Goal: Task Accomplishment & Management: Manage account settings

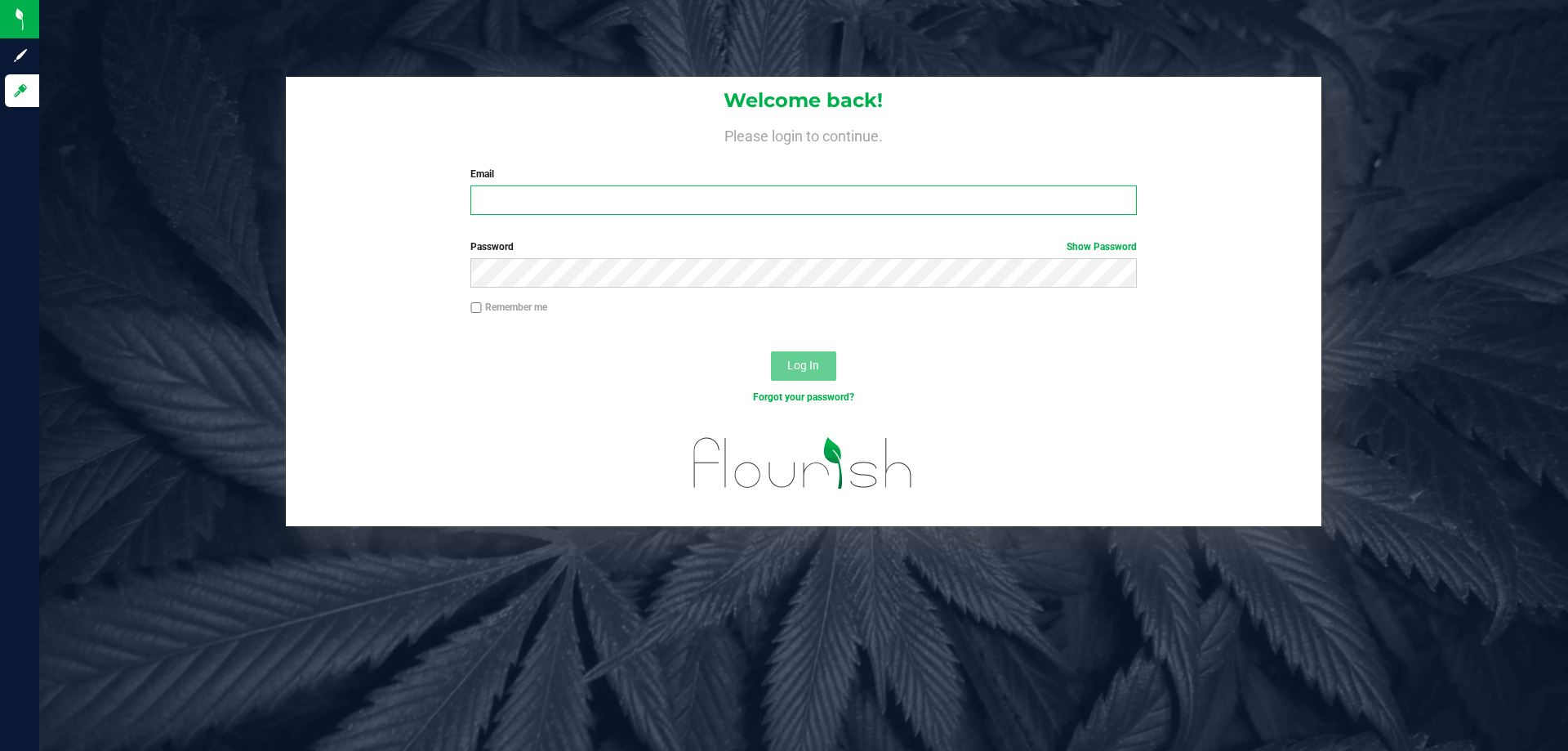
click at [995, 205] on input "Email" at bounding box center [804, 200] width 666 height 29
type input "[EMAIL_ADDRESS][DOMAIN_NAME]"
click at [771, 351] on button "Log In" at bounding box center [804, 366] width 65 height 29
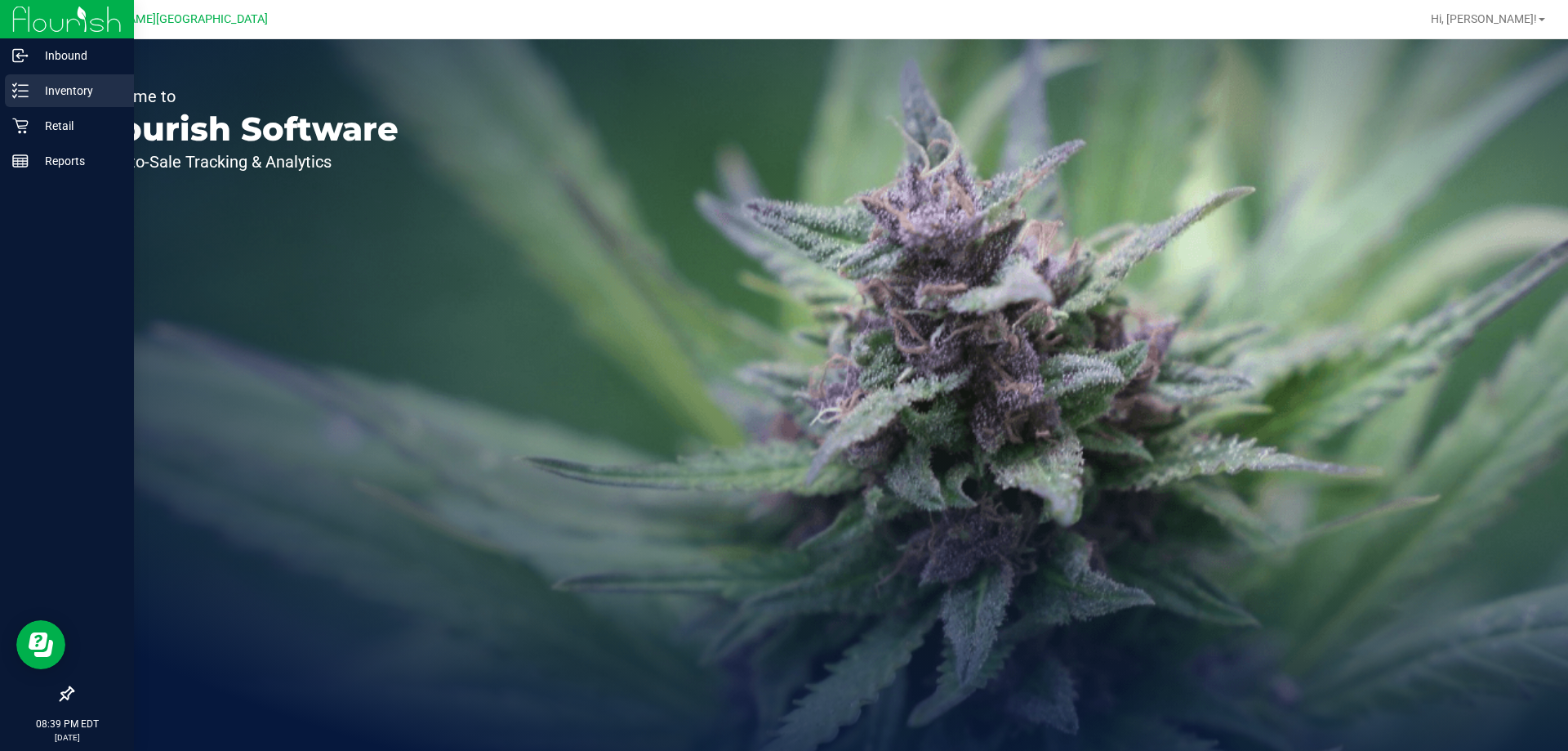
click at [36, 106] on div "Inventory" at bounding box center [69, 91] width 129 height 33
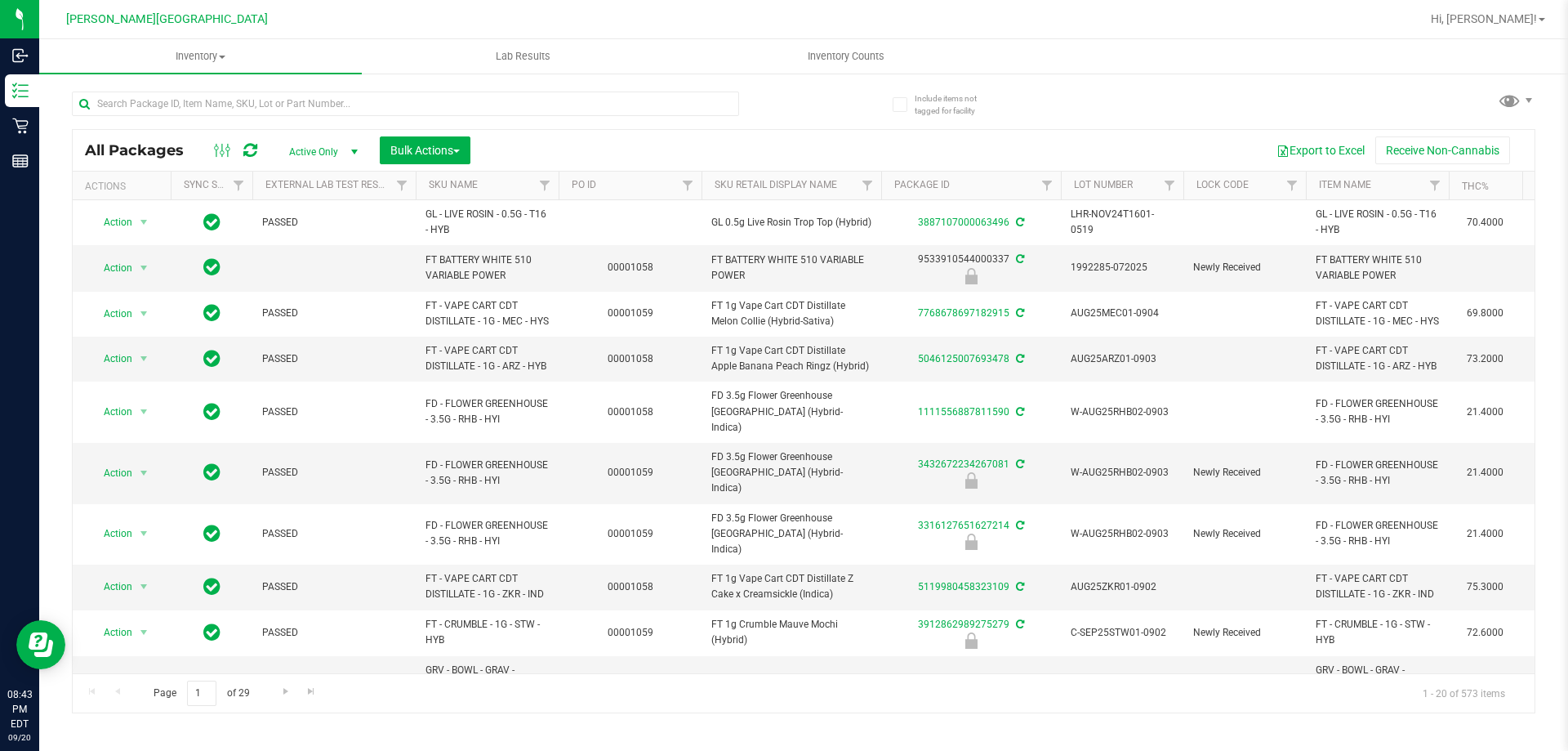
click at [1104, 9] on div at bounding box center [856, 19] width 1127 height 32
click at [879, 58] on span "Inventory Counts" at bounding box center [846, 56] width 121 height 15
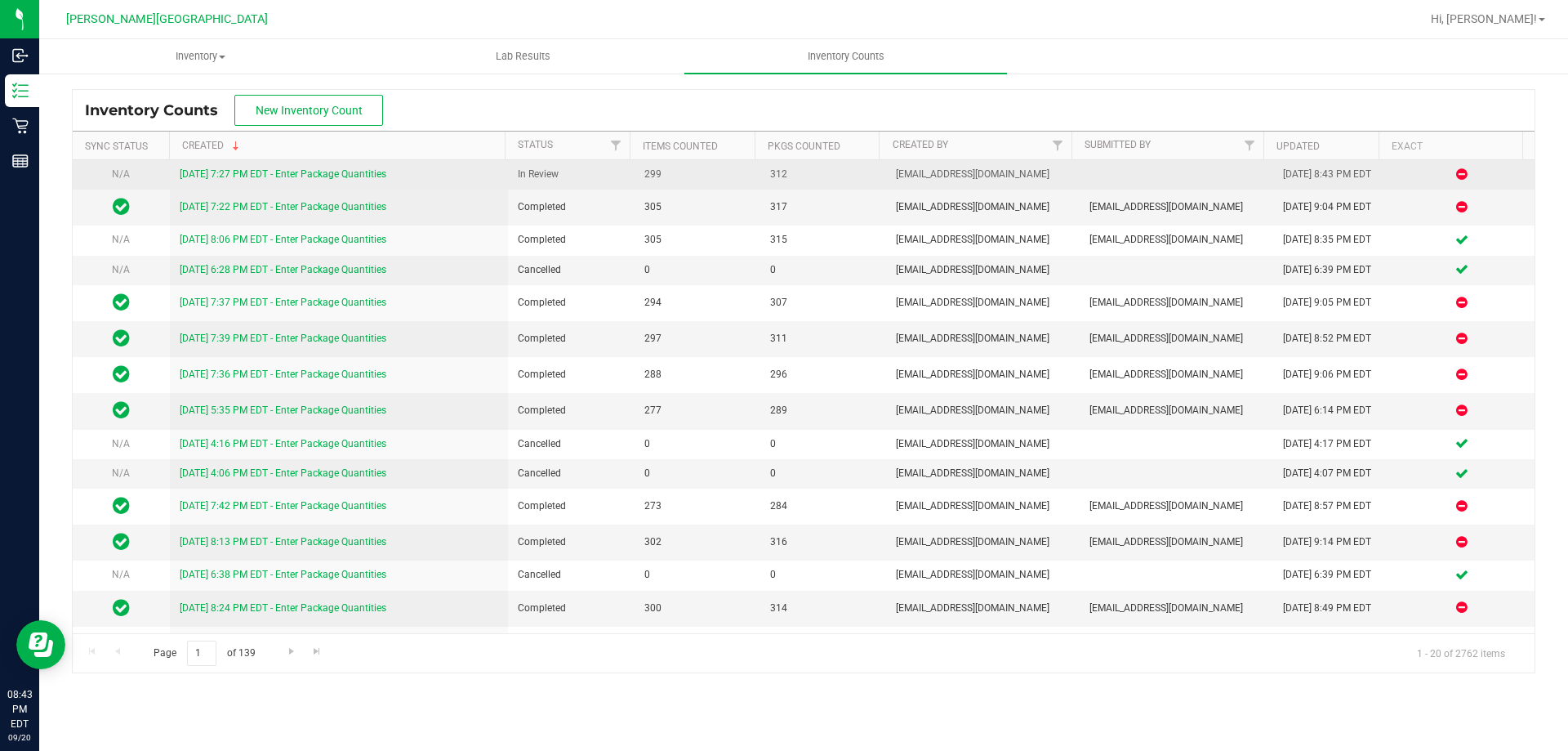
click at [343, 178] on link "[DATE] 7:27 PM EDT - Enter Package Quantities" at bounding box center [282, 174] width 206 height 11
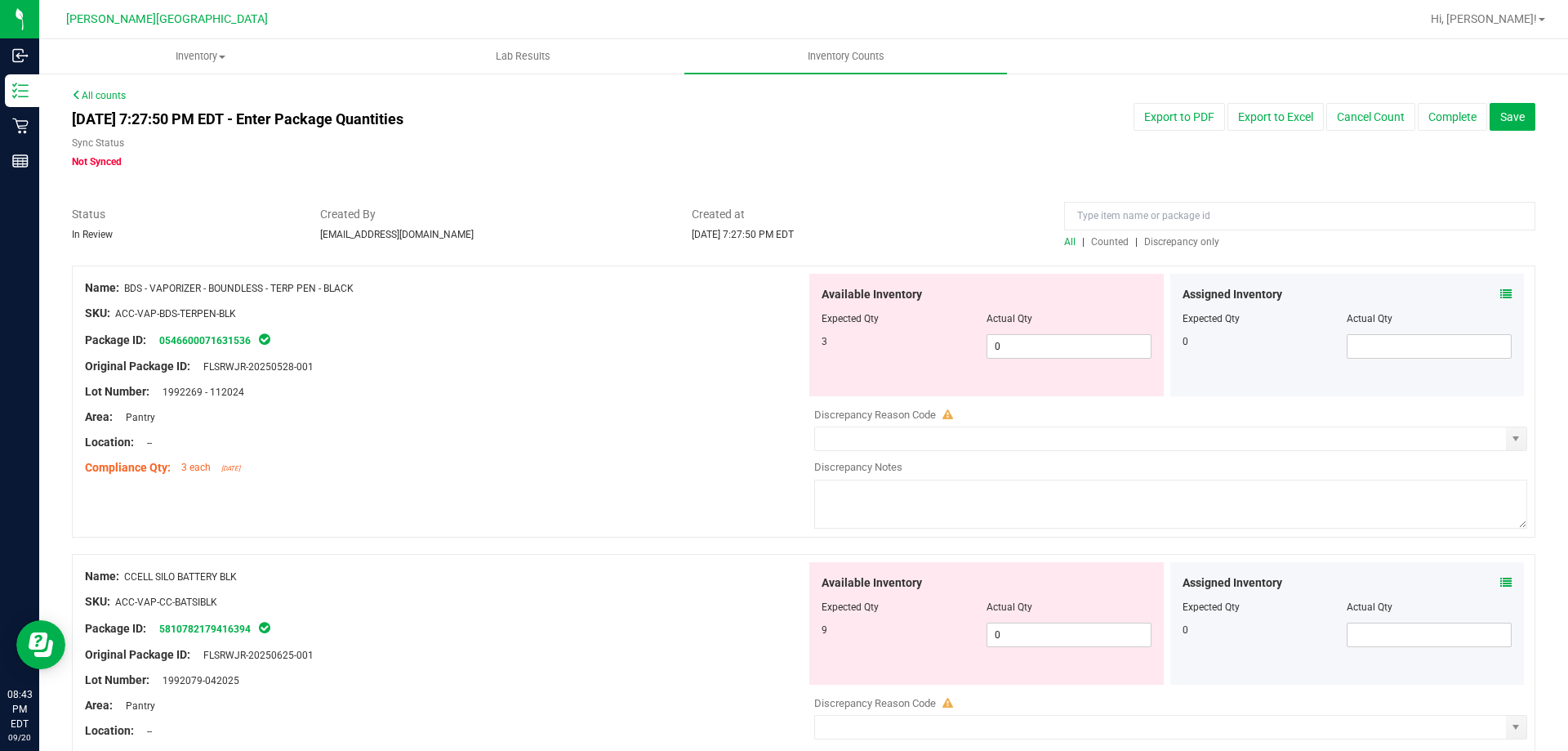
click at [1146, 247] on span "Discrepancy only" at bounding box center [1182, 241] width 75 height 11
click at [995, 358] on span "0 0" at bounding box center [1068, 346] width 165 height 25
click at [1008, 348] on span "0 0" at bounding box center [1068, 346] width 165 height 25
type input "03"
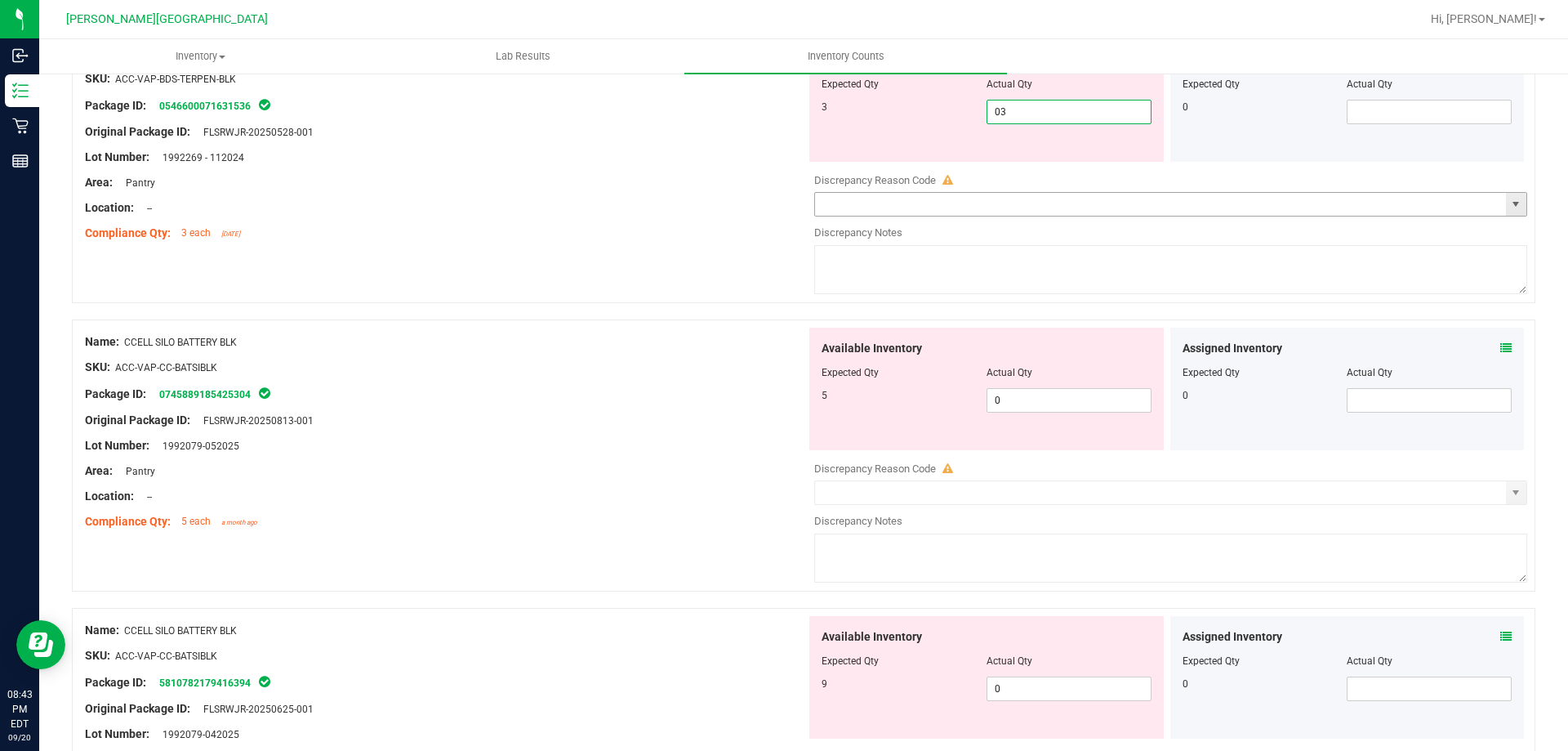
scroll to position [245, 0]
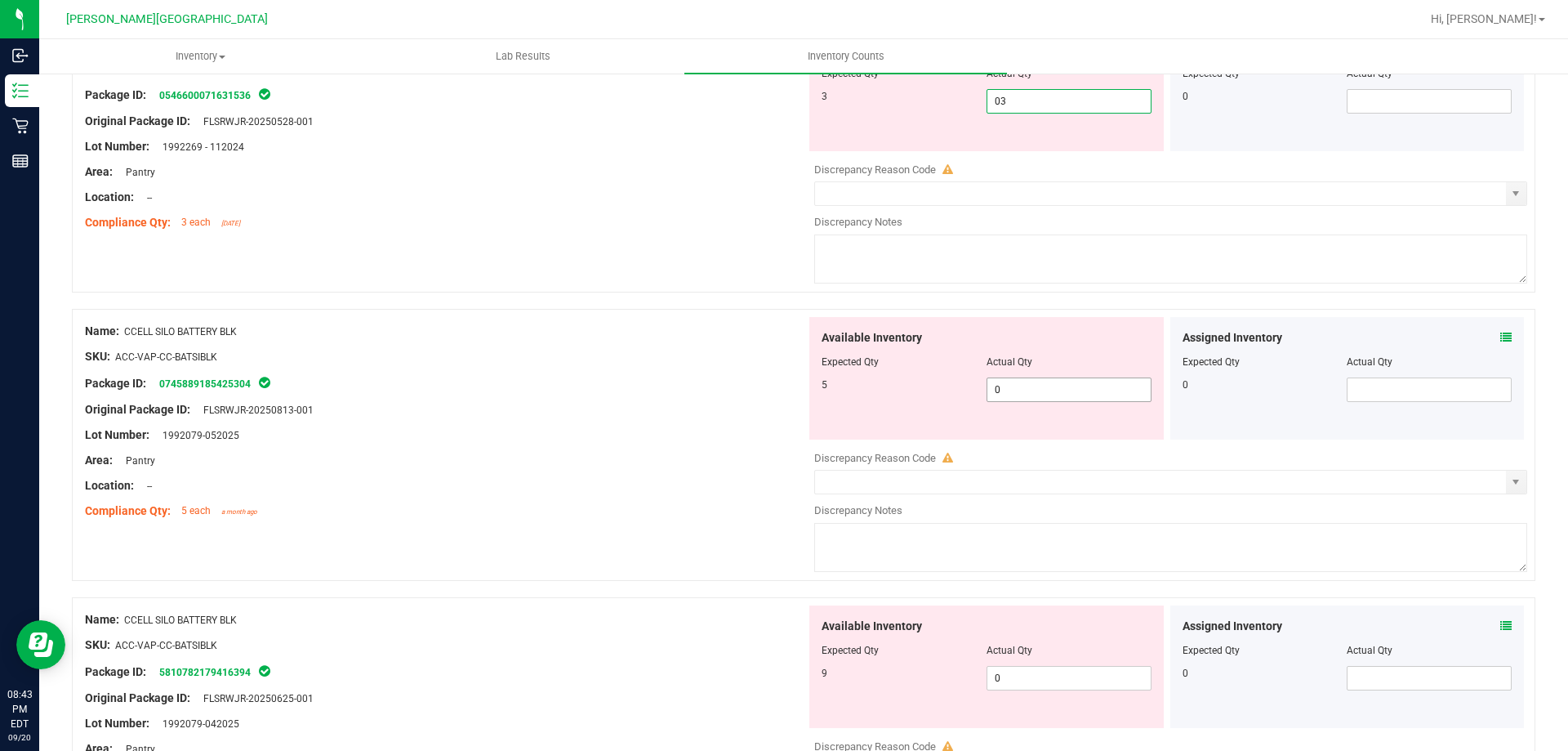
type input "3"
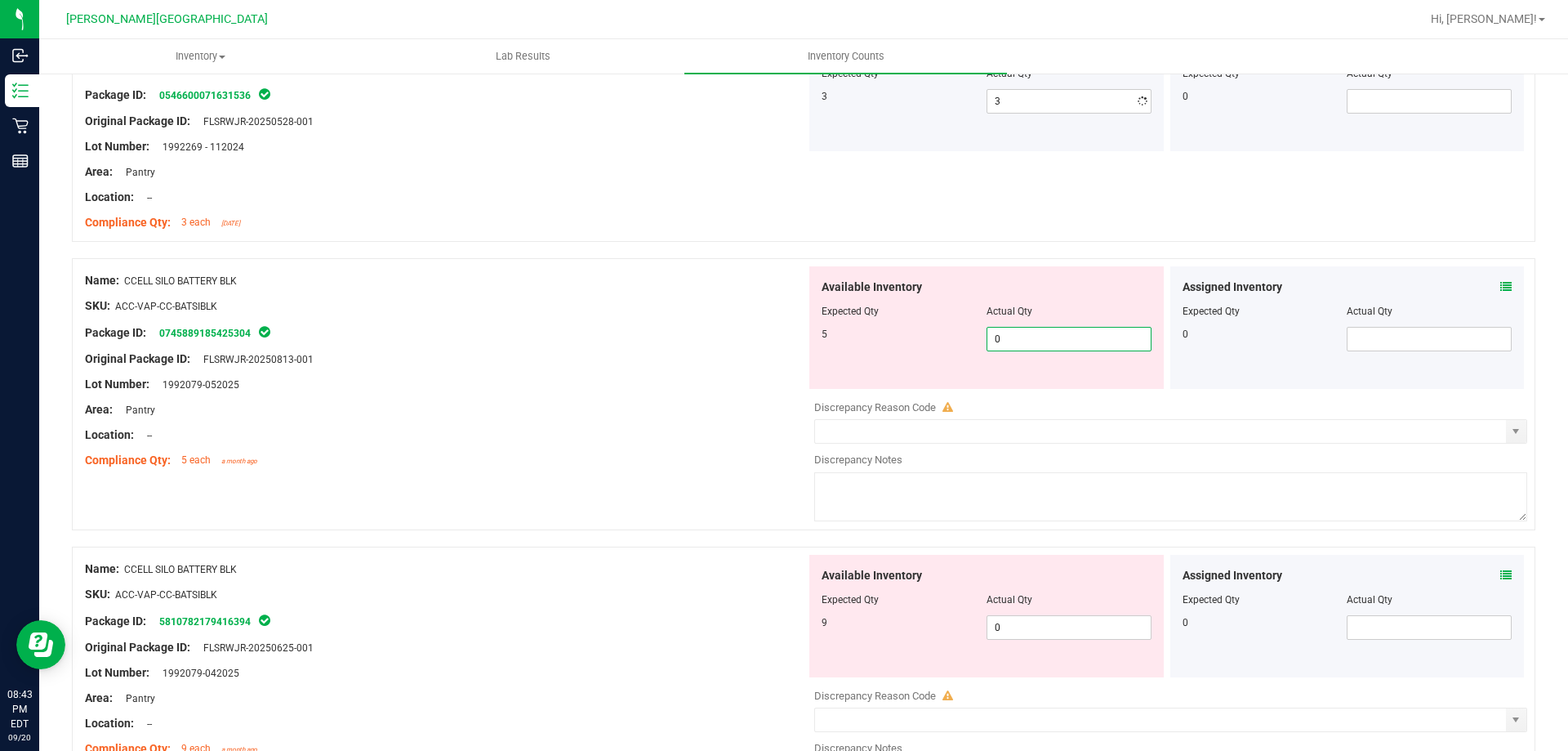
click at [1044, 395] on div "Available Inventory Expected Qty Actual Qty 5 0 0" at bounding box center [1167, 396] width 721 height 259
type input "05"
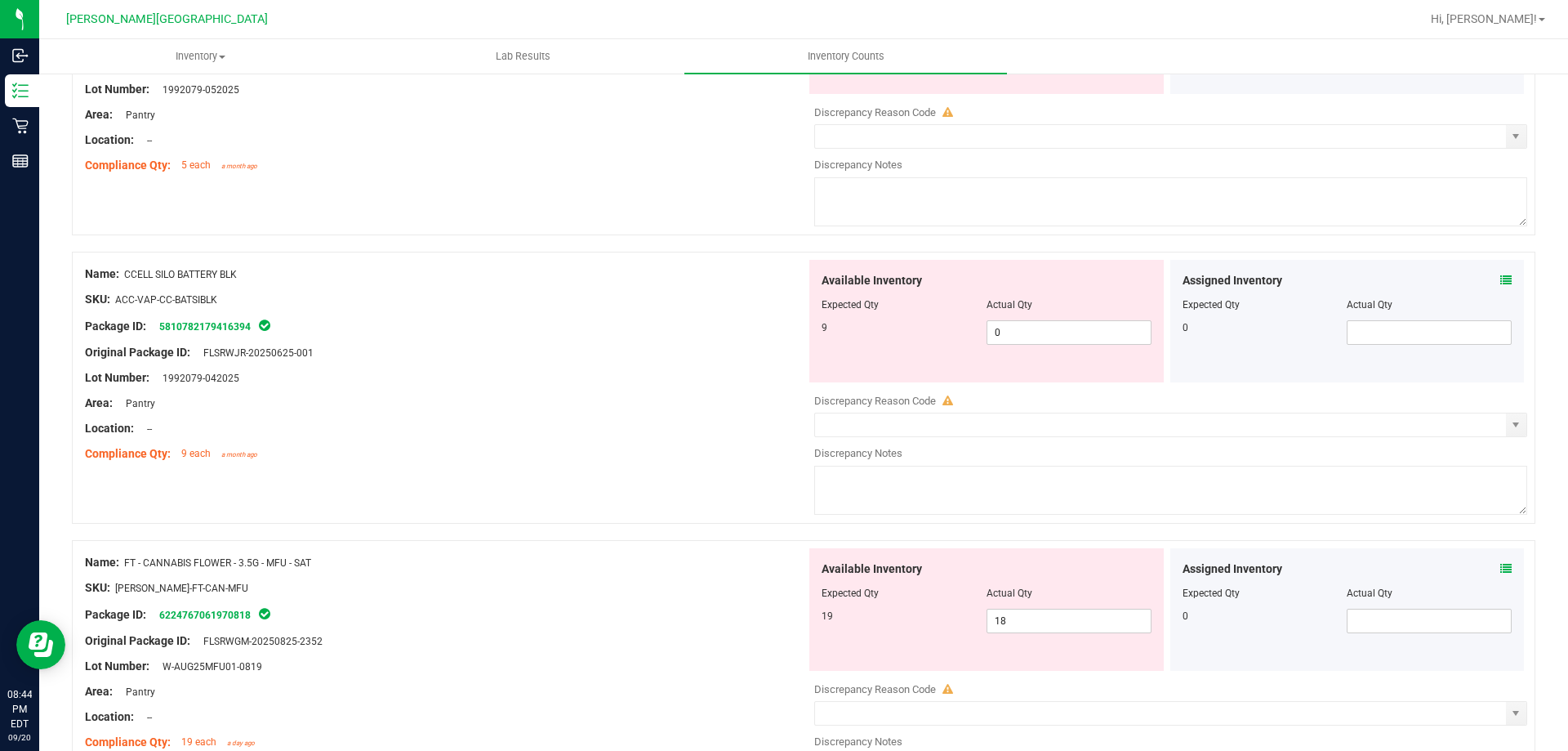
scroll to position [572, 0]
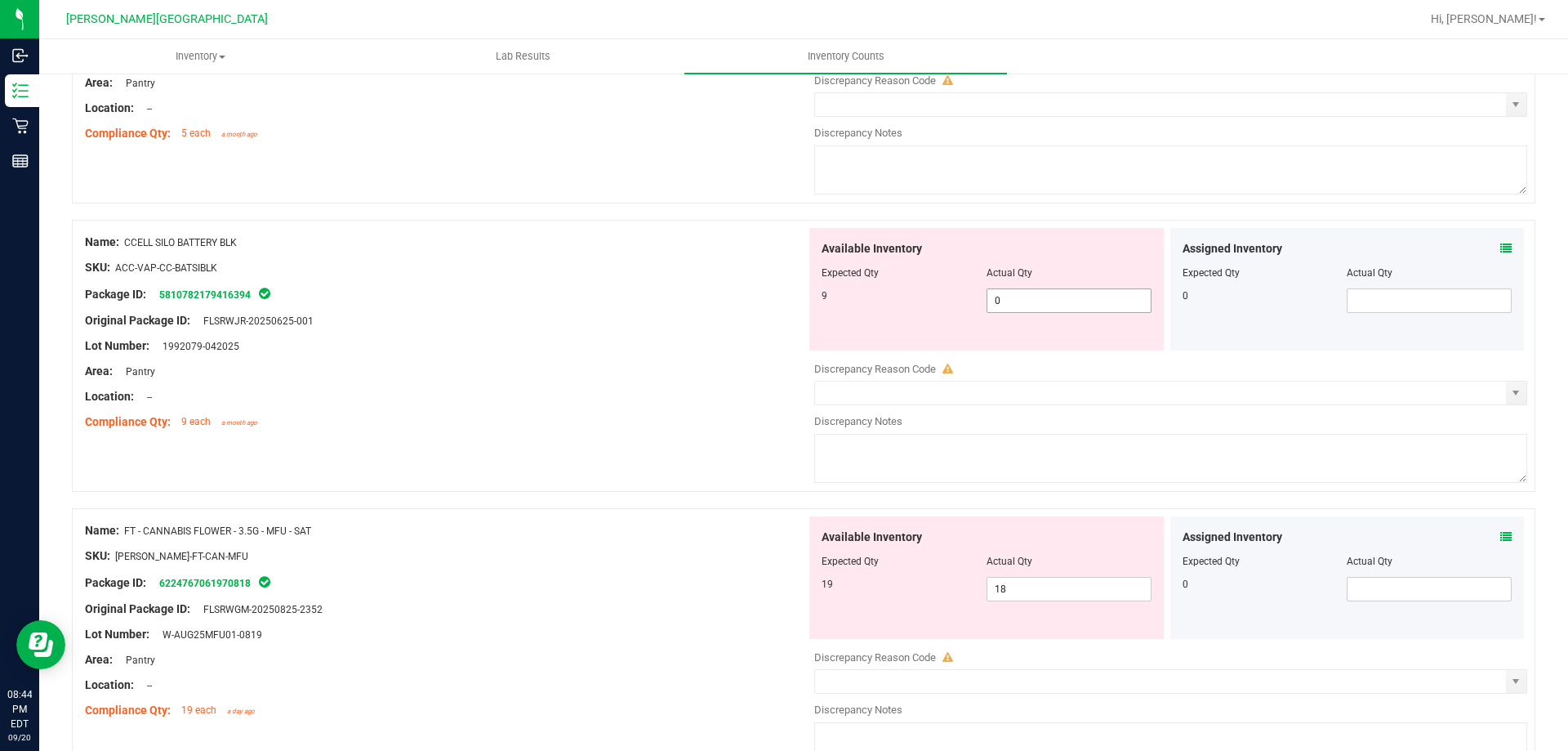
type input "5"
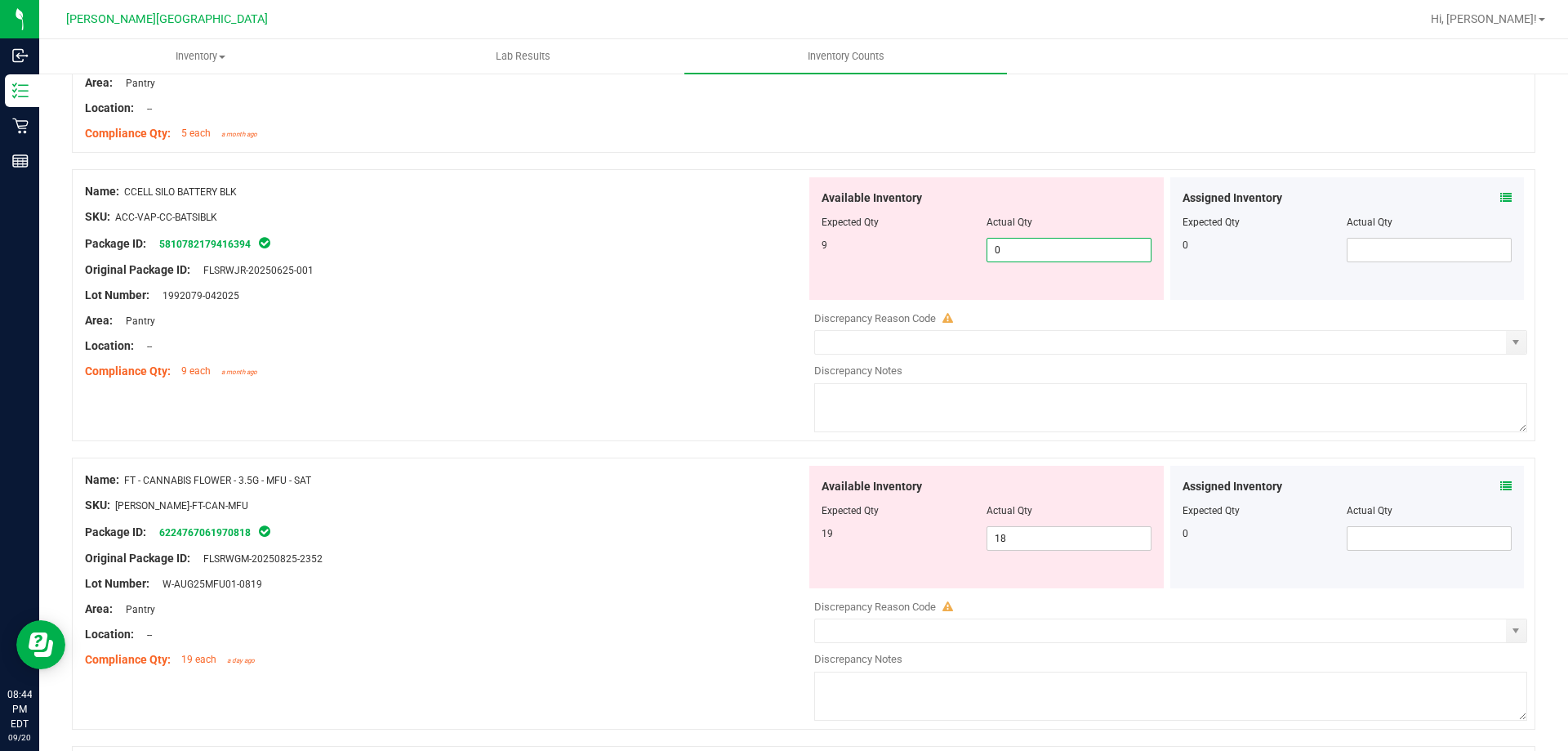
click at [1003, 306] on div "Available Inventory Expected Qty Actual Qty 9 0 0" at bounding box center [1167, 307] width 721 height 259
type input "09"
type input "9"
click at [640, 524] on div "Name: FT - CANNABIS FLOWER - 3.5G - MFU - SAT SKU: [PERSON_NAME]-FT-CAN-MFU Pac…" at bounding box center [445, 569] width 721 height 208
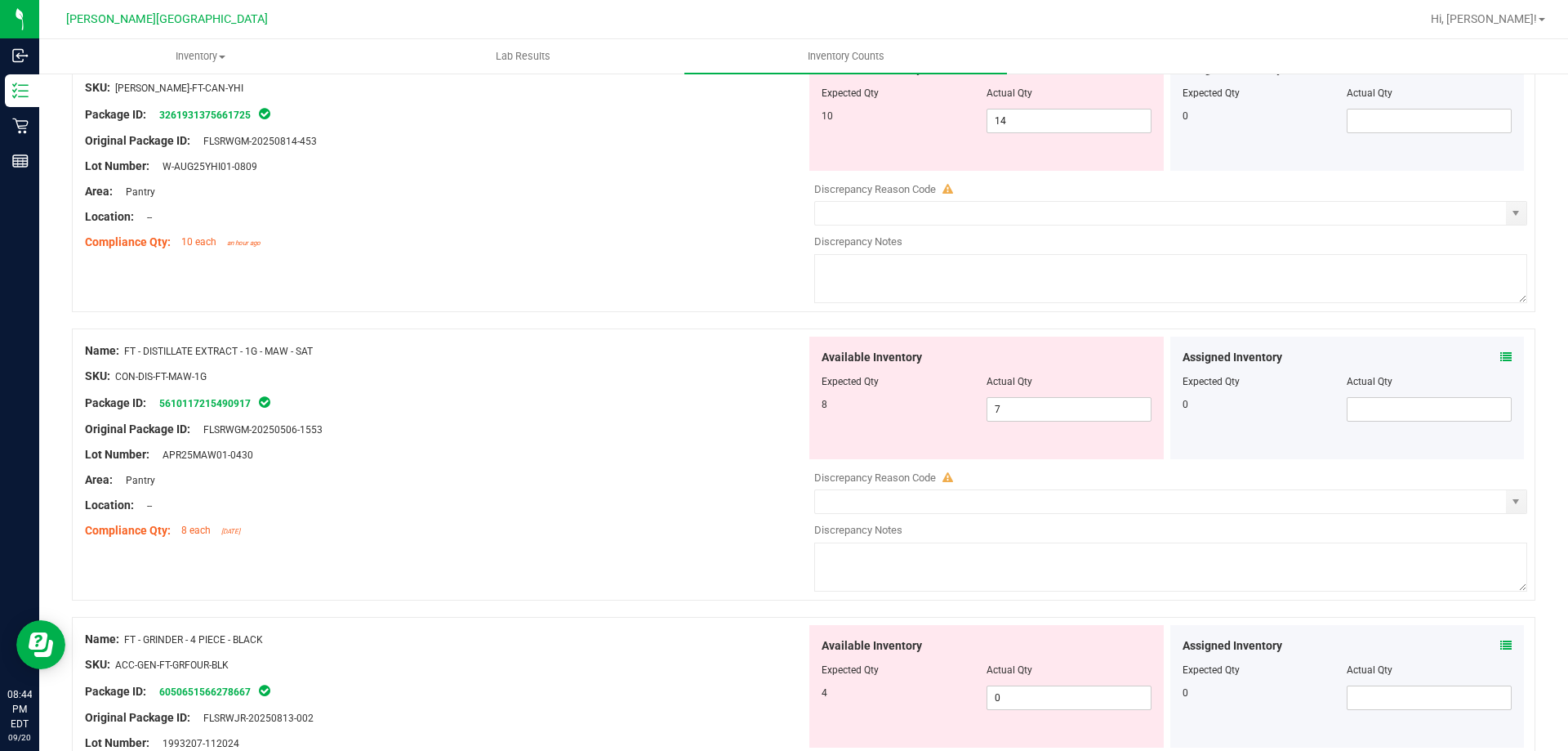
scroll to position [1715, 0]
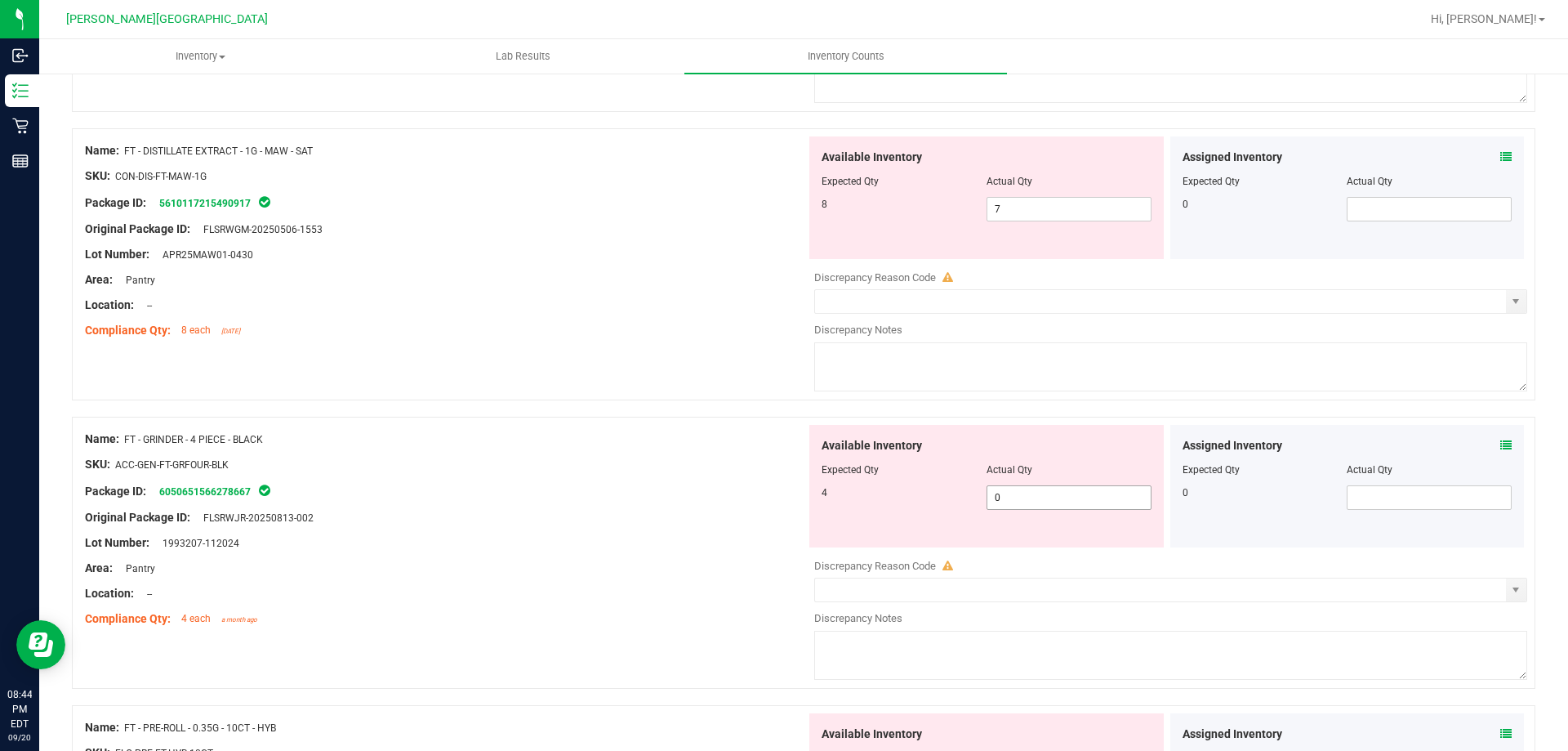
click at [1045, 504] on span "0 0" at bounding box center [1068, 498] width 165 height 25
type input "04"
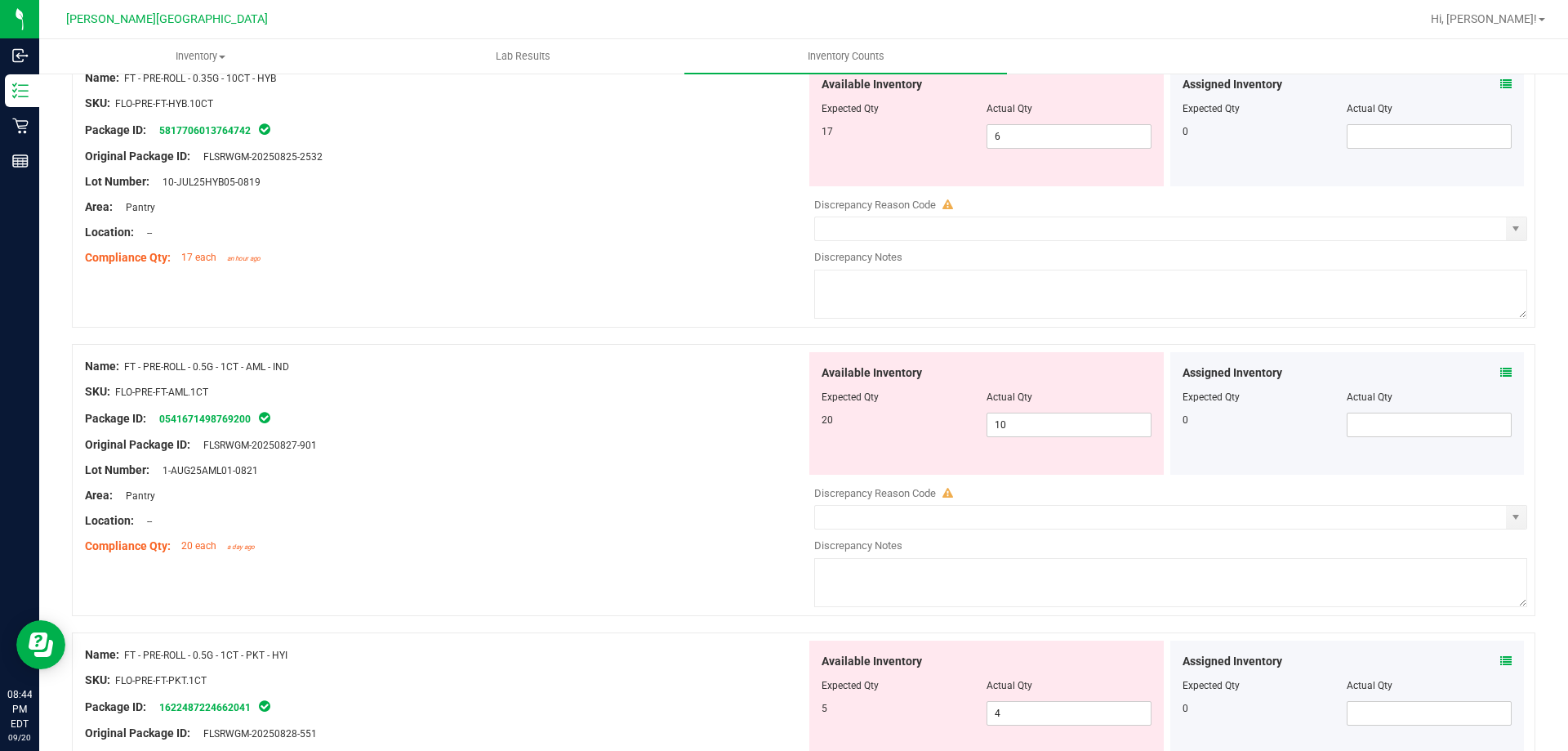
scroll to position [2369, 0]
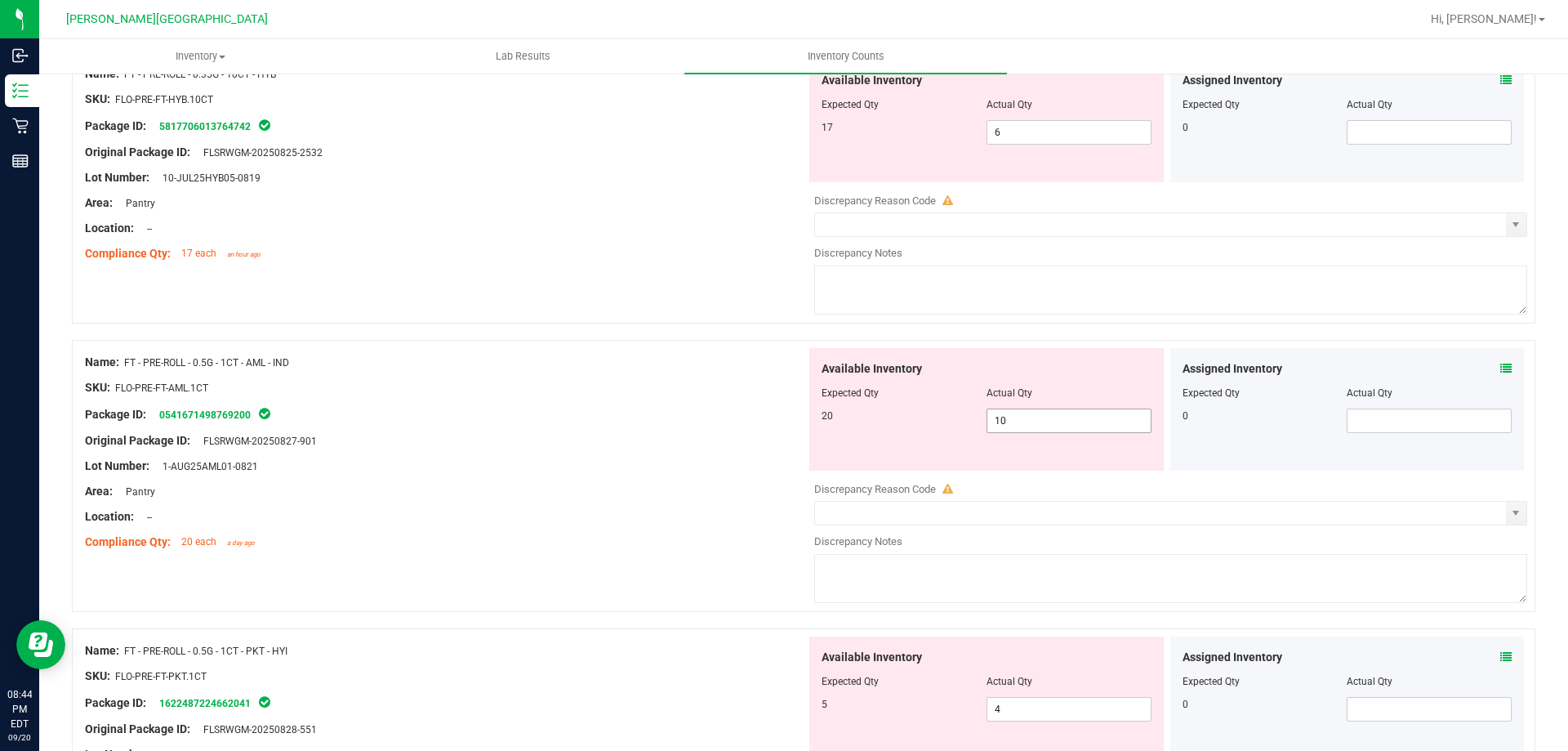
type input "4"
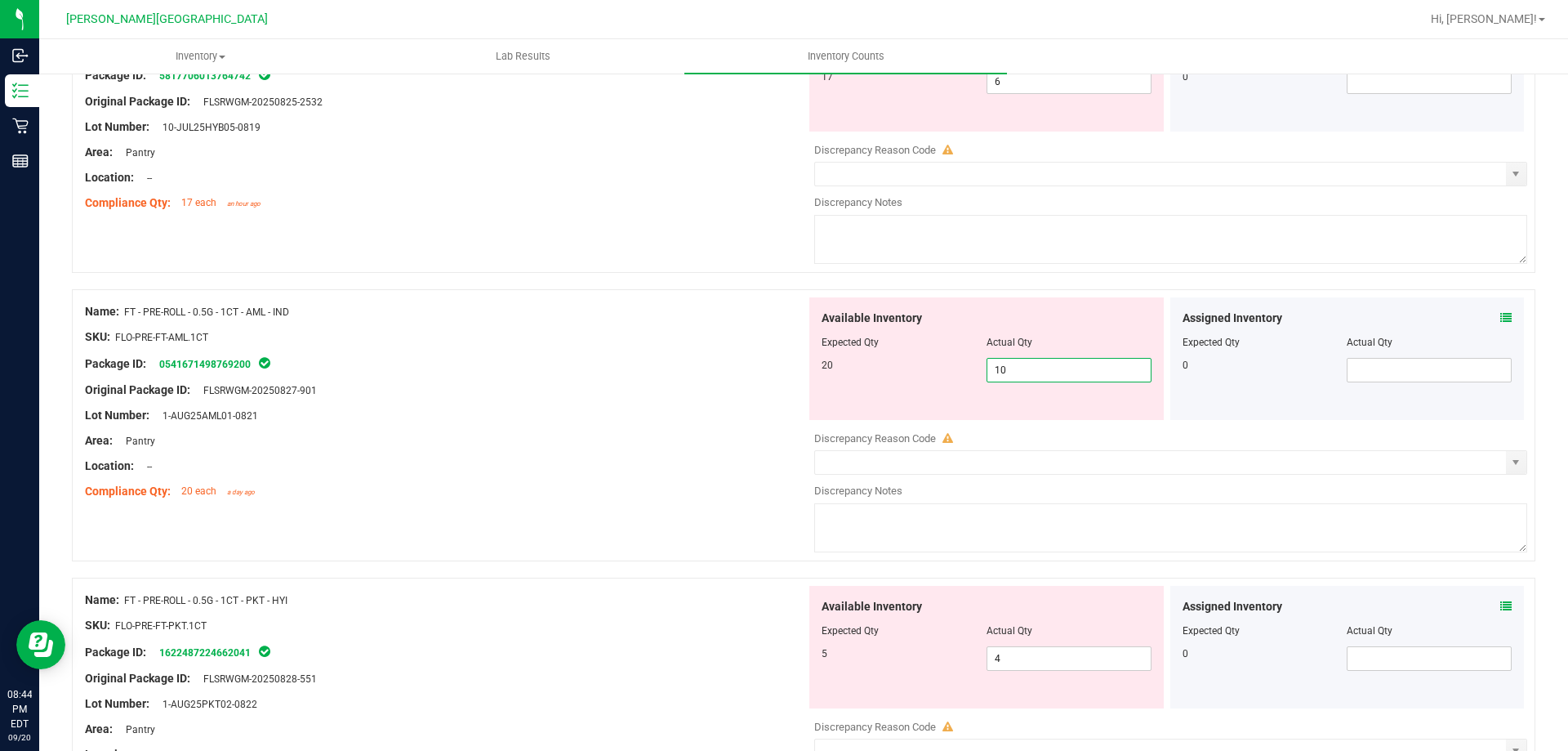
click at [1033, 382] on span "10 10" at bounding box center [1068, 370] width 165 height 25
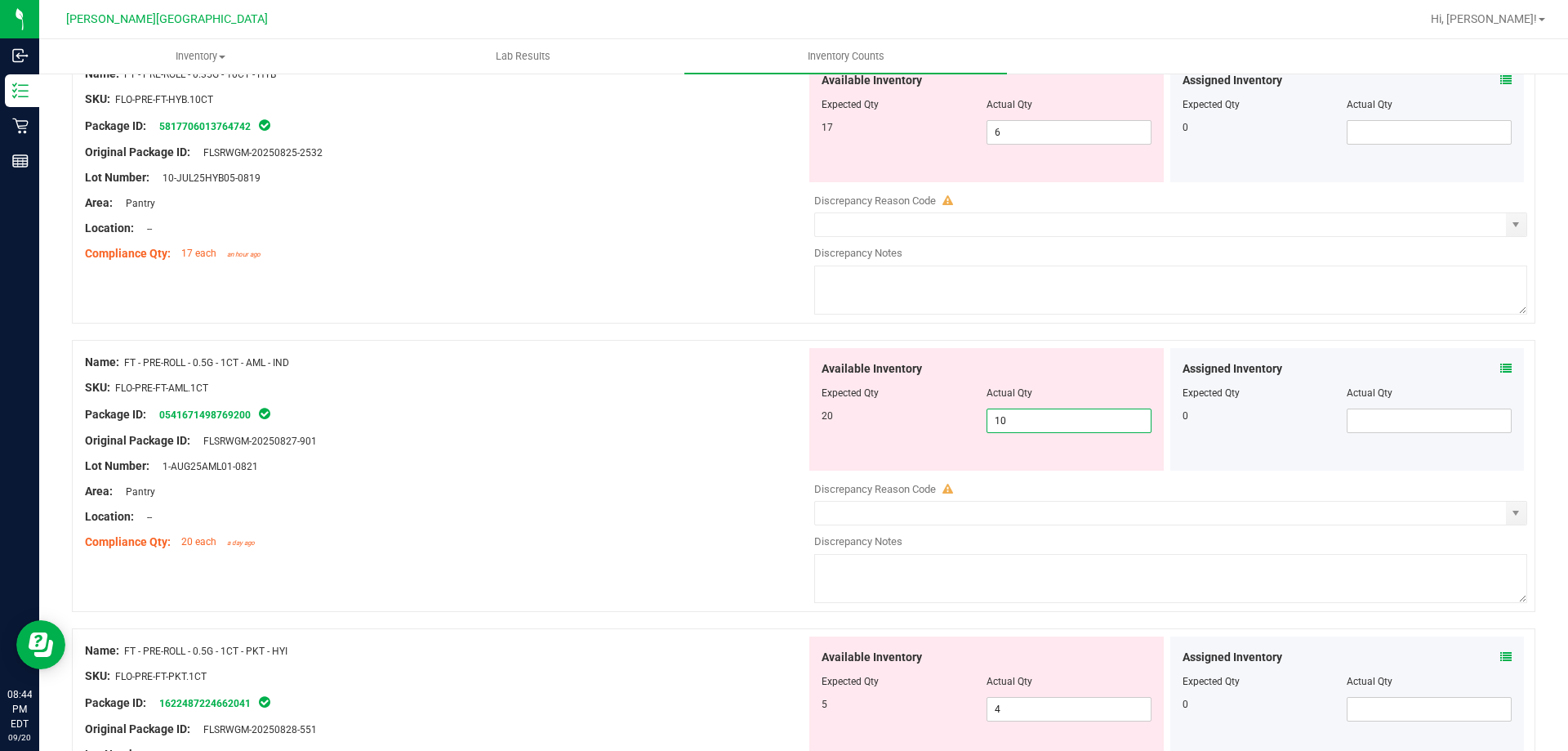
click at [723, 453] on div at bounding box center [445, 454] width 721 height 9
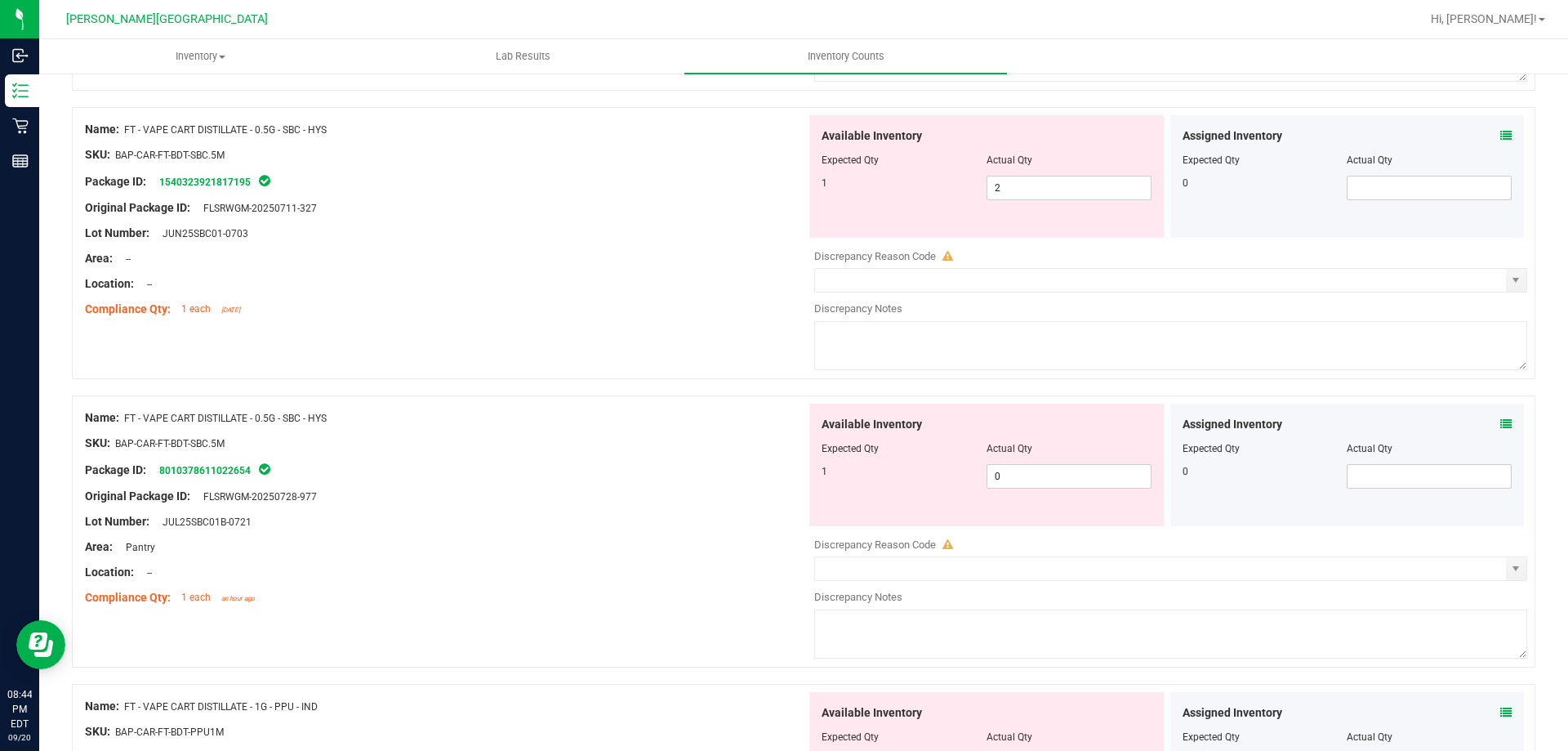
scroll to position [3953, 0]
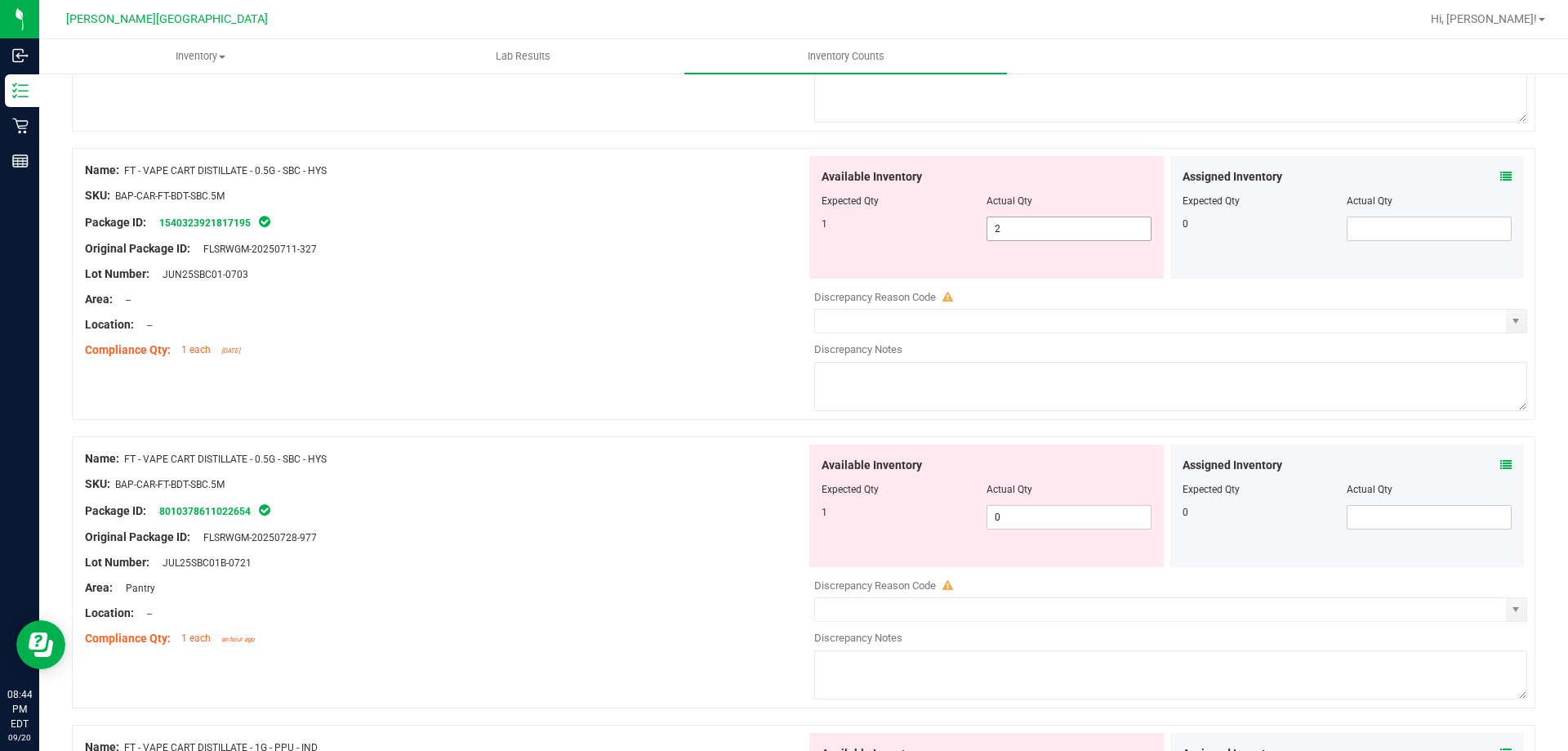
click at [1036, 240] on span "2 2" at bounding box center [1068, 229] width 165 height 25
click at [1040, 229] on span "2 2" at bounding box center [1068, 229] width 165 height 25
type input "1"
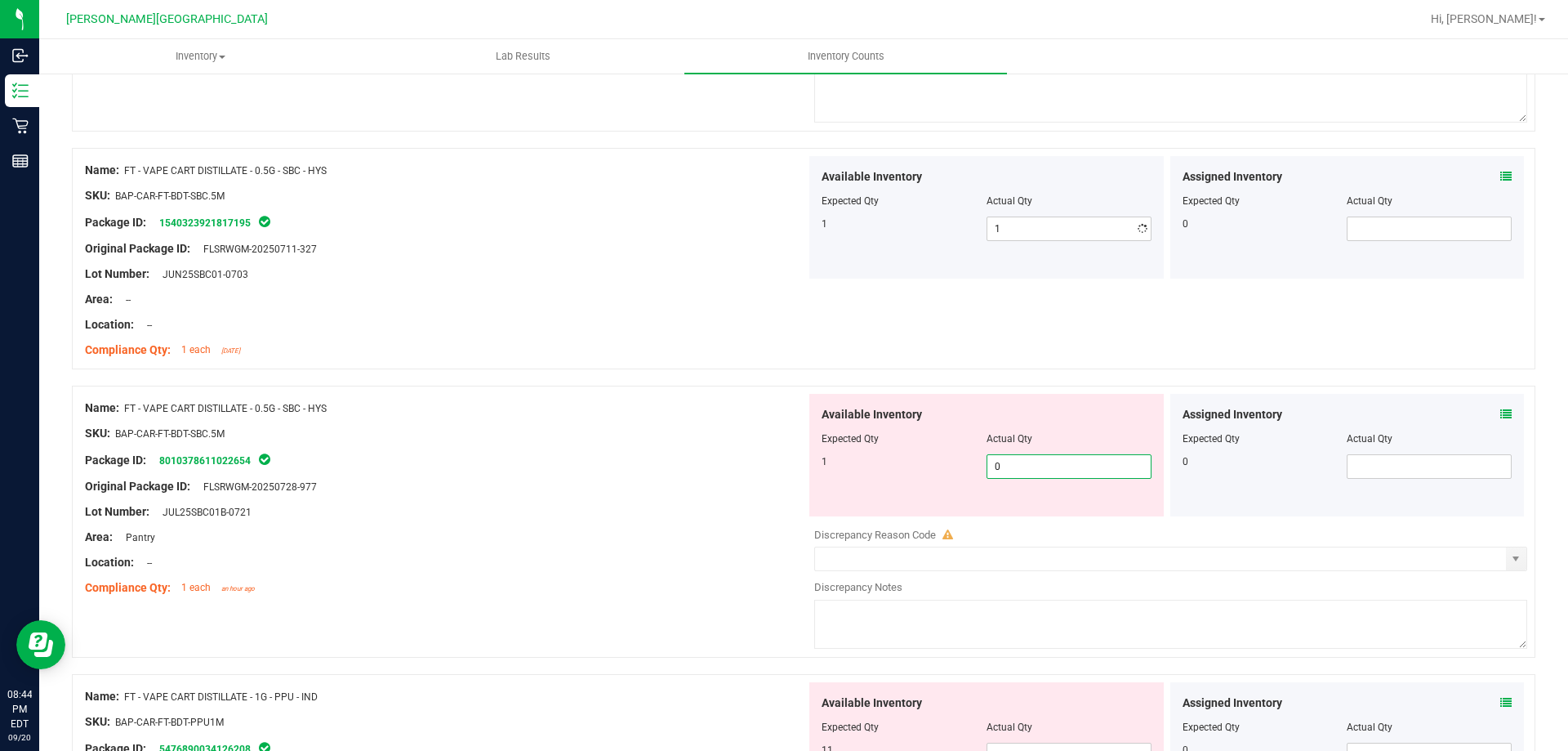
click at [1077, 507] on div "Available Inventory Expected Qty Actual Qty 1 0 0" at bounding box center [986, 455] width 354 height 122
type input "01"
type input "1"
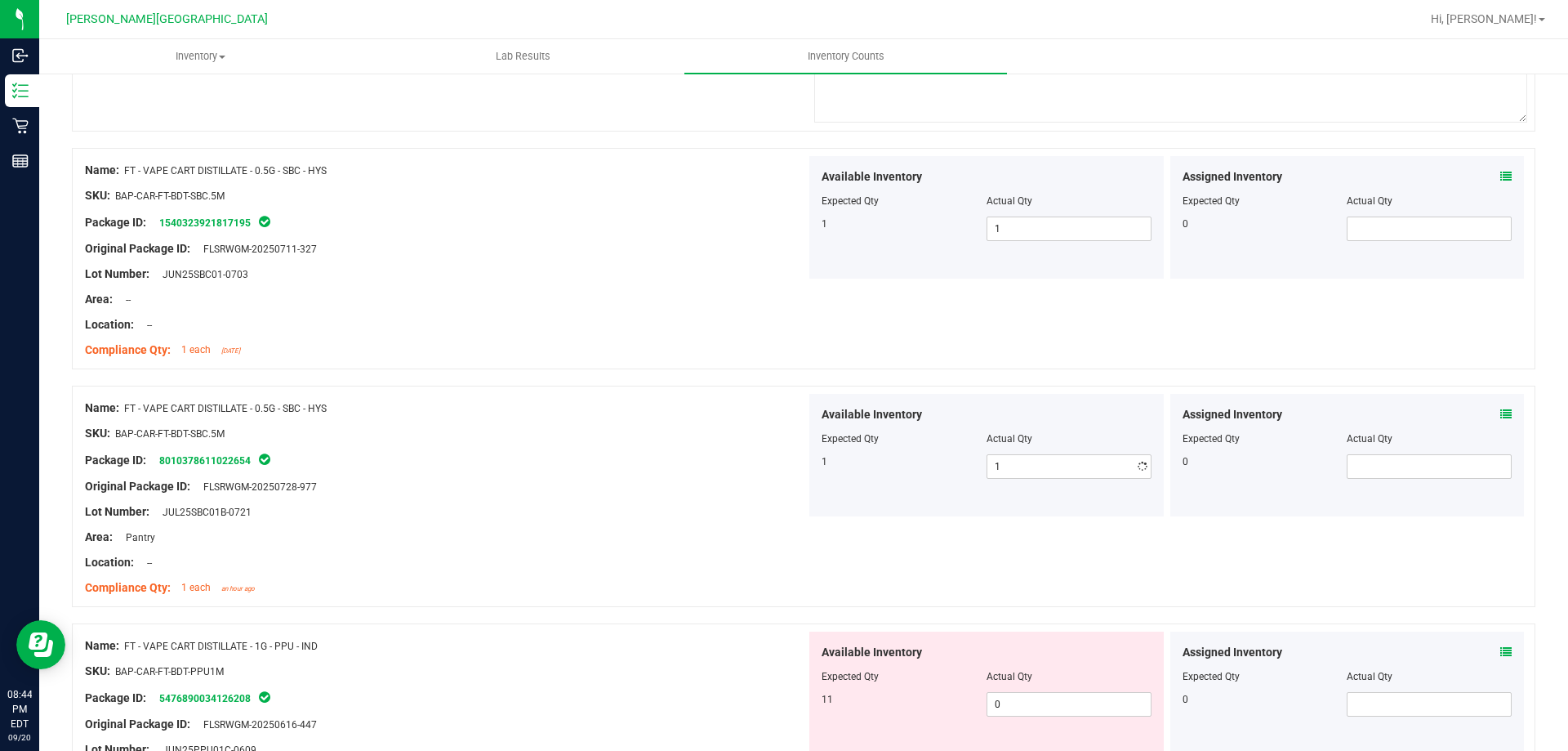
click at [590, 580] on div "Compliance Qty: 1 each an hour ago" at bounding box center [445, 587] width 721 height 17
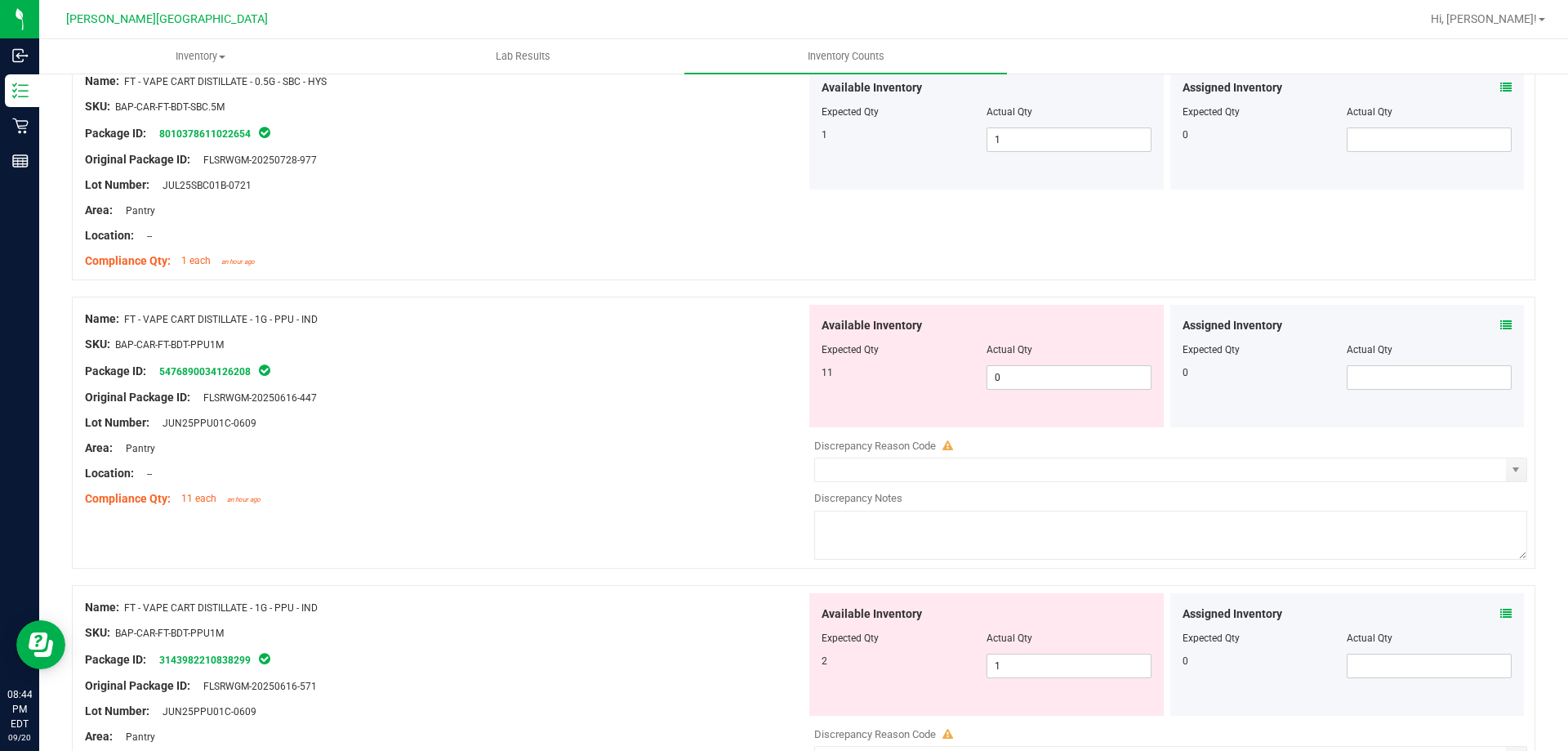
scroll to position [4361, 0]
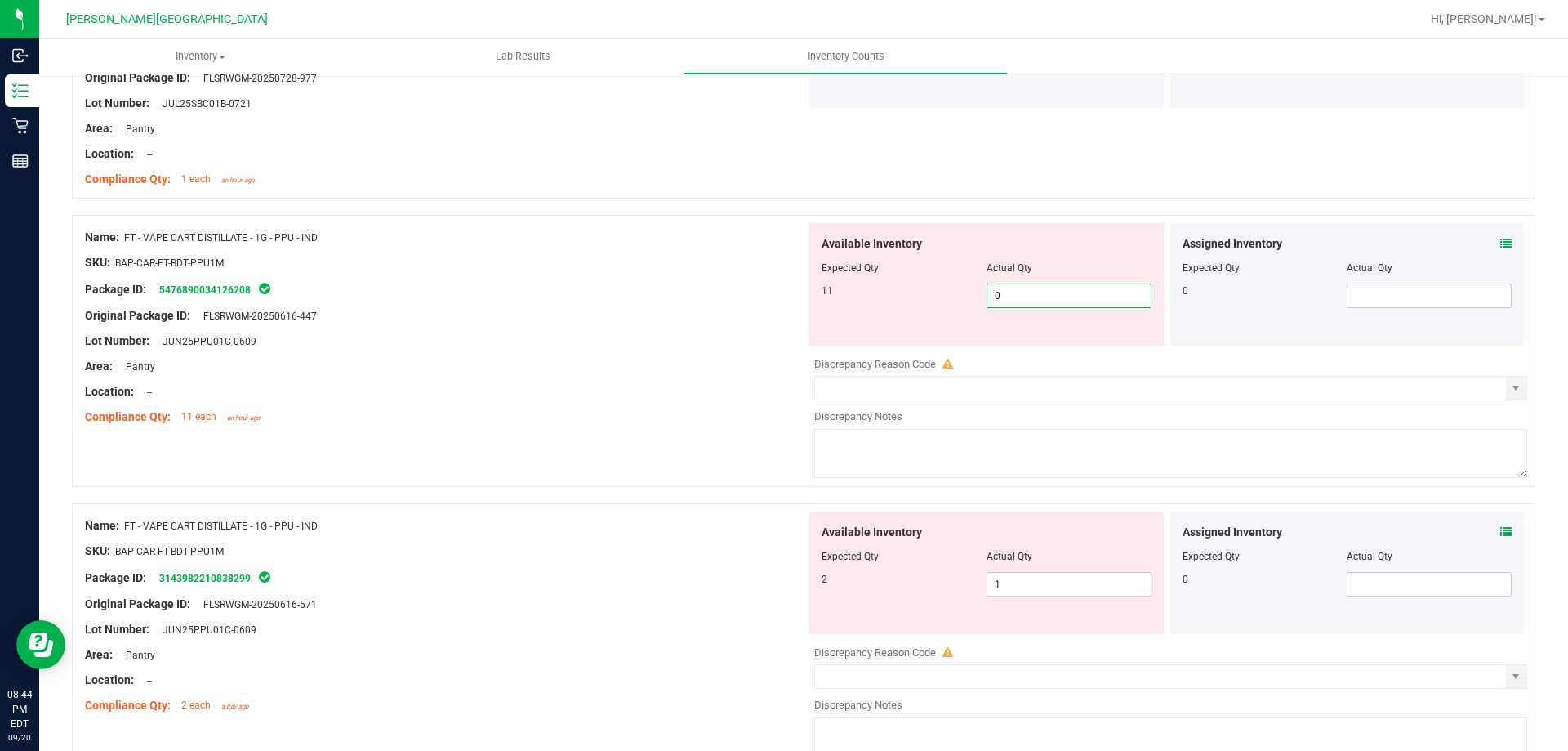
click at [1066, 301] on span "0 0" at bounding box center [1068, 295] width 165 height 25
click at [746, 396] on div "Location: --" at bounding box center [445, 391] width 721 height 17
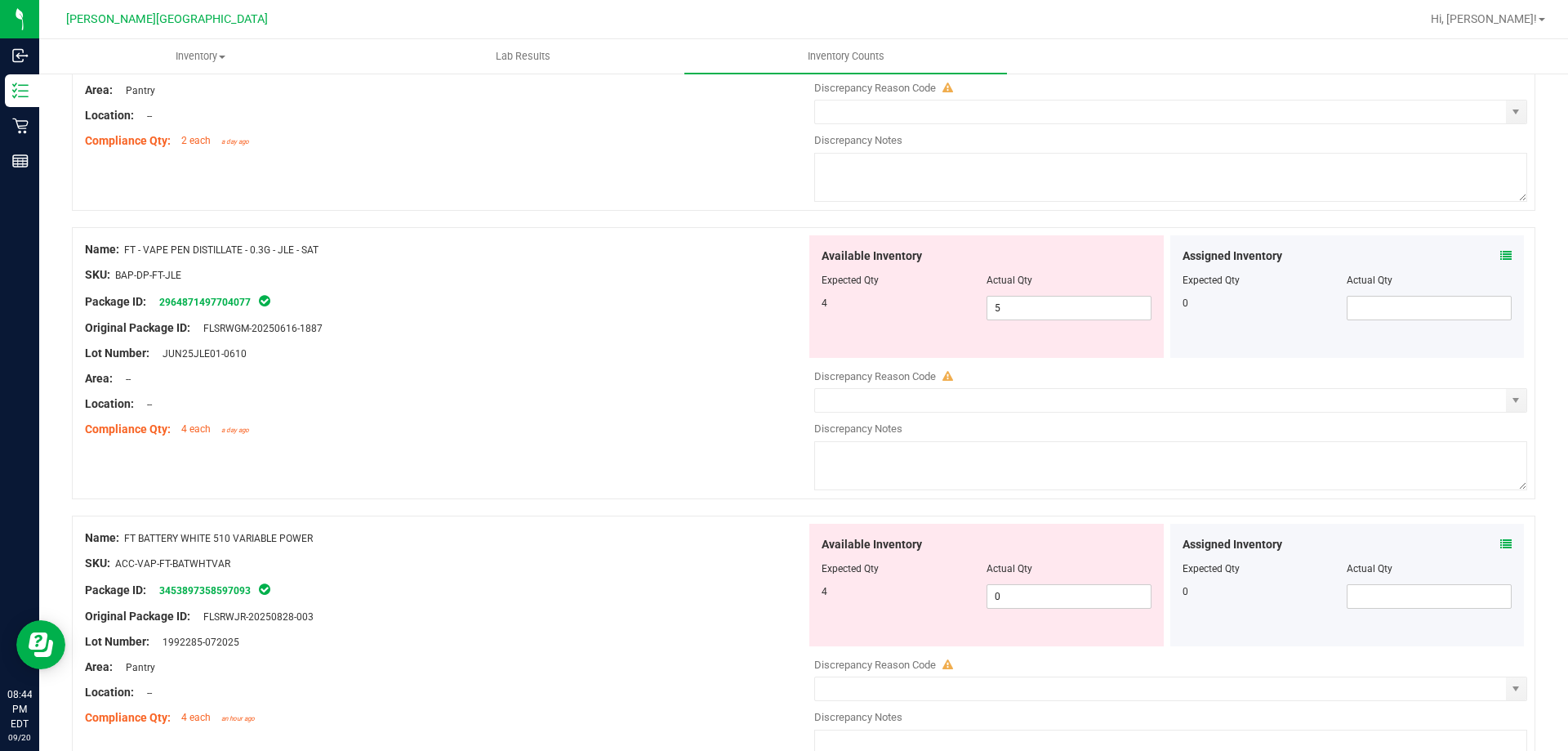
scroll to position [4932, 0]
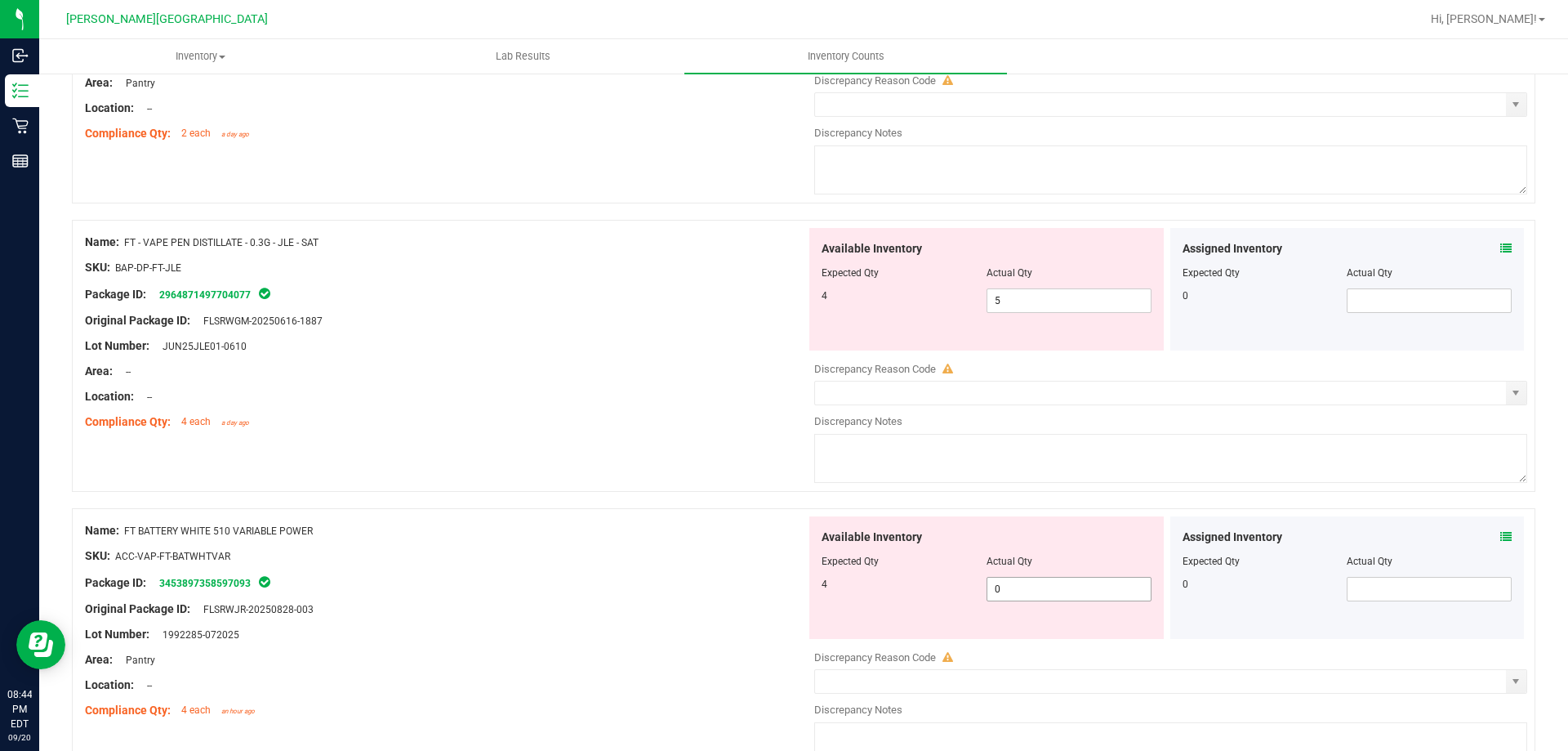
click at [1029, 583] on span "0 0" at bounding box center [1068, 589] width 165 height 25
type input "4"
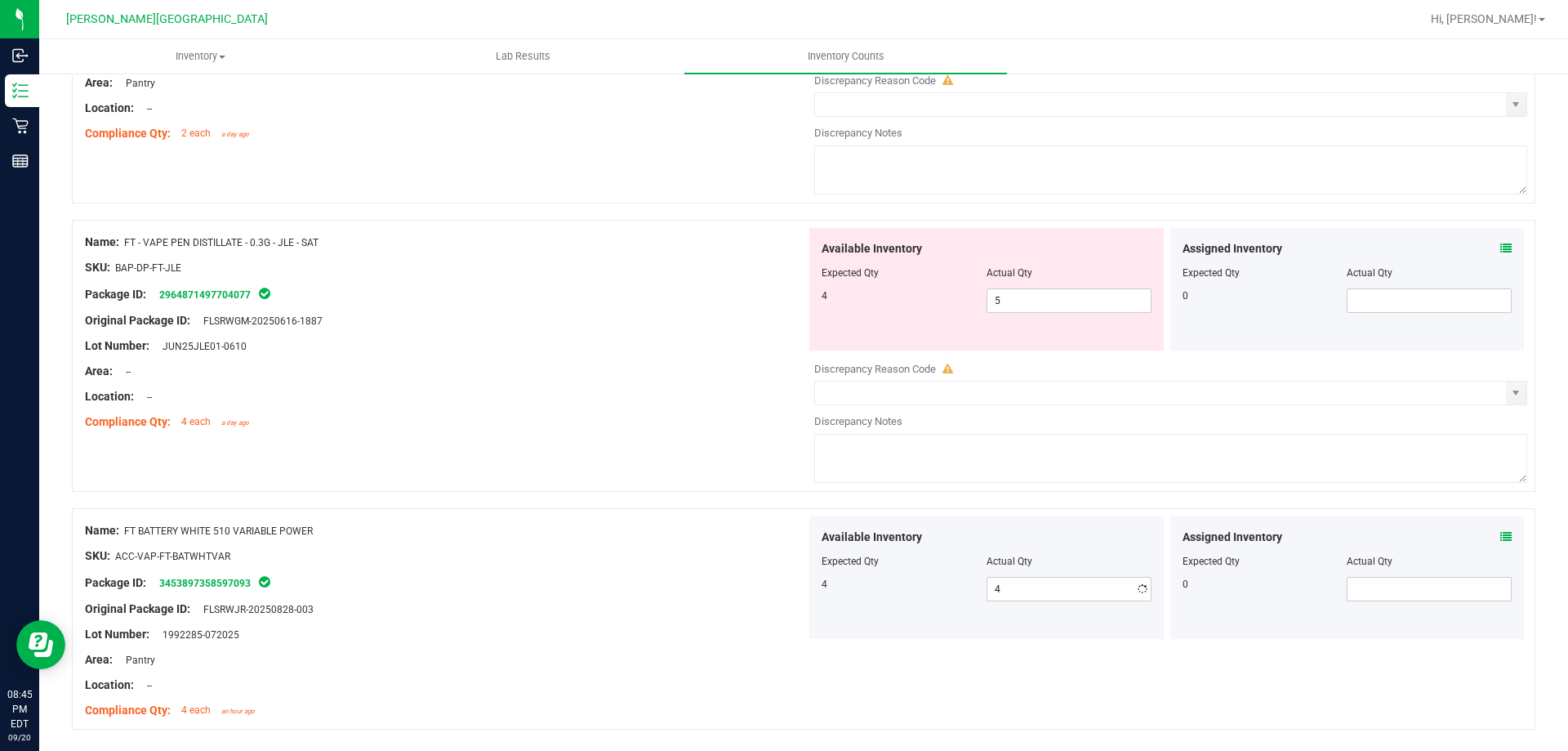
click at [758, 623] on div at bounding box center [445, 622] width 721 height 9
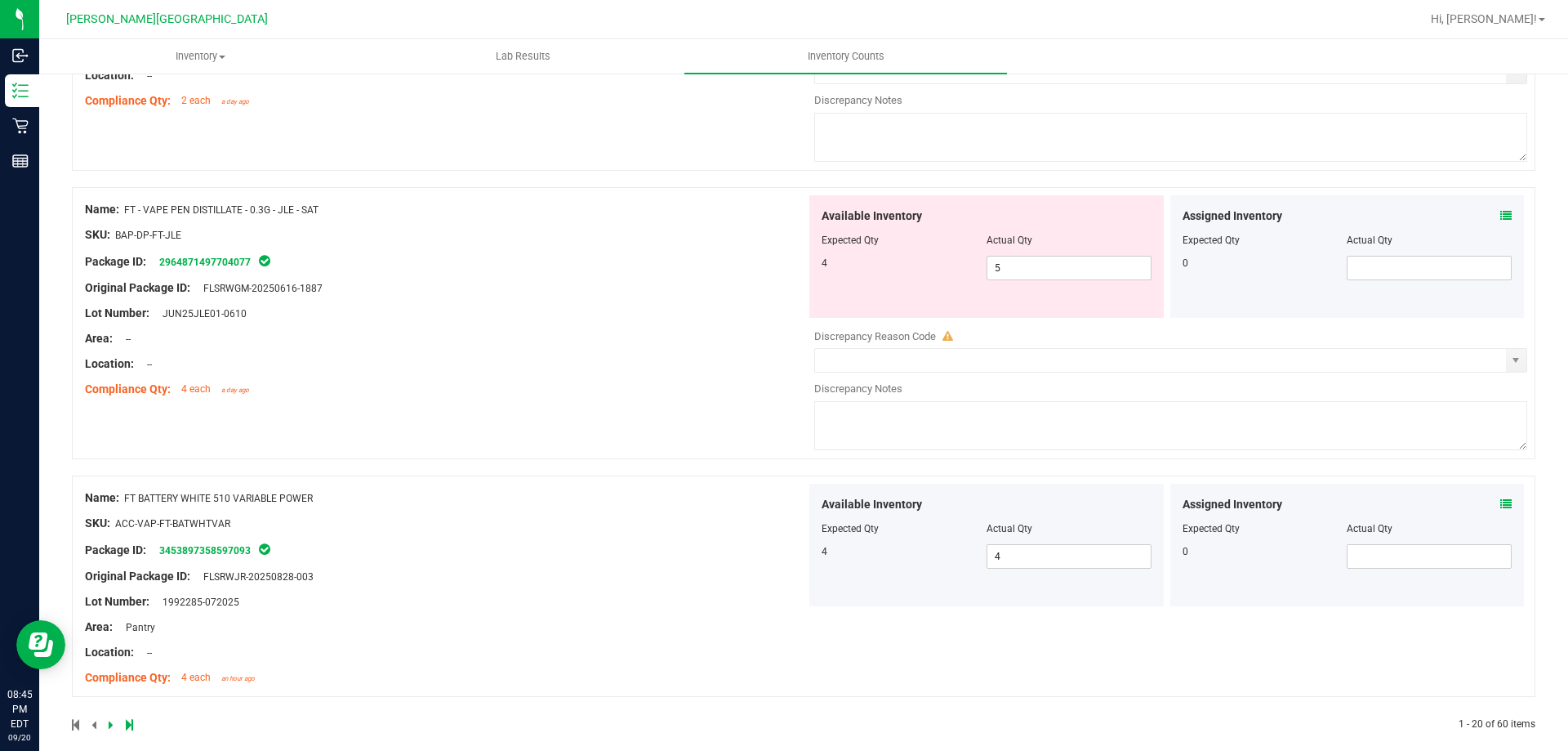
scroll to position [4983, 0]
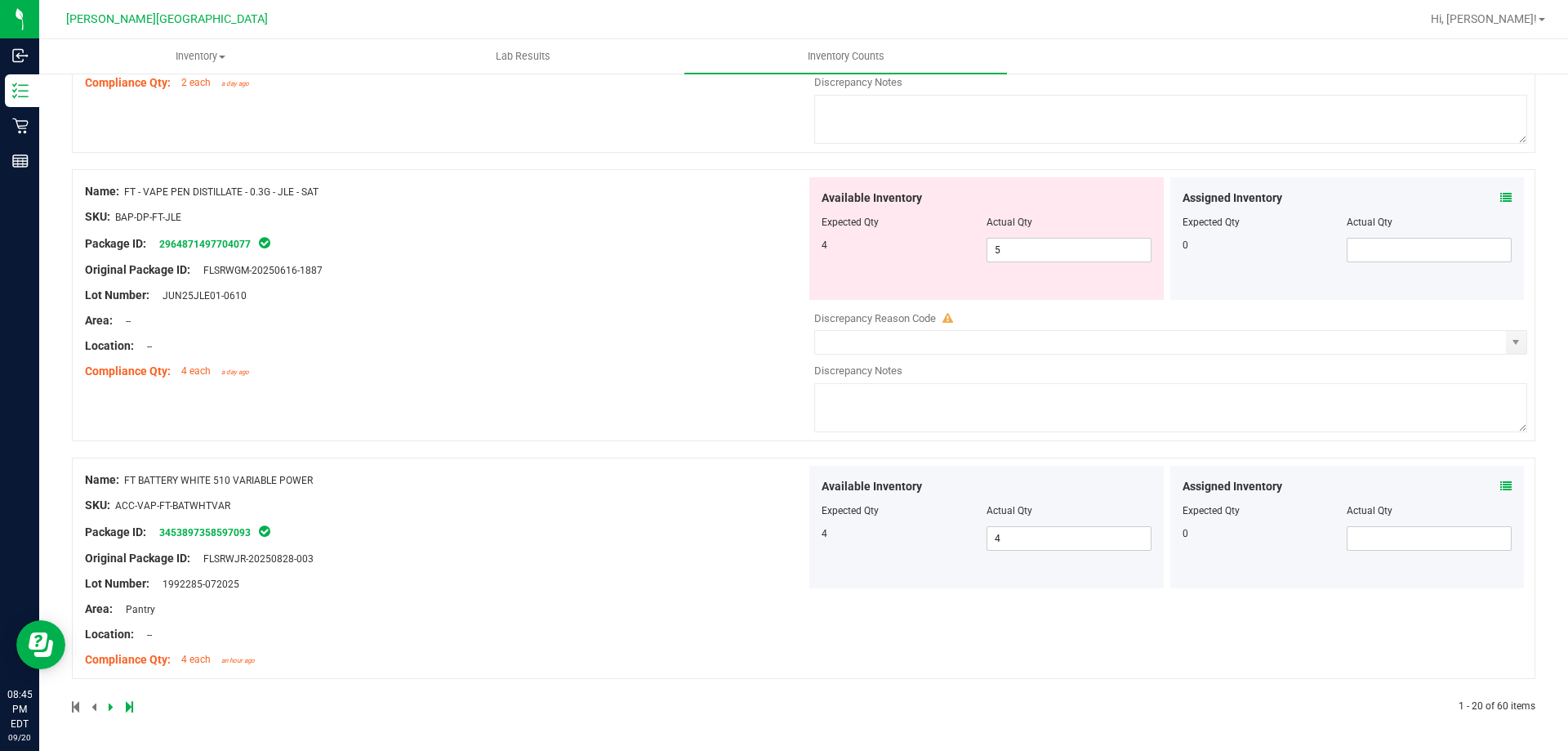
click at [112, 705] on icon at bounding box center [111, 706] width 5 height 9
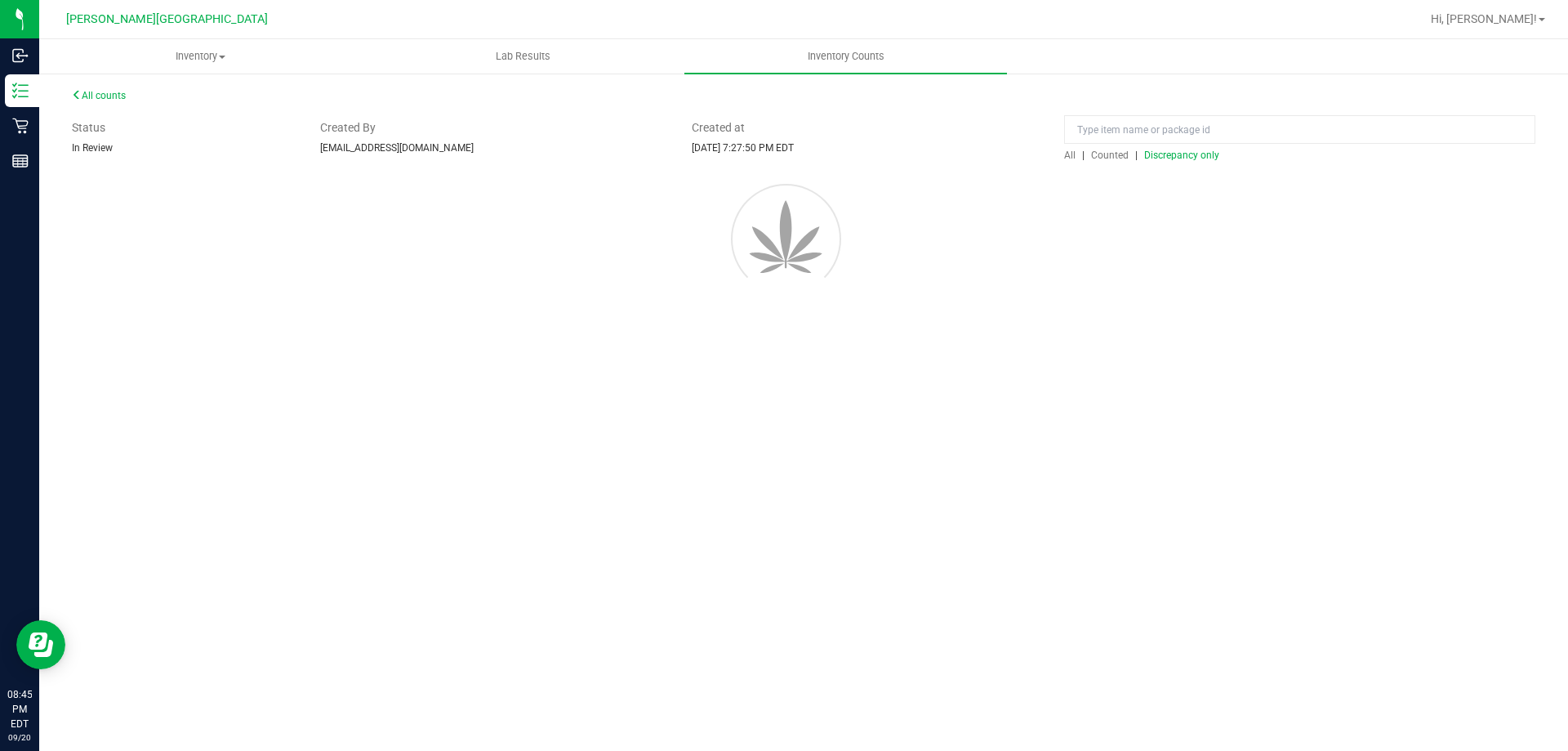
scroll to position [0, 0]
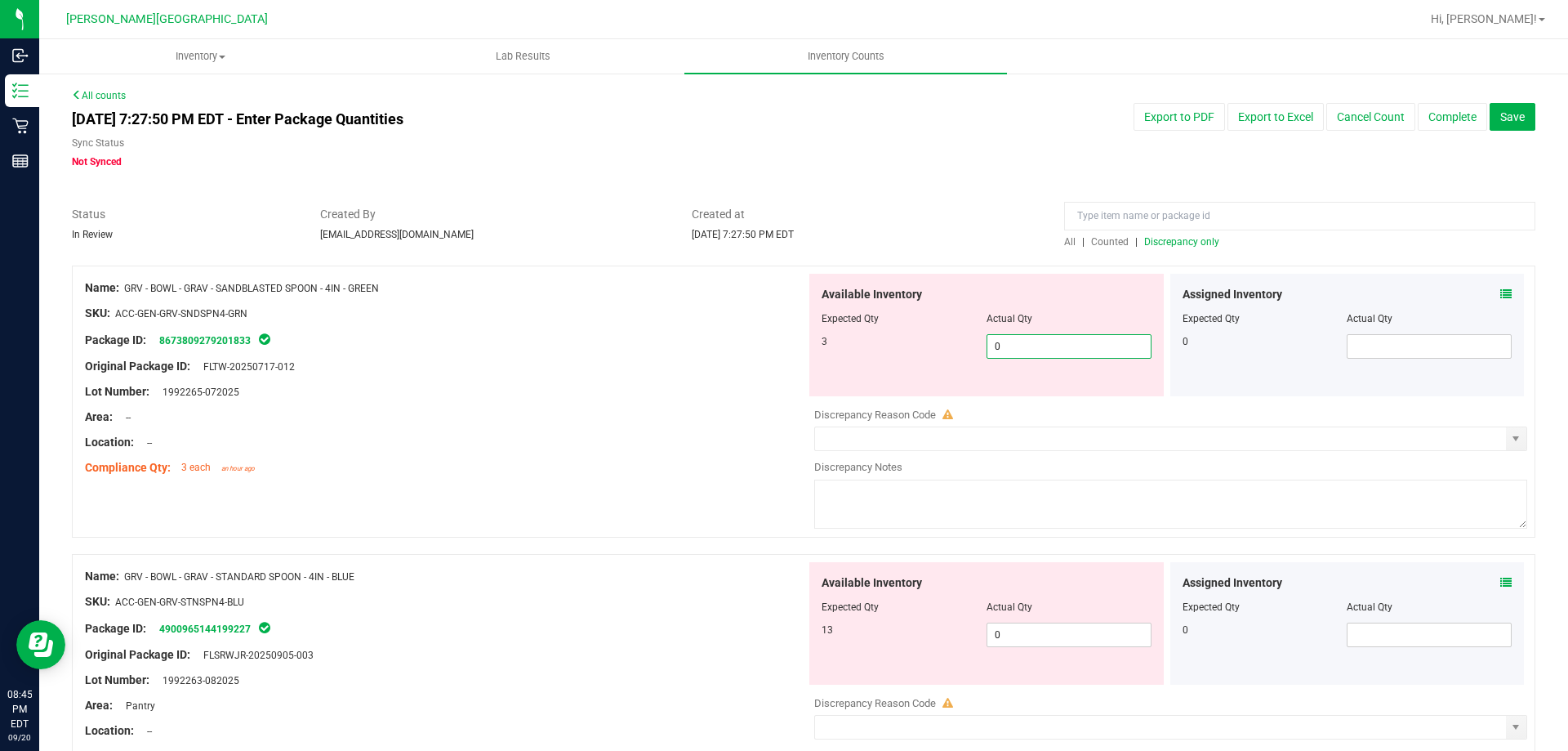
click at [1003, 338] on span "0 0" at bounding box center [1068, 346] width 165 height 25
type input "3"
click at [732, 489] on div "Name: GRV - BOWL - GRAV - SANDBLASTED SPOON - 4IN - GREEN SKU: ACC-GEN-GRV-SNDS…" at bounding box center [804, 409] width 1464 height 289
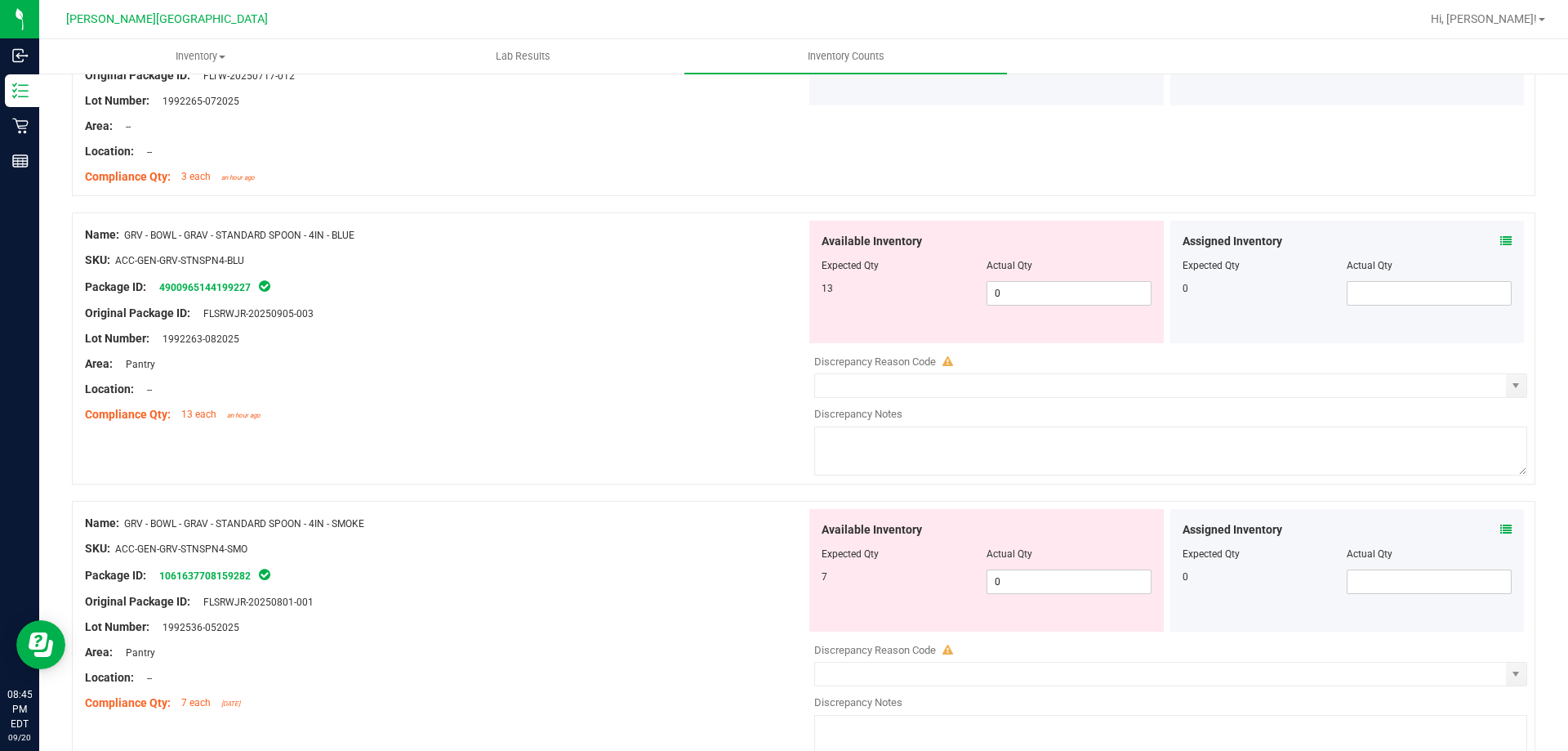
scroll to position [327, 0]
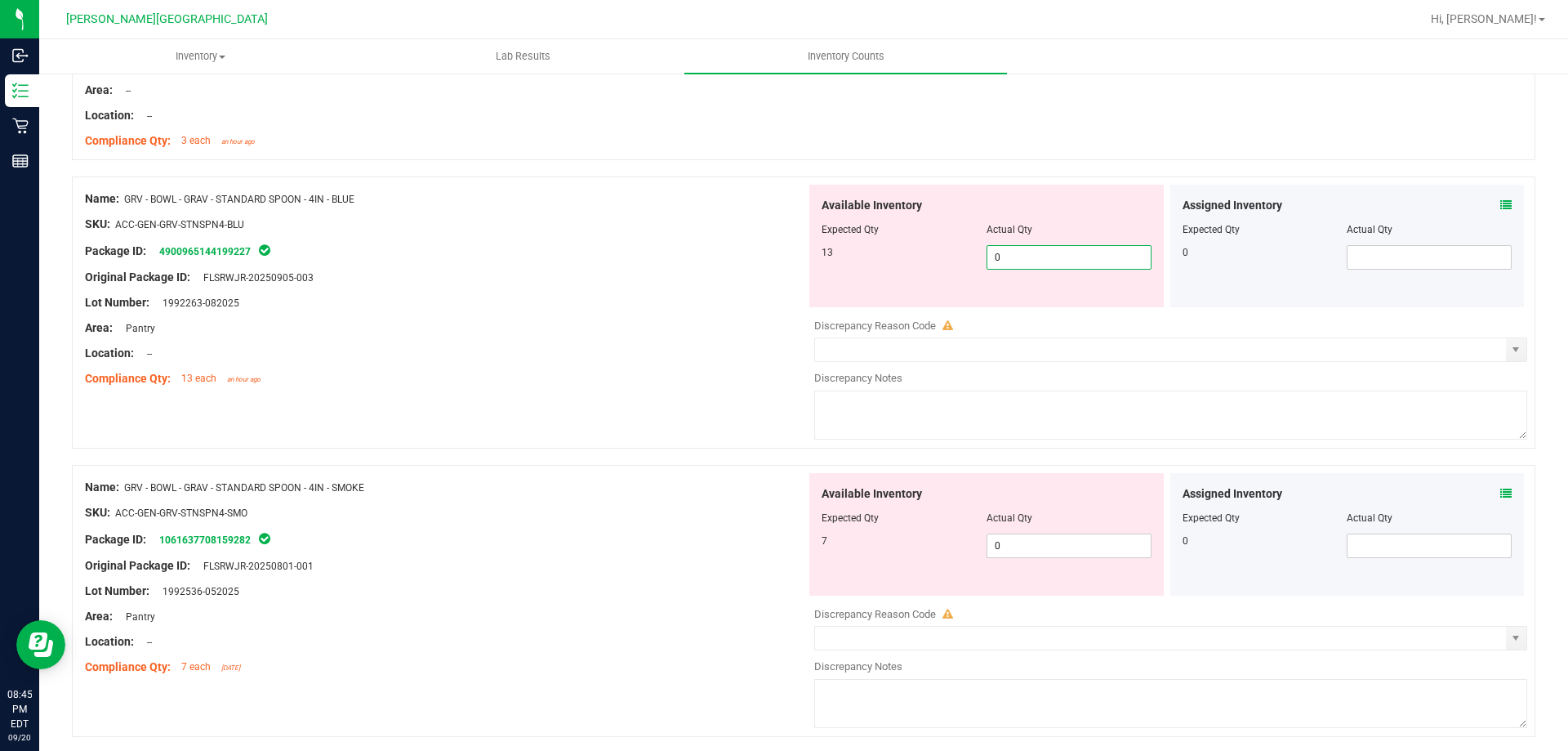
click at [1084, 257] on span "0 0" at bounding box center [1068, 257] width 165 height 25
type input "013"
type input "13"
click at [1092, 535] on div "Available Inventory Expected Qty Actual Qty 7 0 0" at bounding box center [986, 533] width 354 height 122
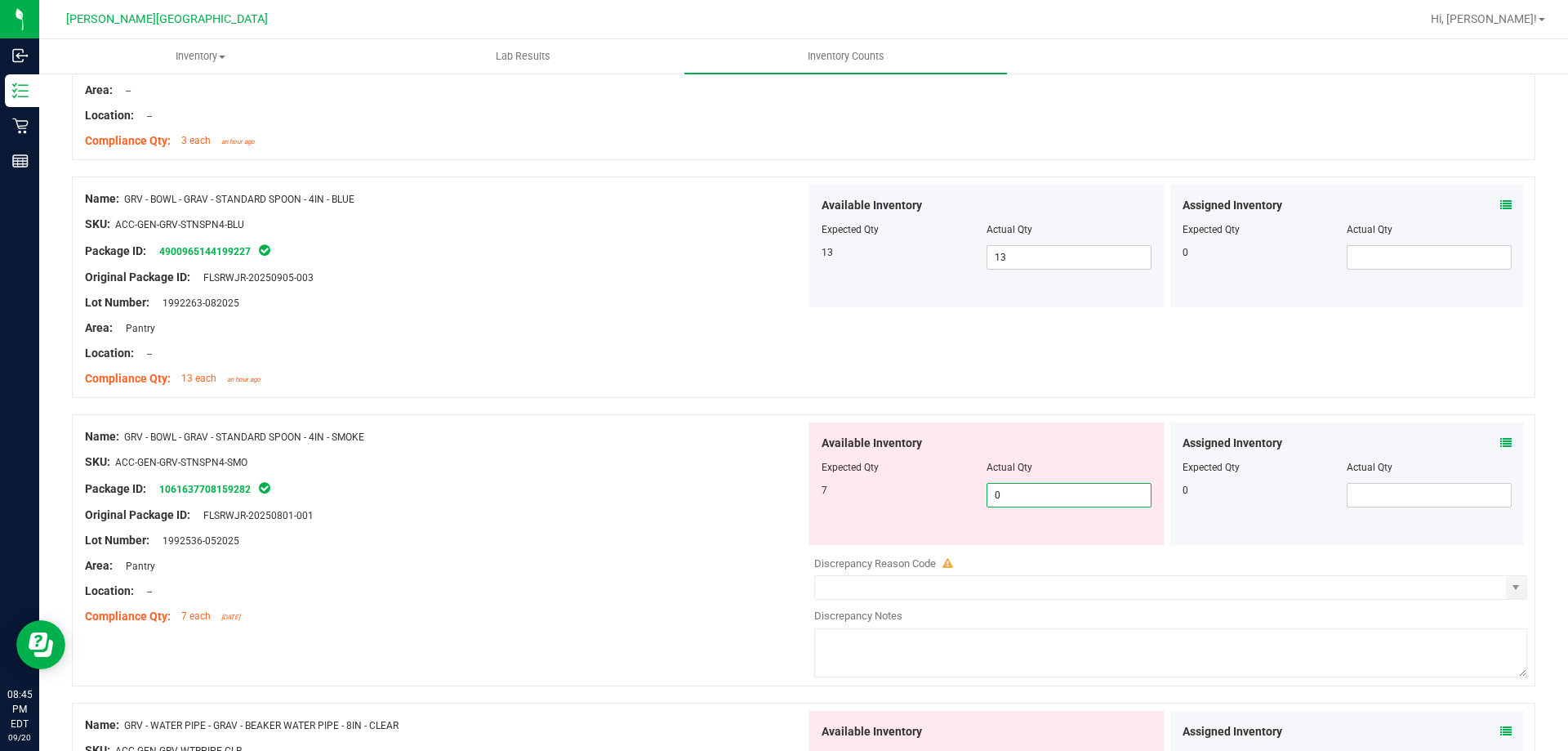
type input "07"
type input "7"
click at [604, 593] on div "Location: --" at bounding box center [445, 591] width 721 height 17
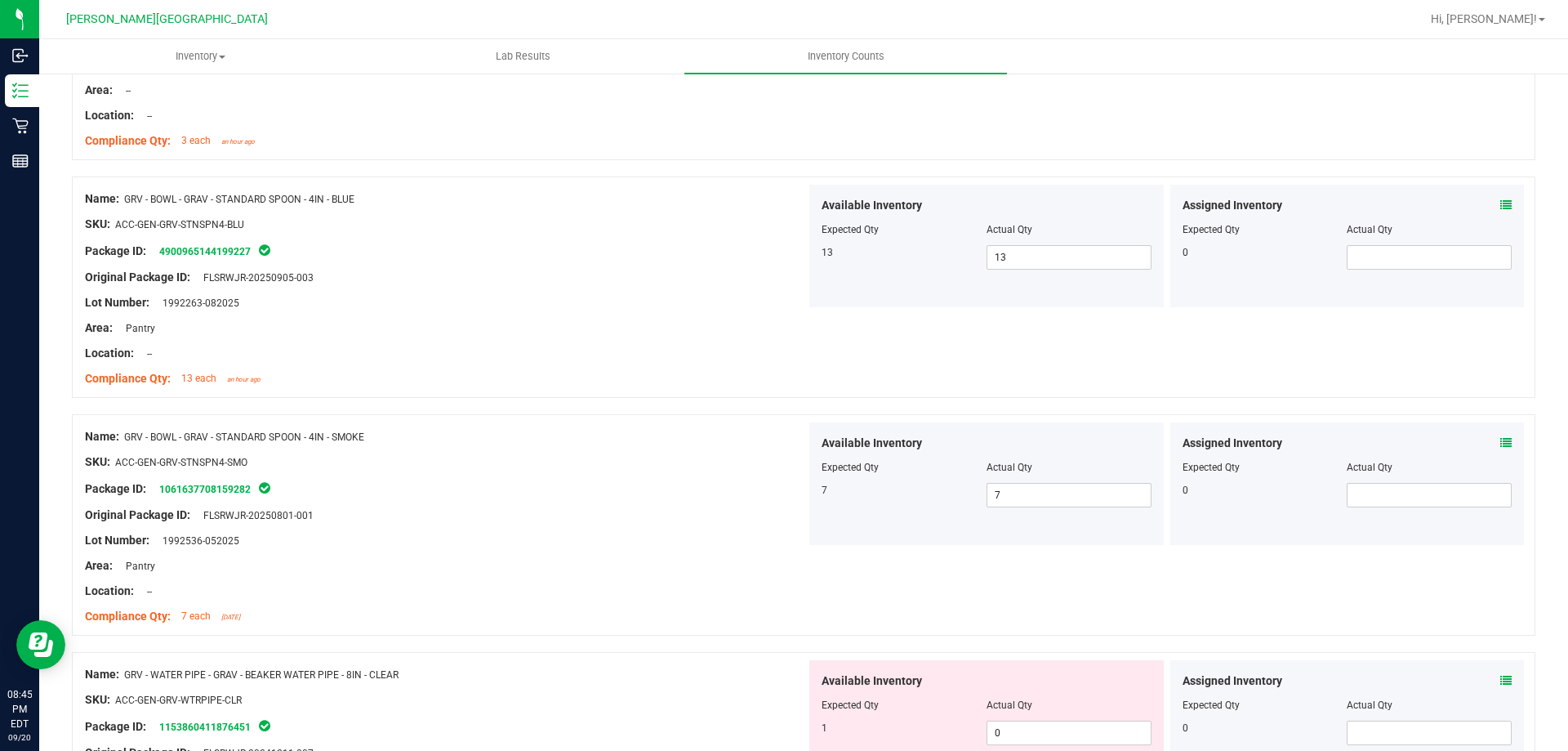
scroll to position [572, 0]
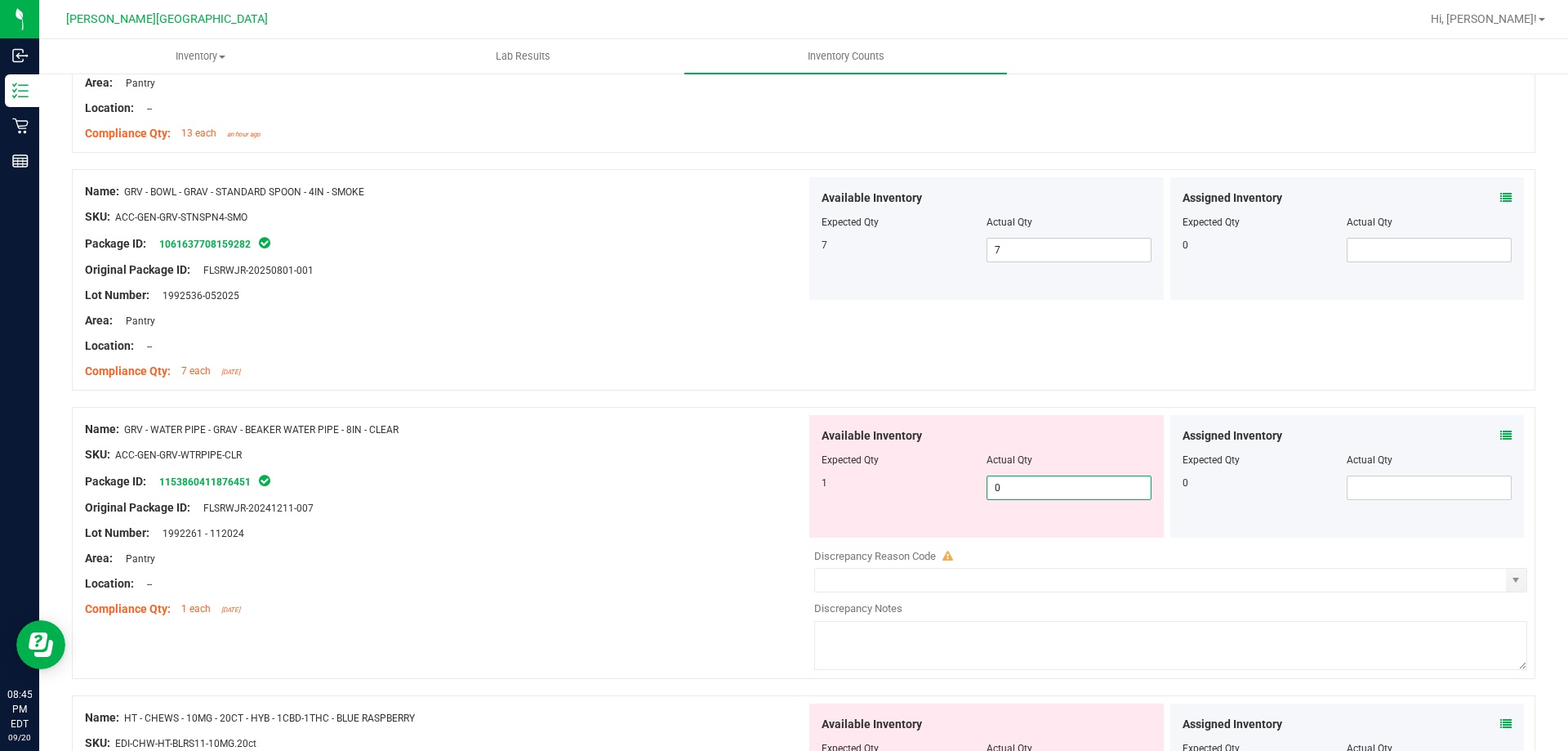
click at [1003, 484] on span "0 0" at bounding box center [1068, 487] width 165 height 25
type input "01"
type input "1"
click at [606, 553] on div "Area: Pantry" at bounding box center [445, 558] width 721 height 17
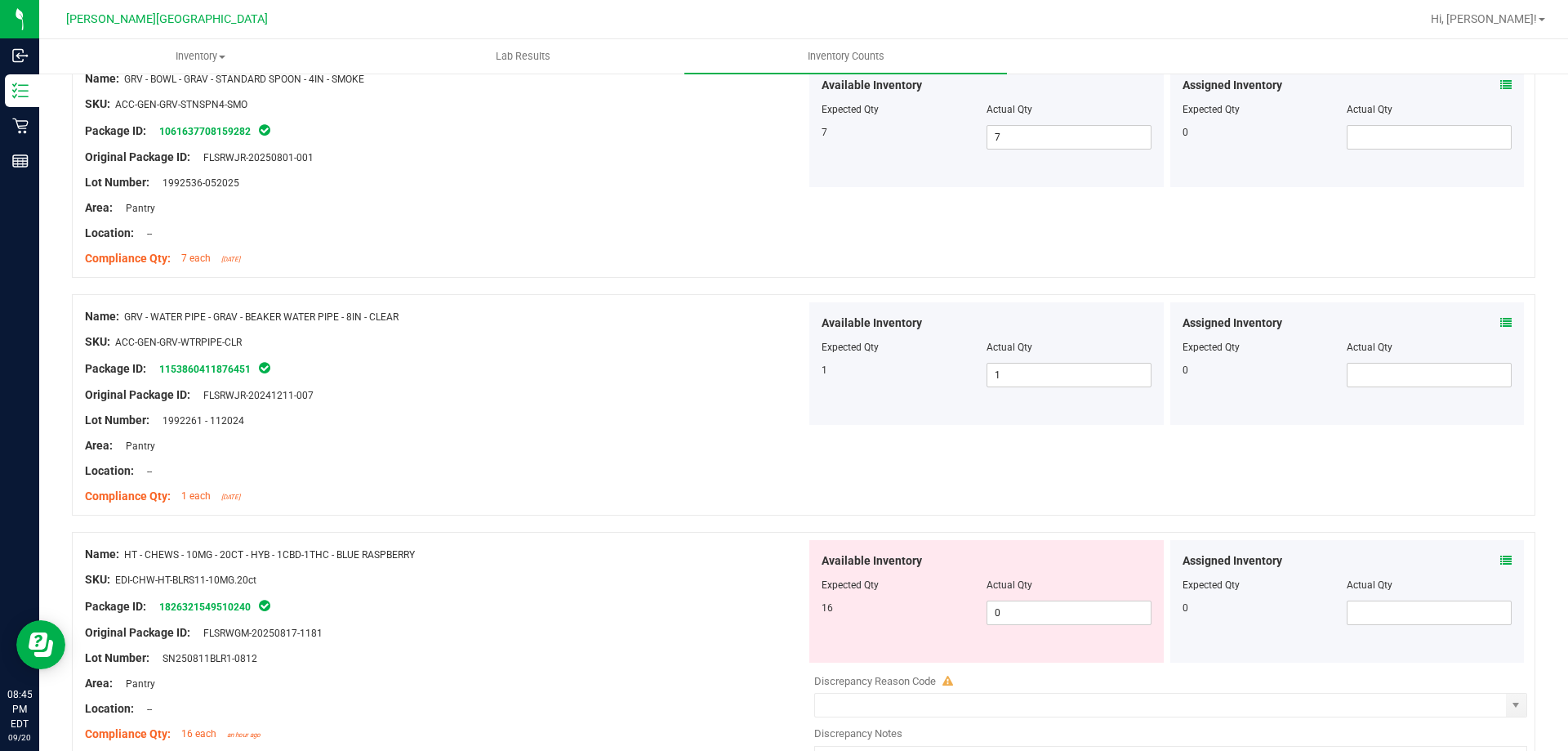
scroll to position [898, 0]
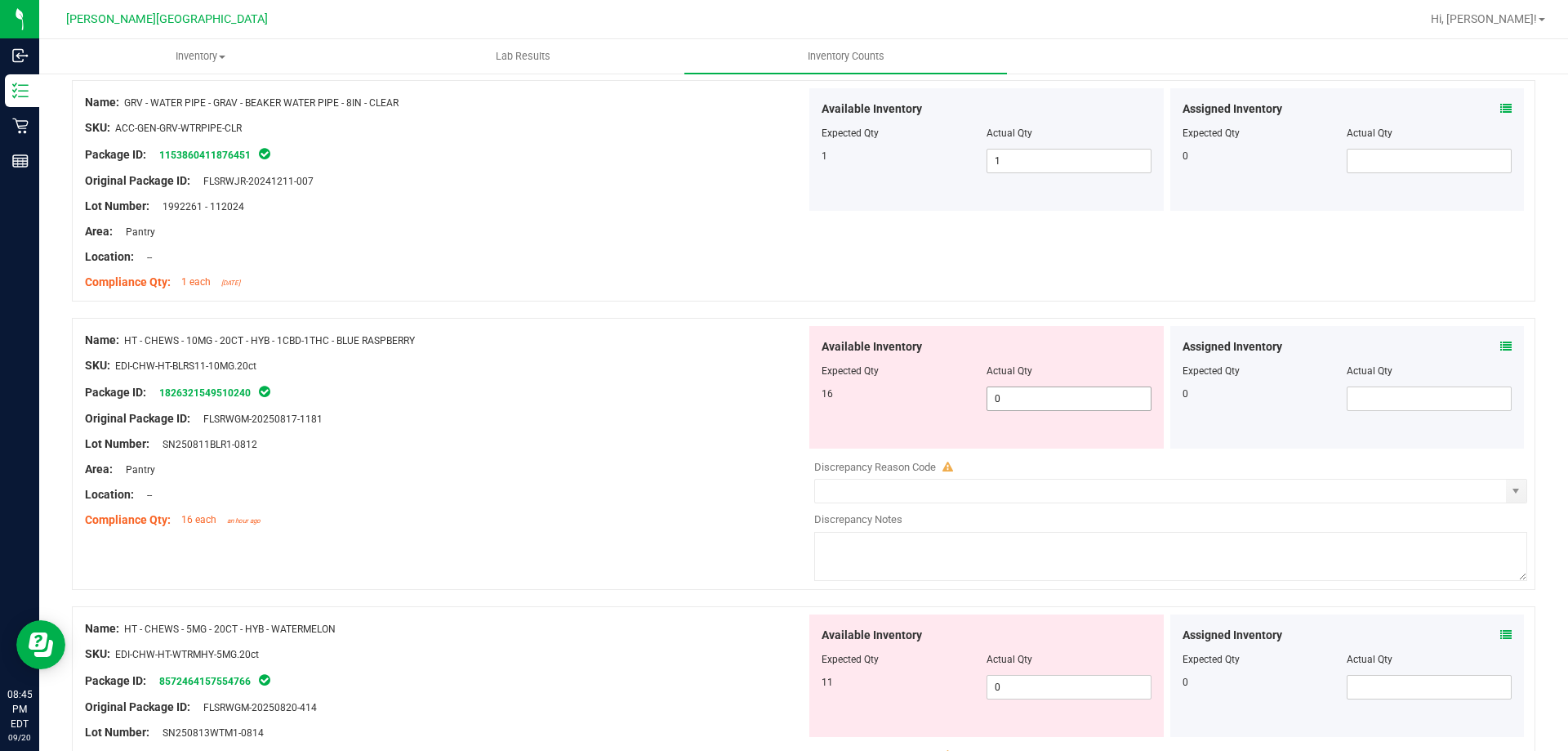
click at [1015, 394] on span "0 0" at bounding box center [1068, 398] width 165 height 25
type input "016"
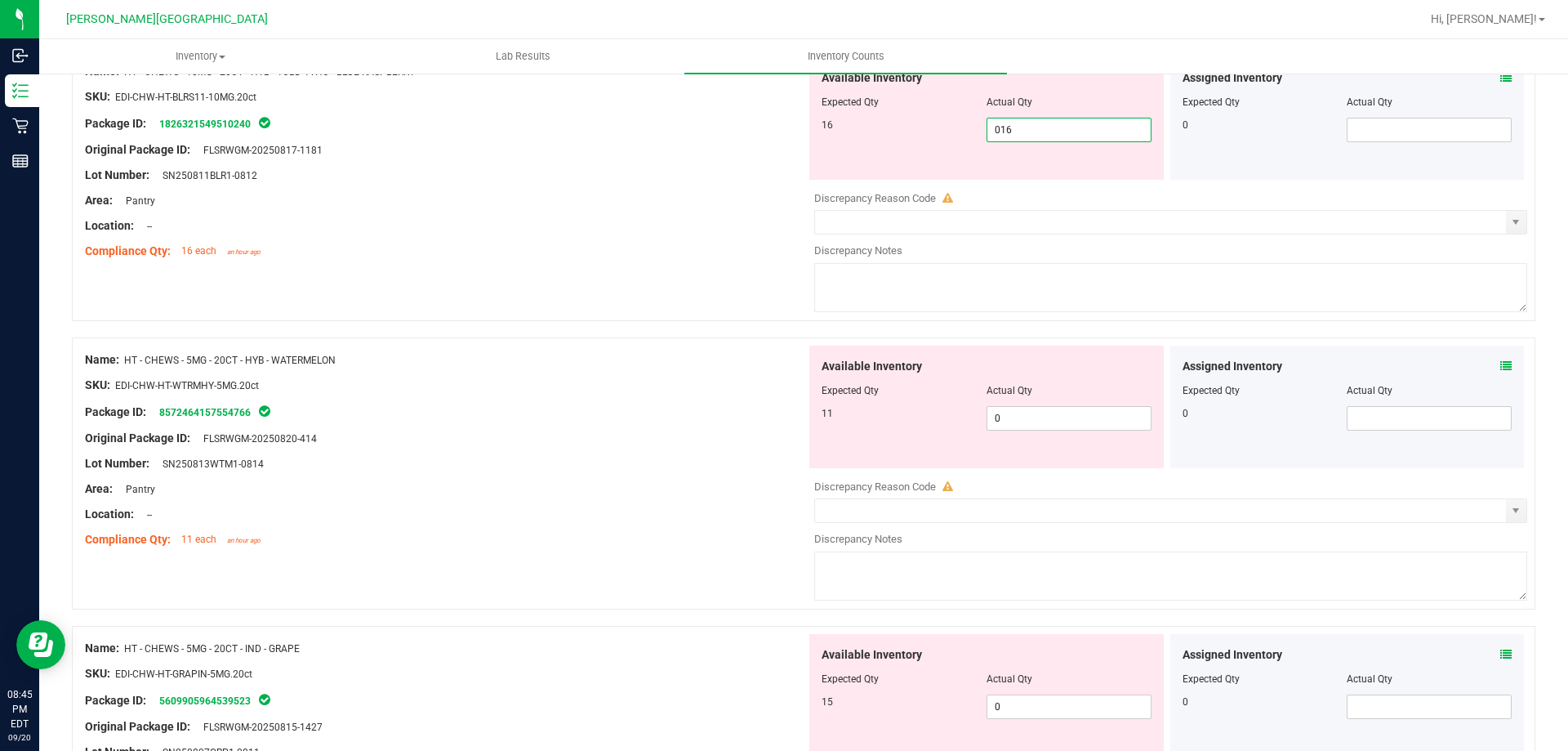
scroll to position [1225, 0]
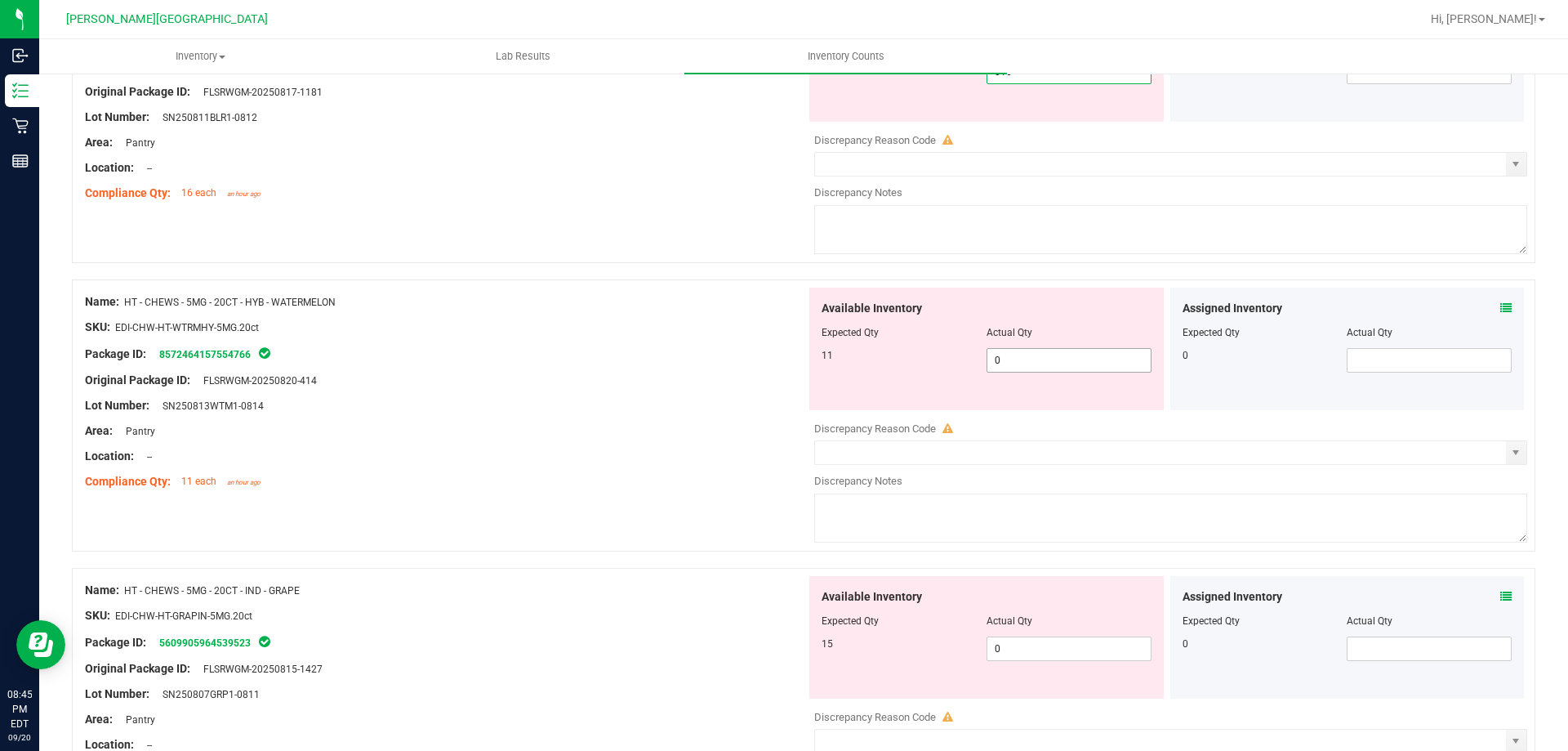
type input "16"
click at [1041, 364] on div "Available Inventory Expected Qty Actual Qty 11 0 0" at bounding box center [1167, 417] width 721 height 259
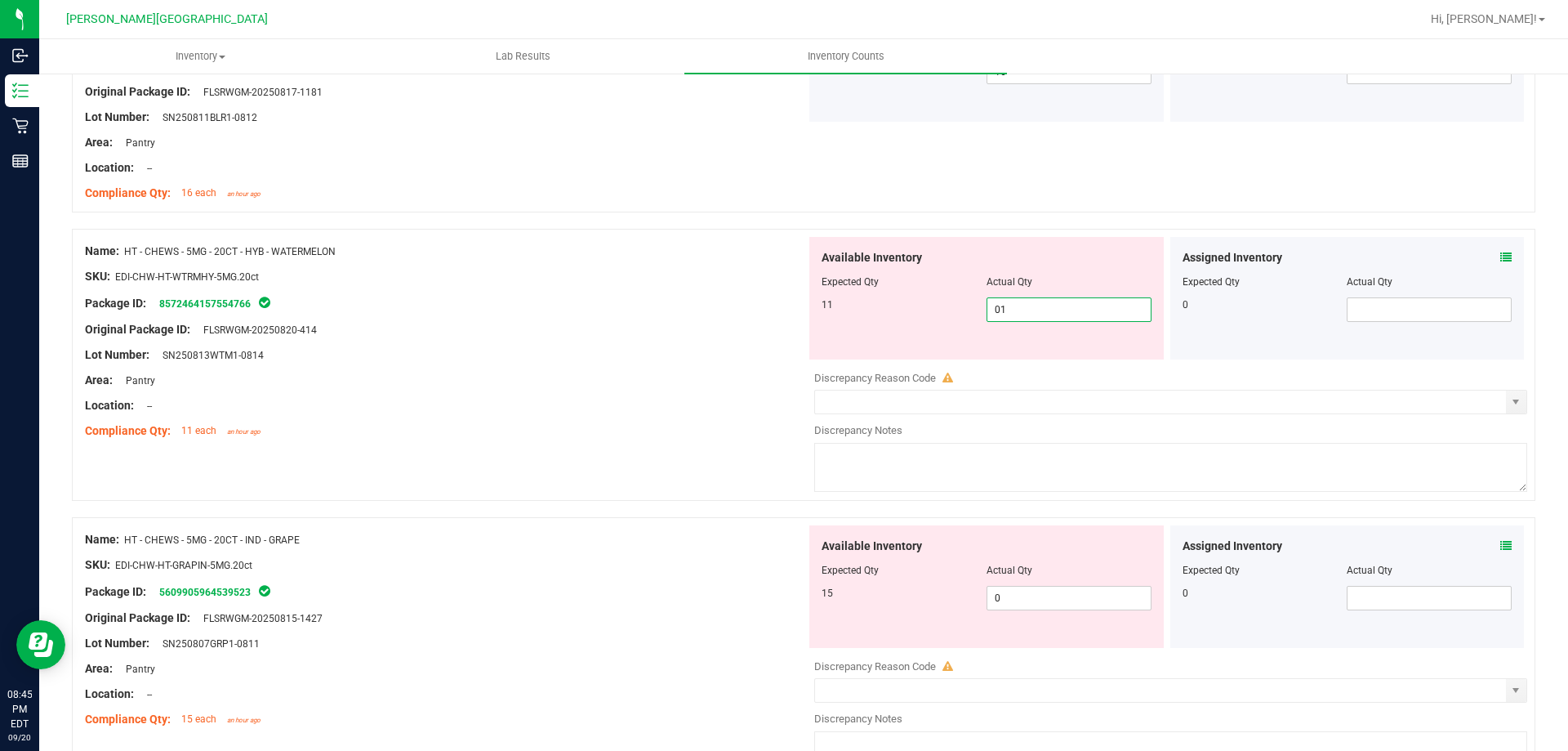
type input "011"
type input "11"
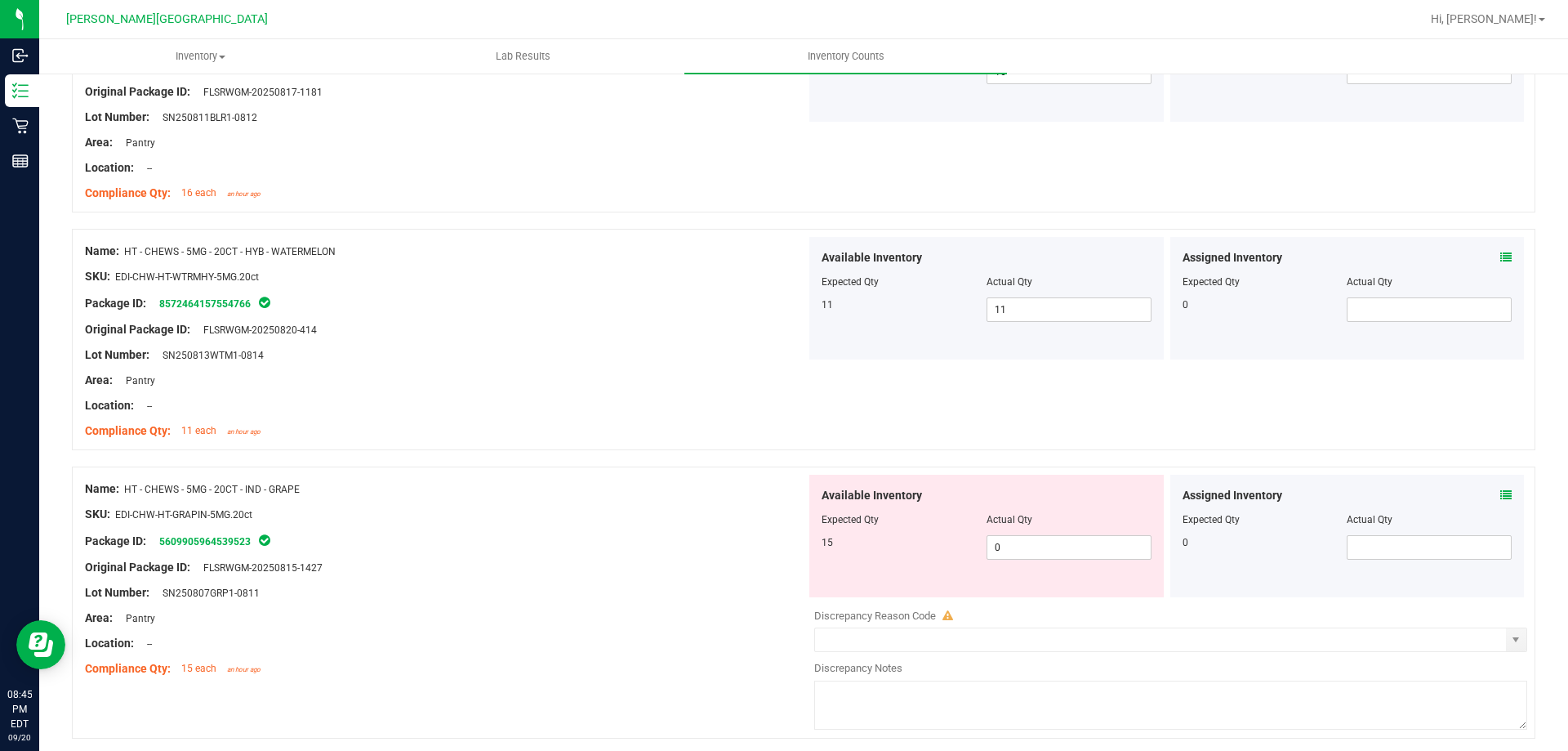
click at [1021, 533] on div at bounding box center [986, 531] width 330 height 9
click at [1027, 550] on span "0 0" at bounding box center [1068, 547] width 165 height 25
type input "015"
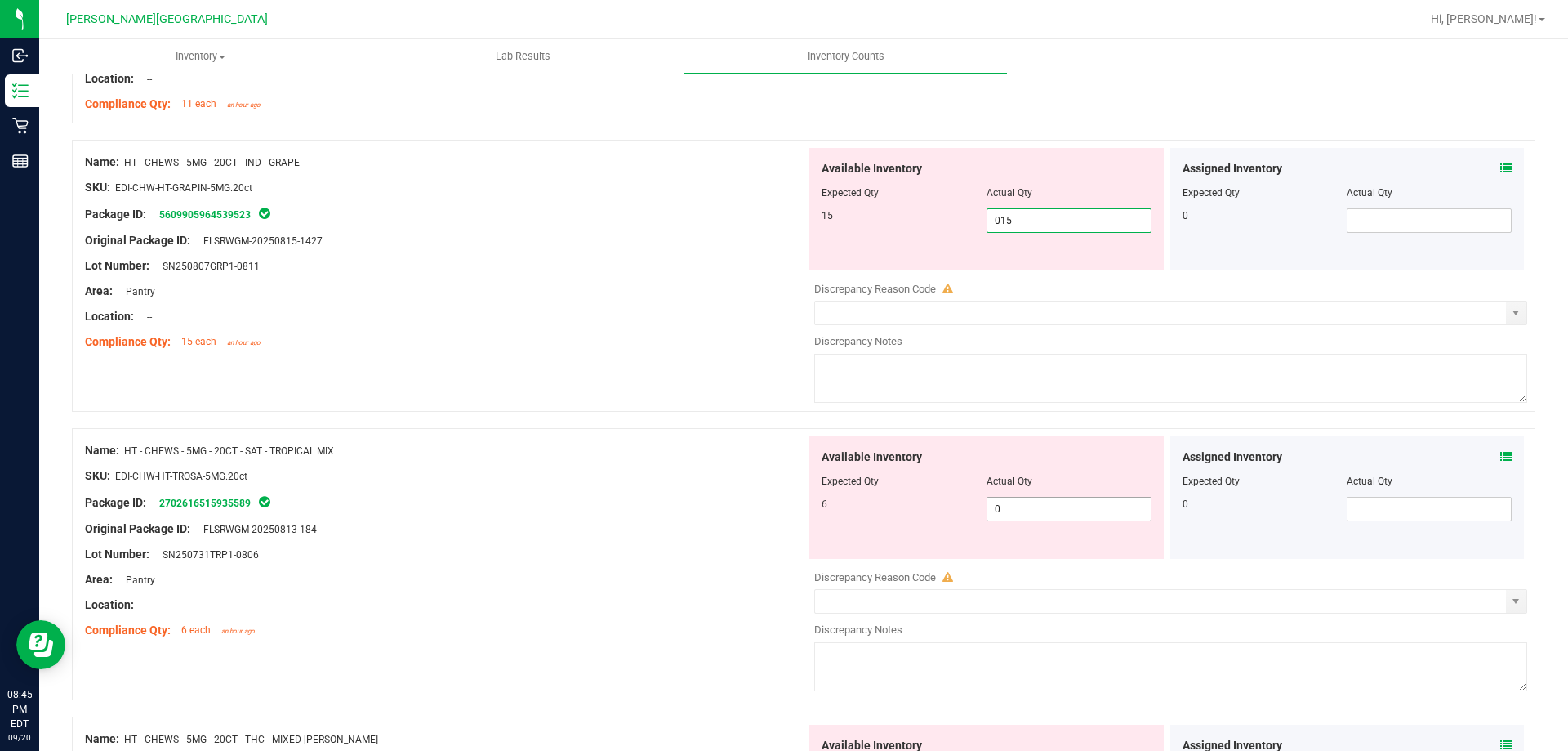
type input "15"
click at [1034, 502] on div "Available Inventory Expected Qty Actual Qty 6 0 0" at bounding box center [986, 497] width 354 height 122
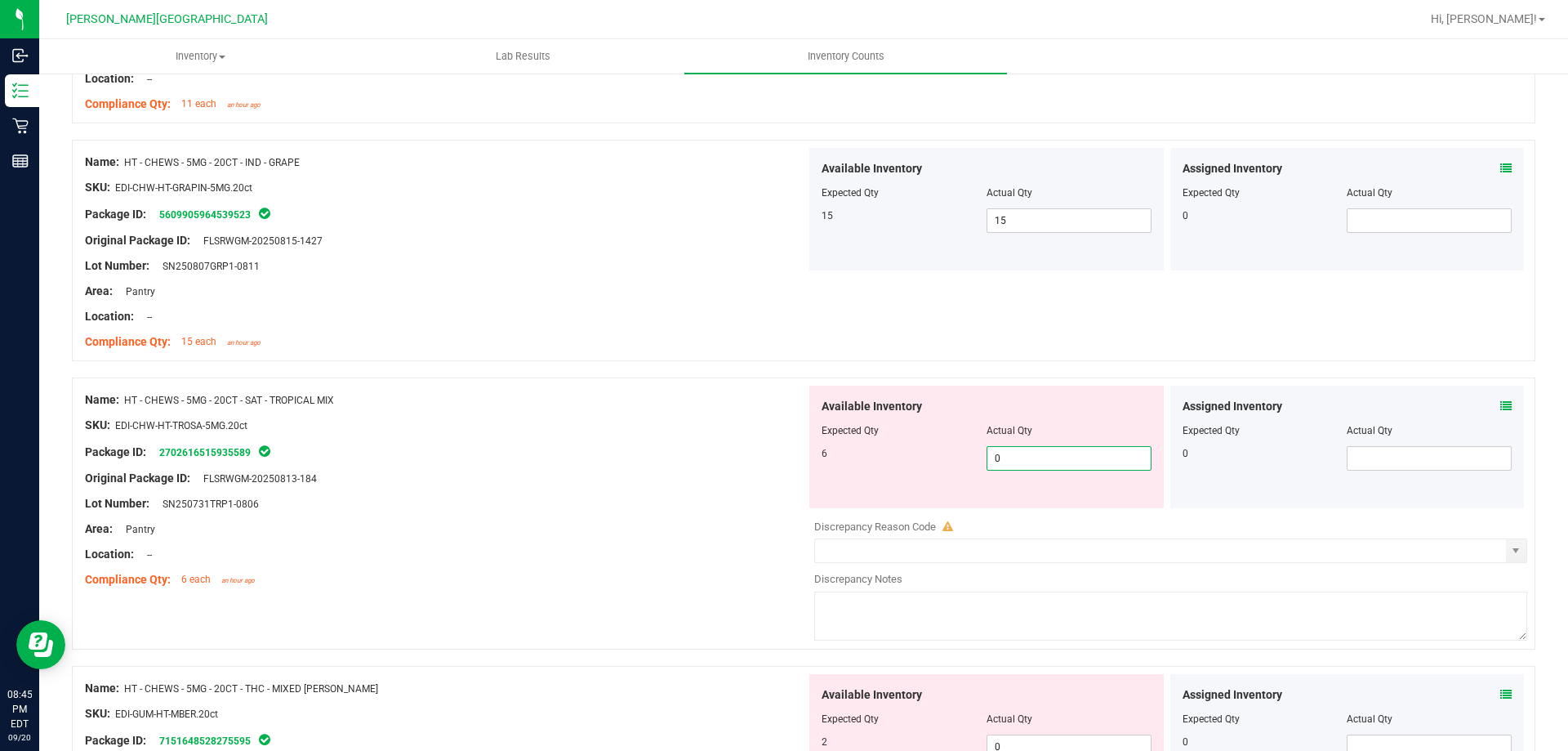
type input "06"
type input "6"
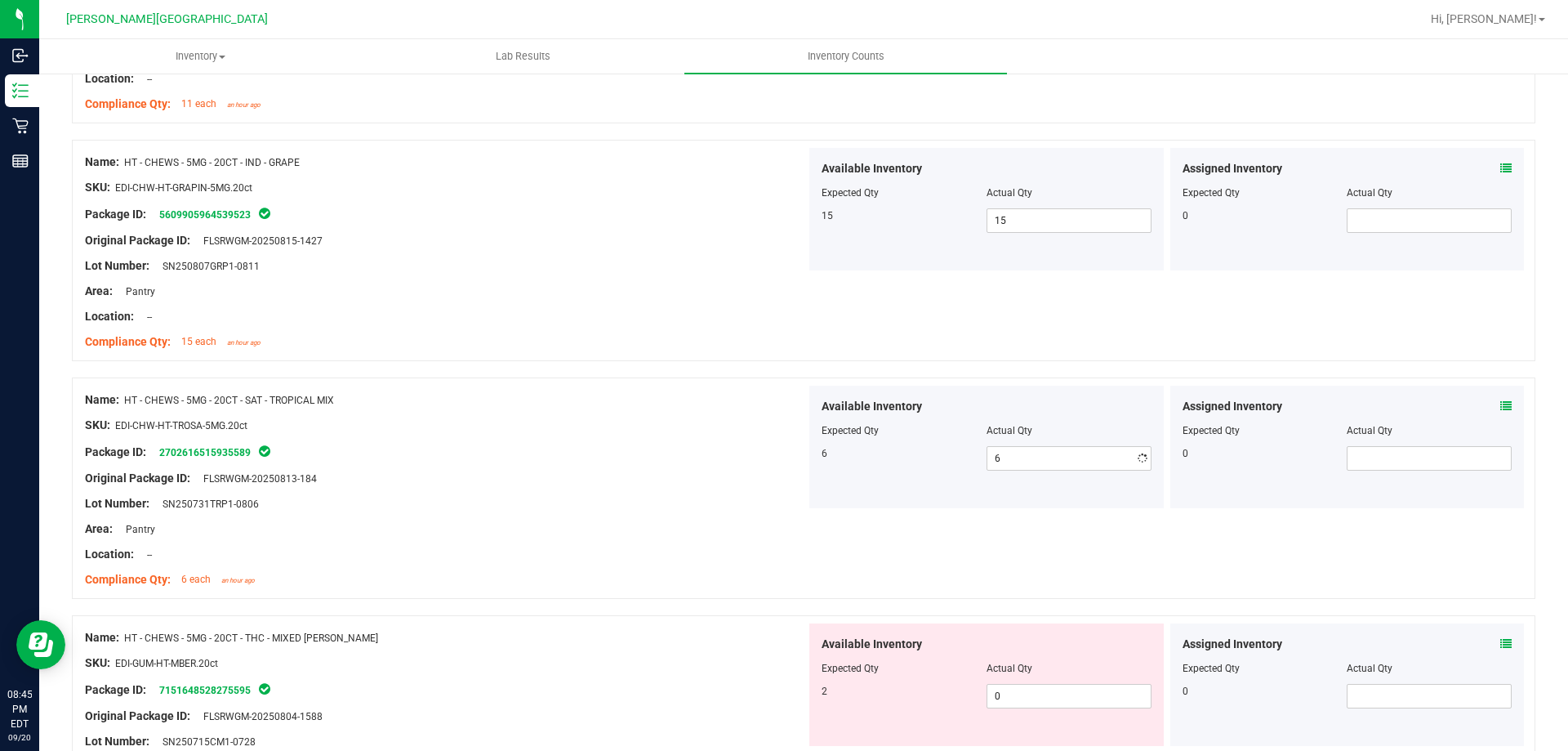
click at [617, 589] on div "Name: HT - CHEWS - 5MG - 20CT - SAT - TROPICAL MIX SKU: EDI-CHW-HT-TROSA-5MG.20…" at bounding box center [445, 489] width 721 height 208
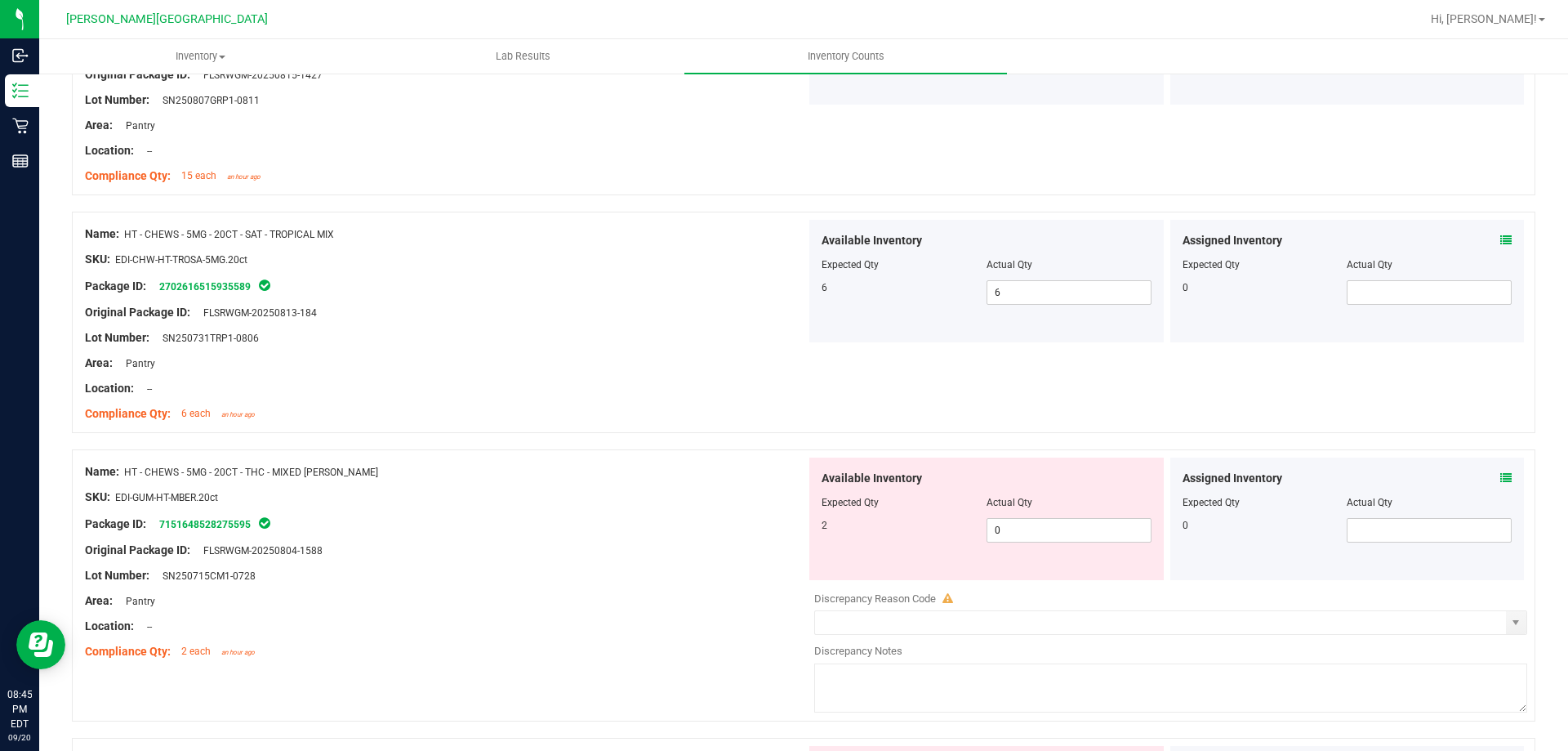
scroll to position [1797, 0]
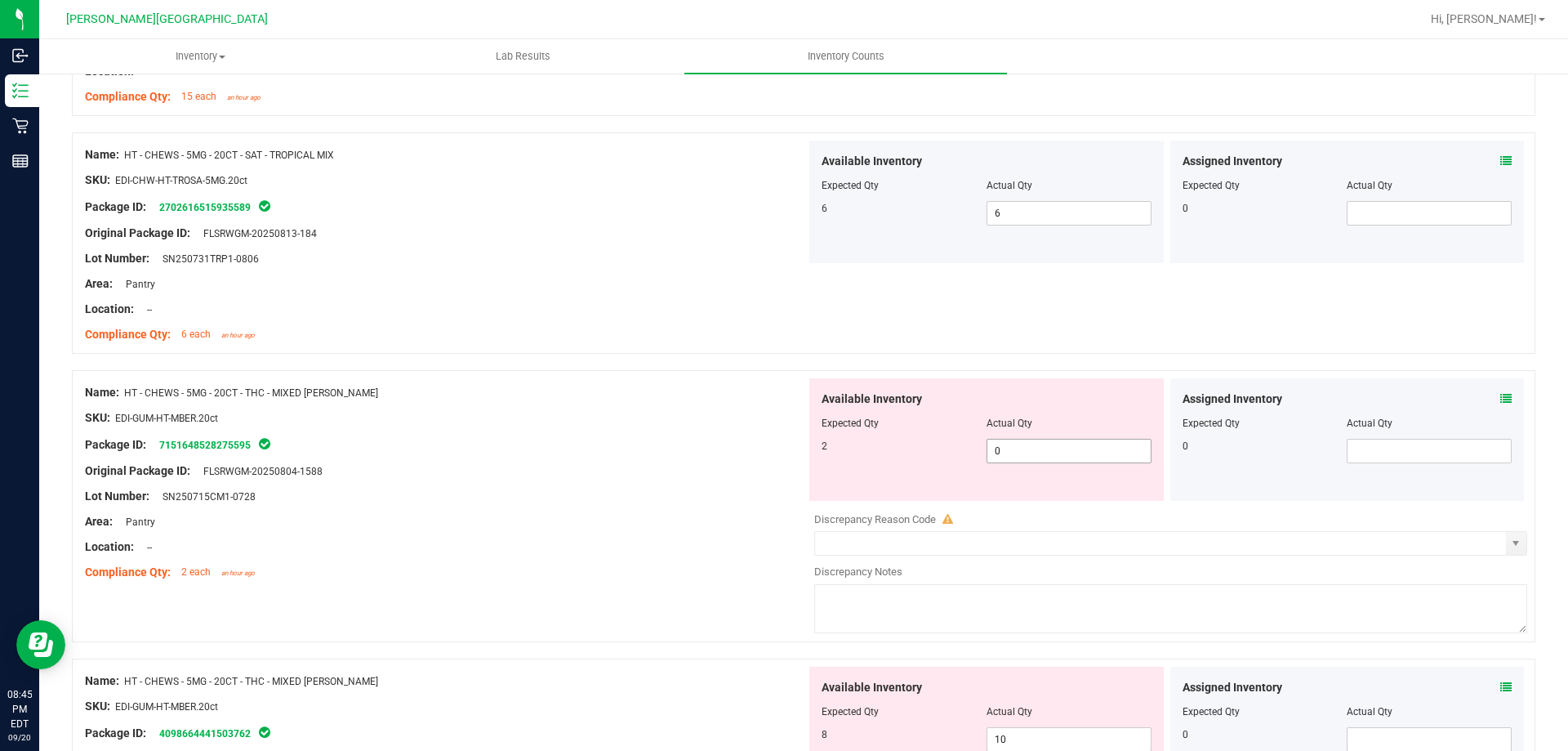
click at [1107, 451] on span "0 0" at bounding box center [1068, 450] width 165 height 25
type input "02"
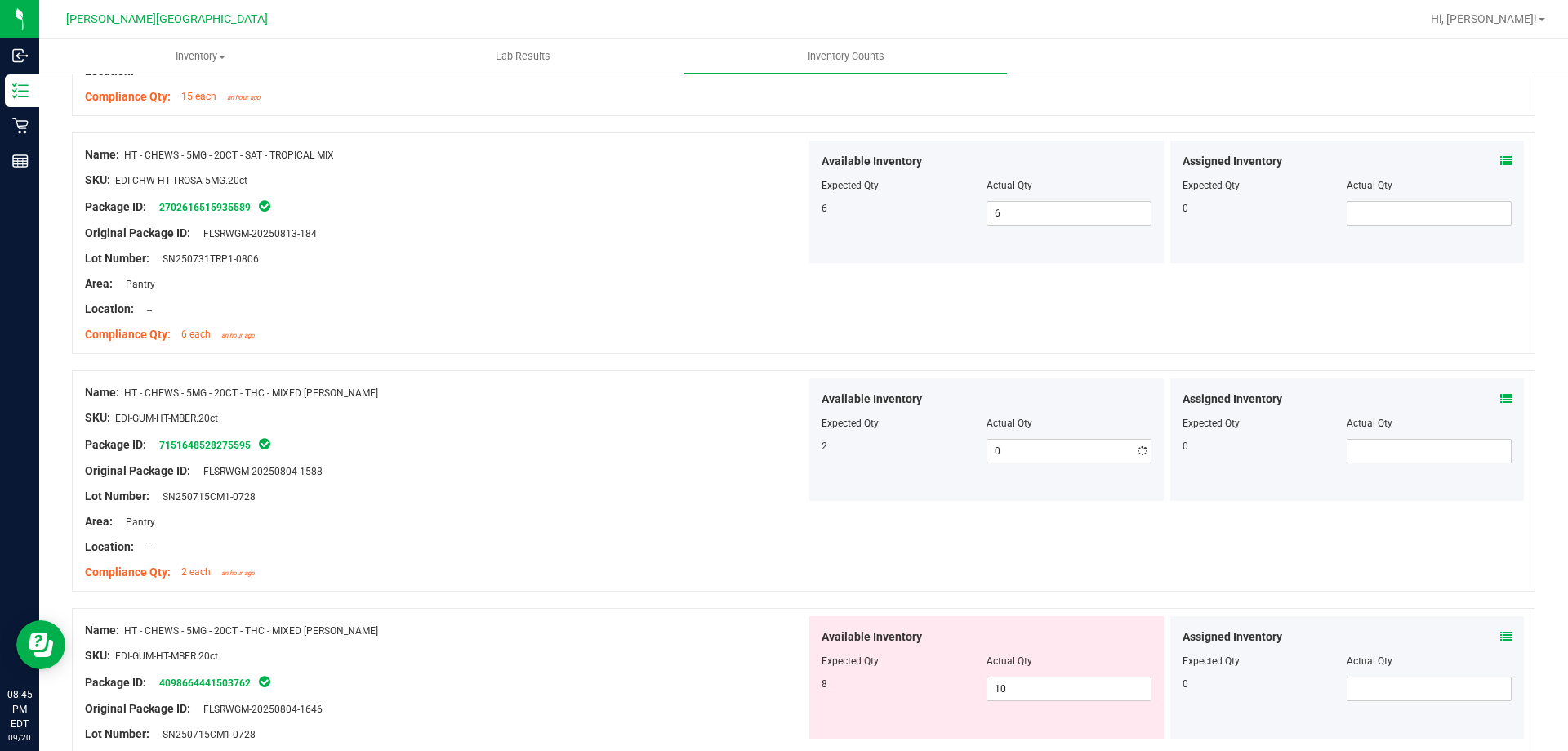
type input "2"
click at [677, 531] on div at bounding box center [445, 534] width 721 height 9
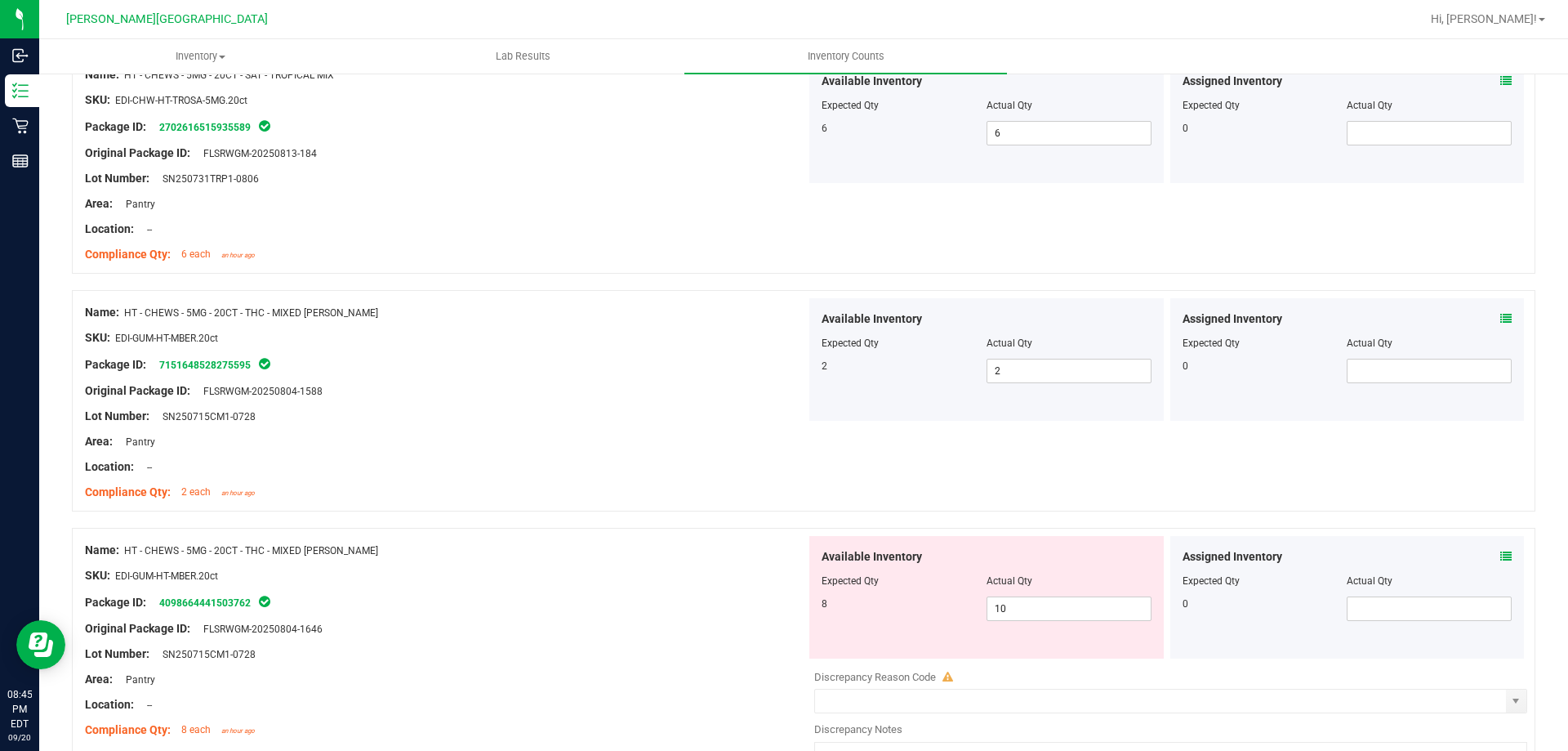
scroll to position [2124, 0]
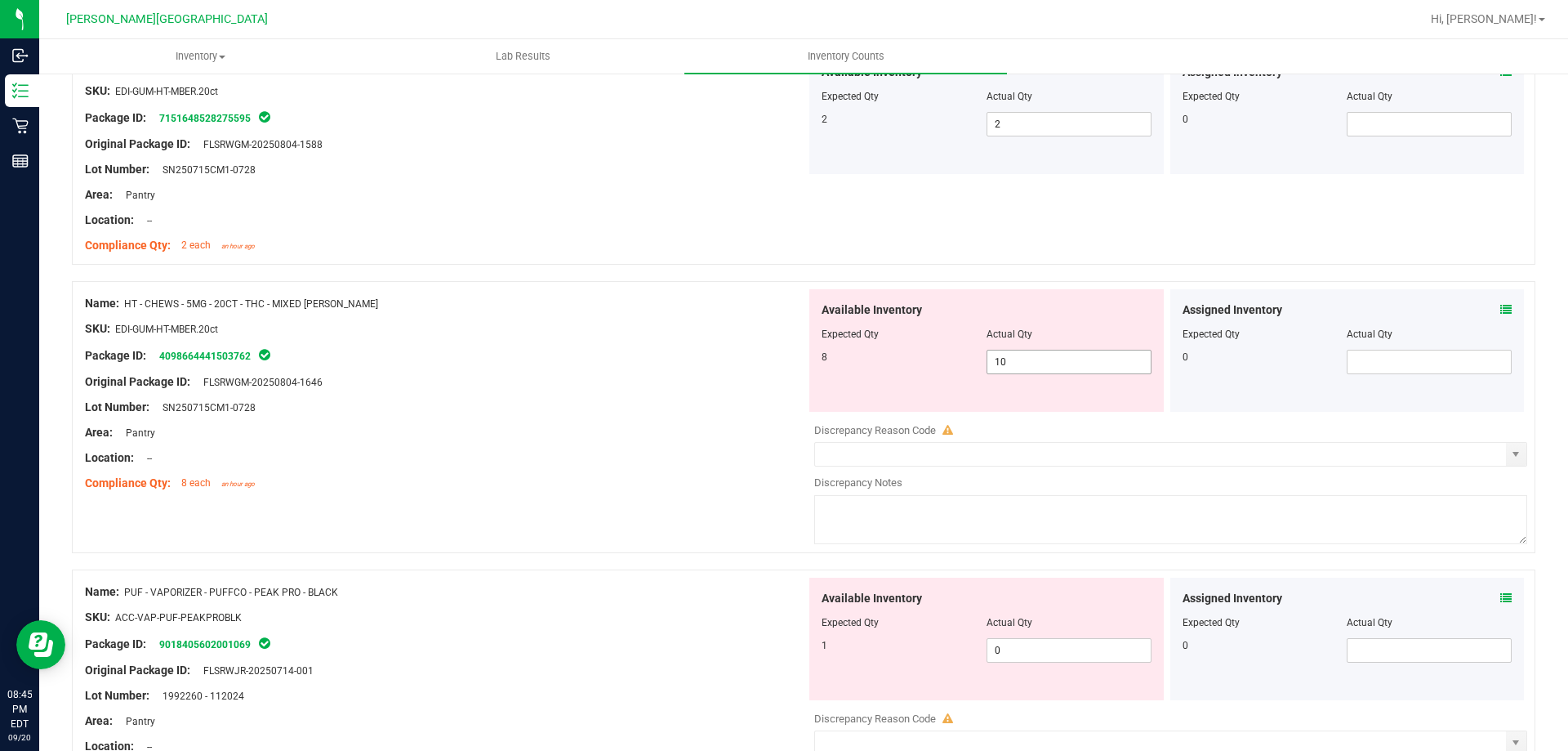
click at [1038, 369] on span "10 10" at bounding box center [1068, 361] width 165 height 25
type input "1"
type input "8"
drag, startPoint x: 1062, startPoint y: 653, endPoint x: 1072, endPoint y: 649, distance: 10.8
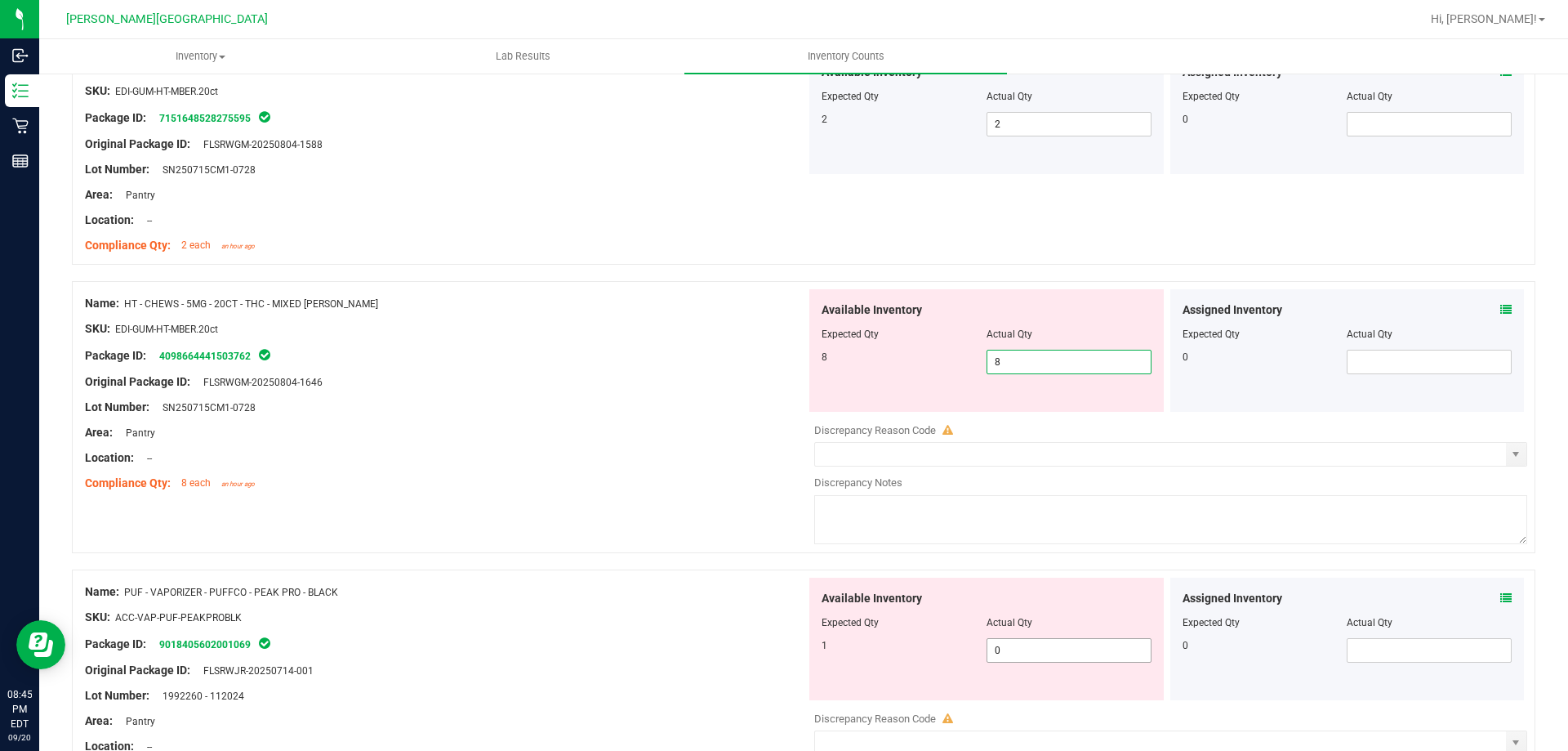
click at [1066, 652] on div "Available Inventory Expected Qty Actual Qty 1 0 0" at bounding box center [1167, 706] width 721 height 259
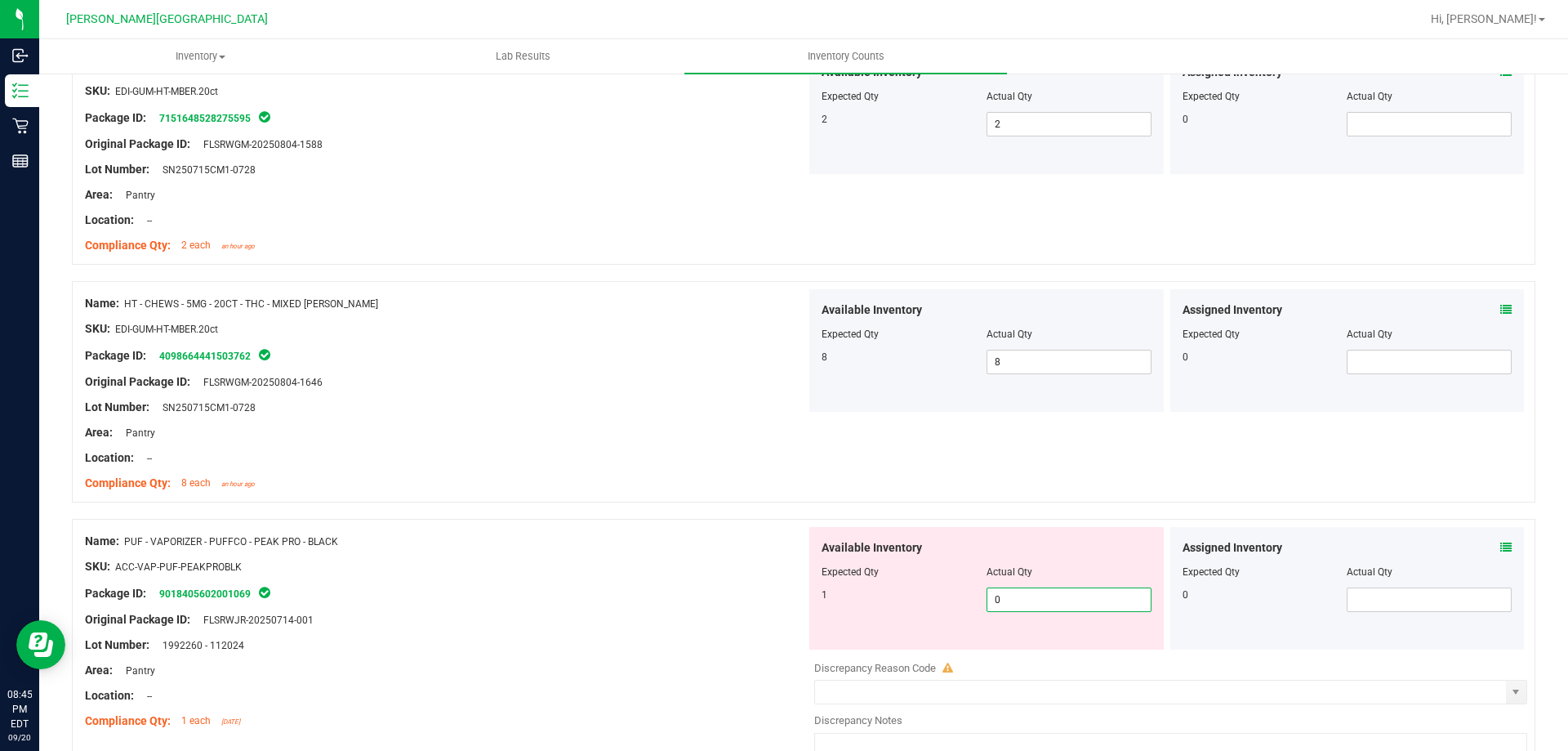
type input "01"
type input "1"
click at [765, 643] on div "Lot Number: 1992260 - 112024" at bounding box center [445, 645] width 721 height 17
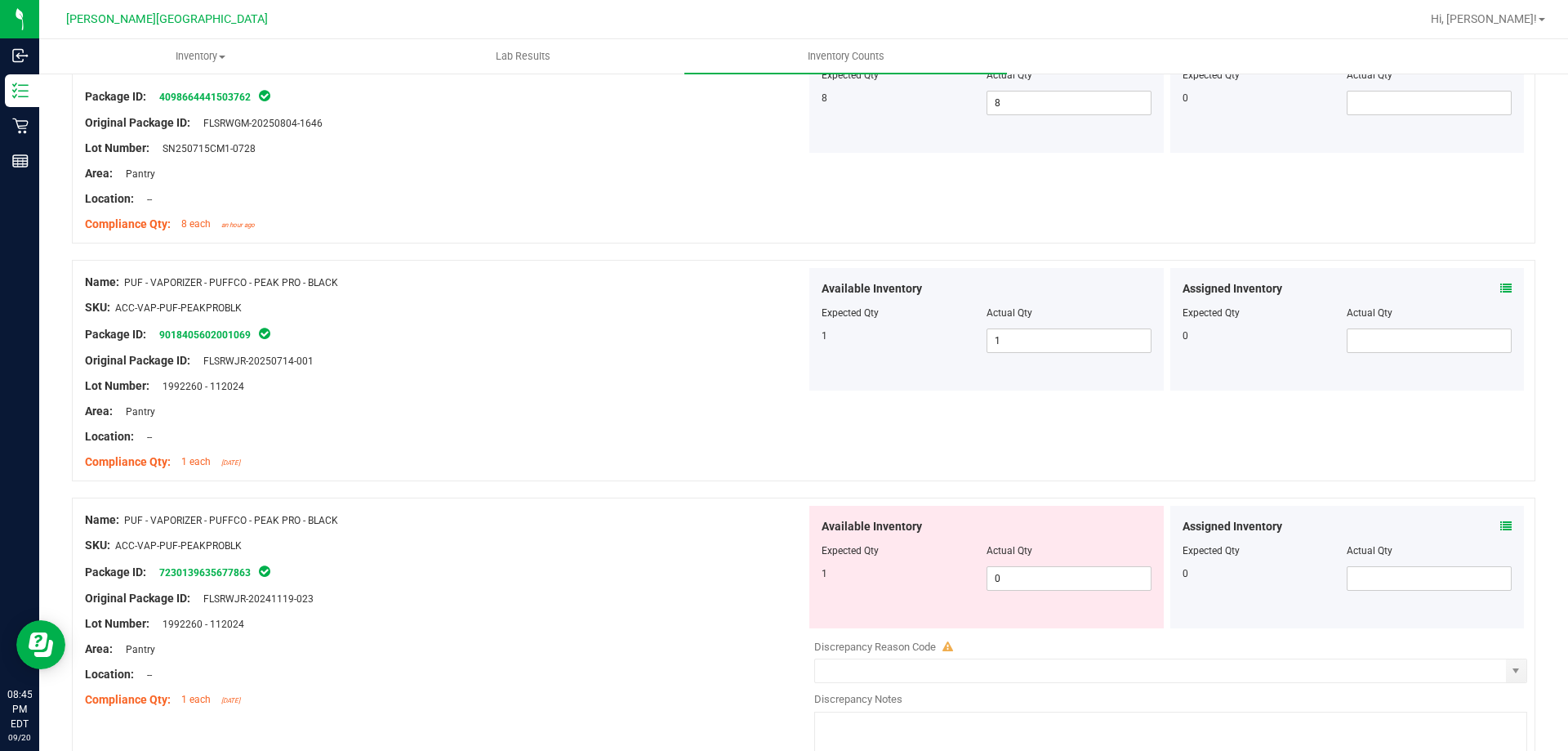
scroll to position [2532, 0]
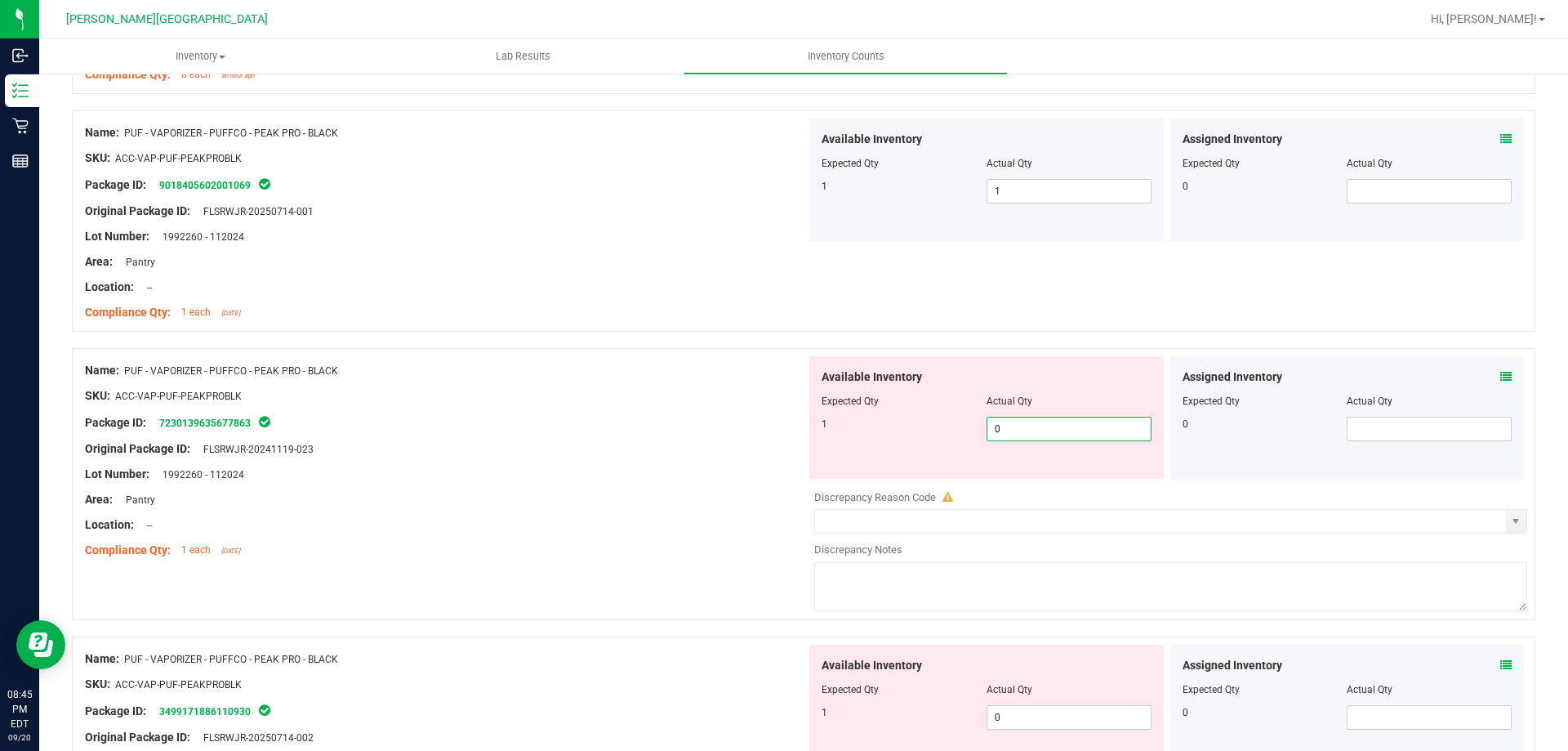
drag, startPoint x: 1080, startPoint y: 427, endPoint x: 1086, endPoint y: 415, distance: 13.4
click at [1084, 420] on span "0 0" at bounding box center [1068, 429] width 165 height 25
type input "01"
type input "1"
click at [725, 563] on div "Name: PUF - VAPORIZER - PUFFCO - PEAK PRO - BLACK SKU: ACC-VAP-PUF-PEAKPROBLK P…" at bounding box center [445, 460] width 721 height 208
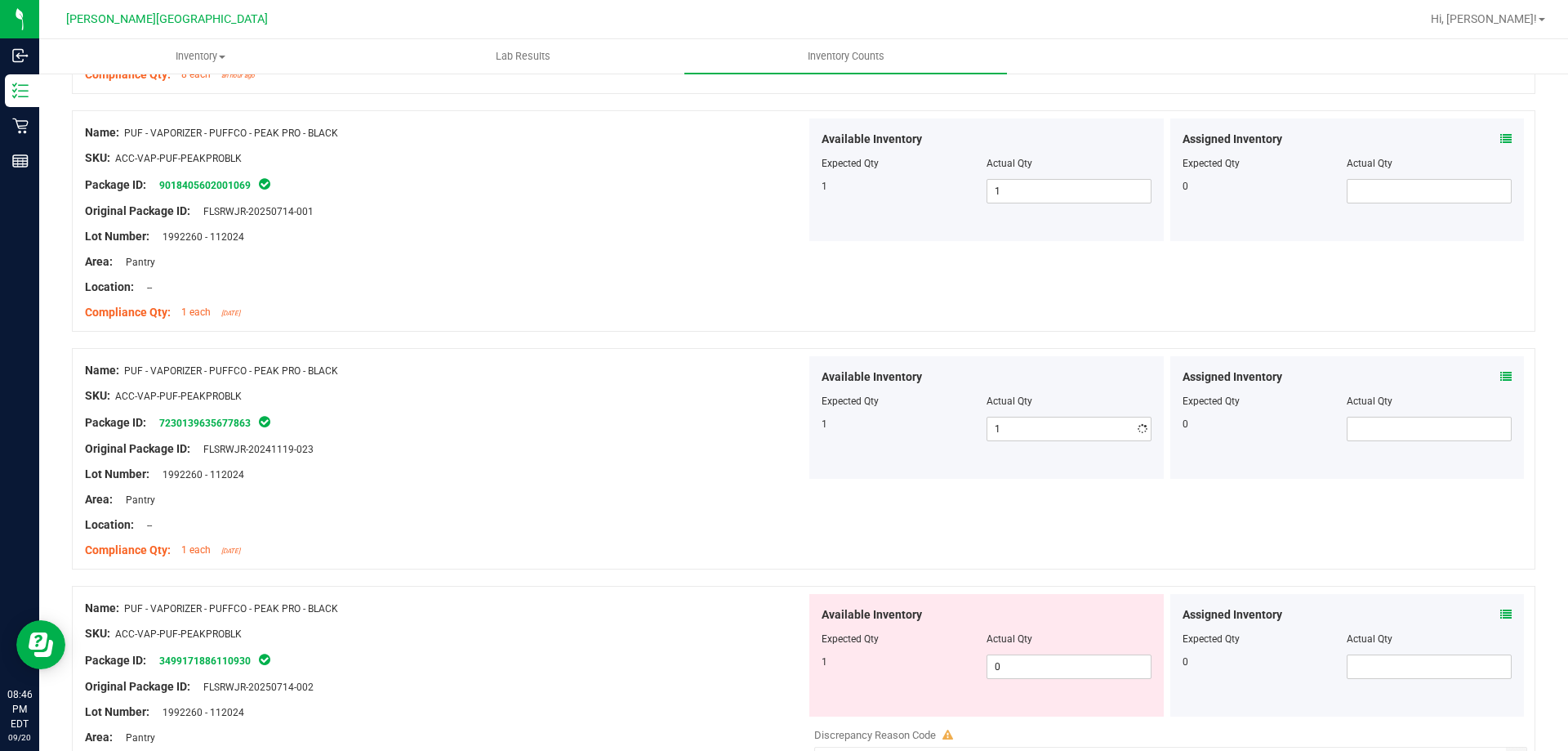
scroll to position [2859, 0]
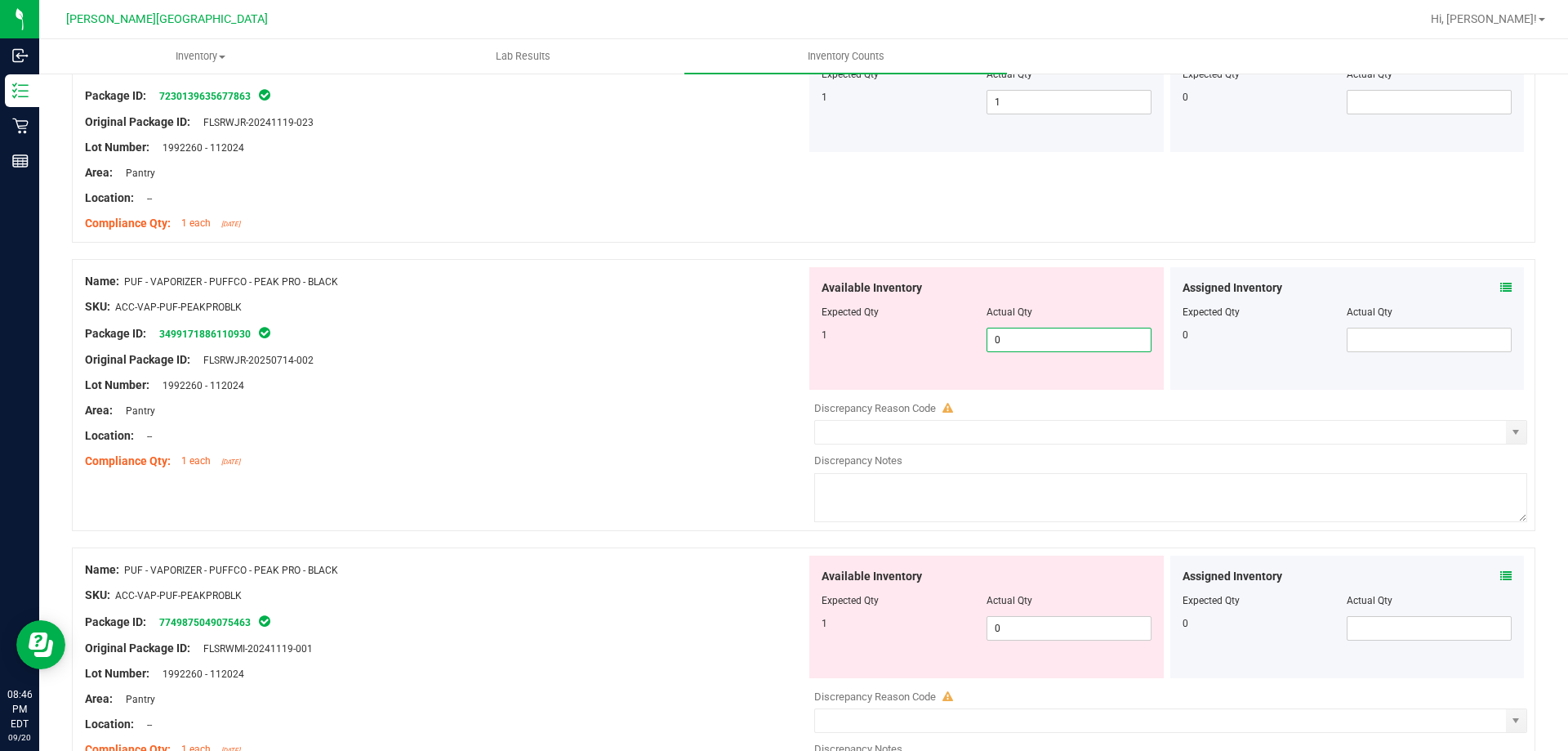
click at [1048, 347] on span "0 0" at bounding box center [1068, 340] width 165 height 25
type input "01"
type input "1"
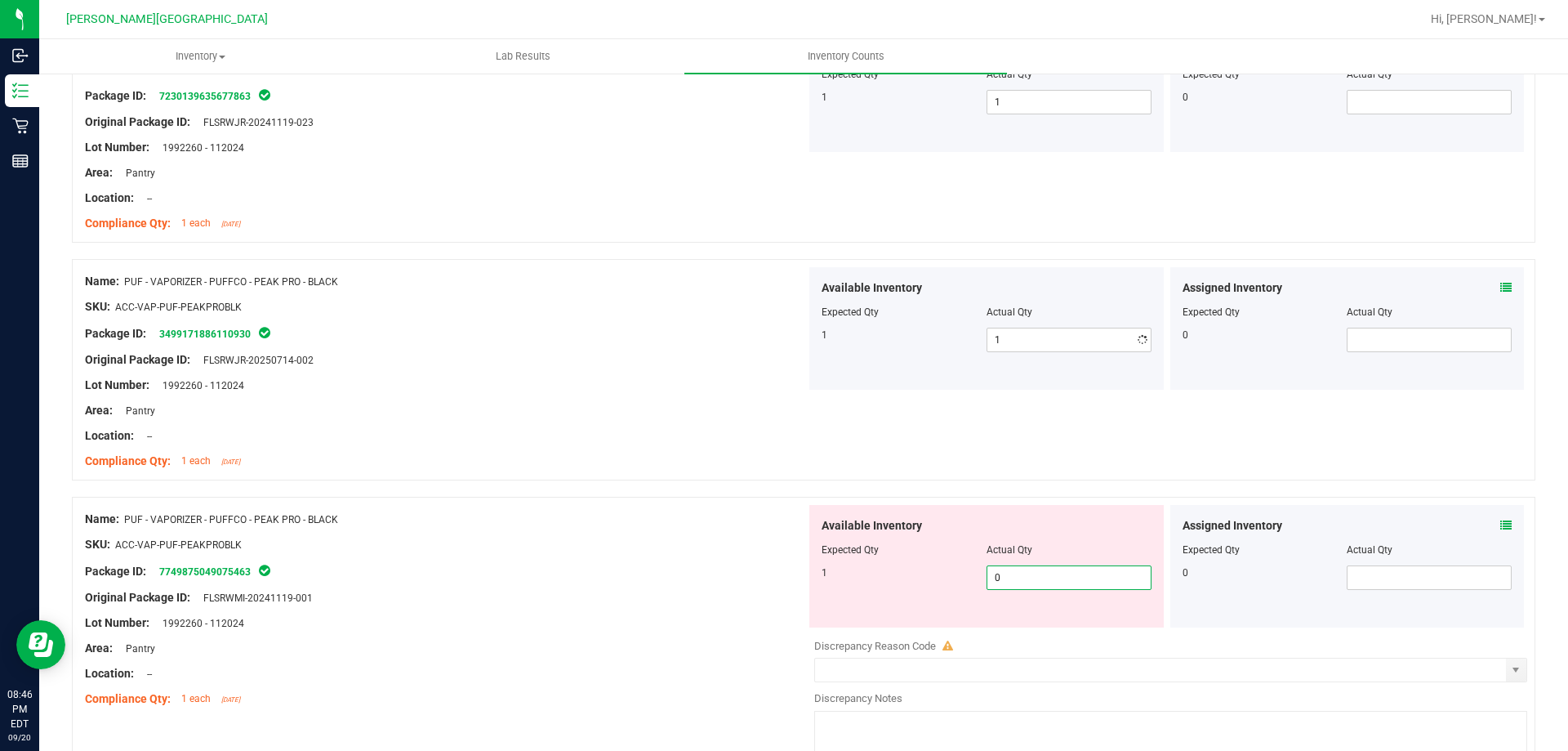
click at [1030, 627] on div "Available Inventory Expected Qty Actual Qty 1 0 0" at bounding box center [986, 566] width 354 height 122
type input "01"
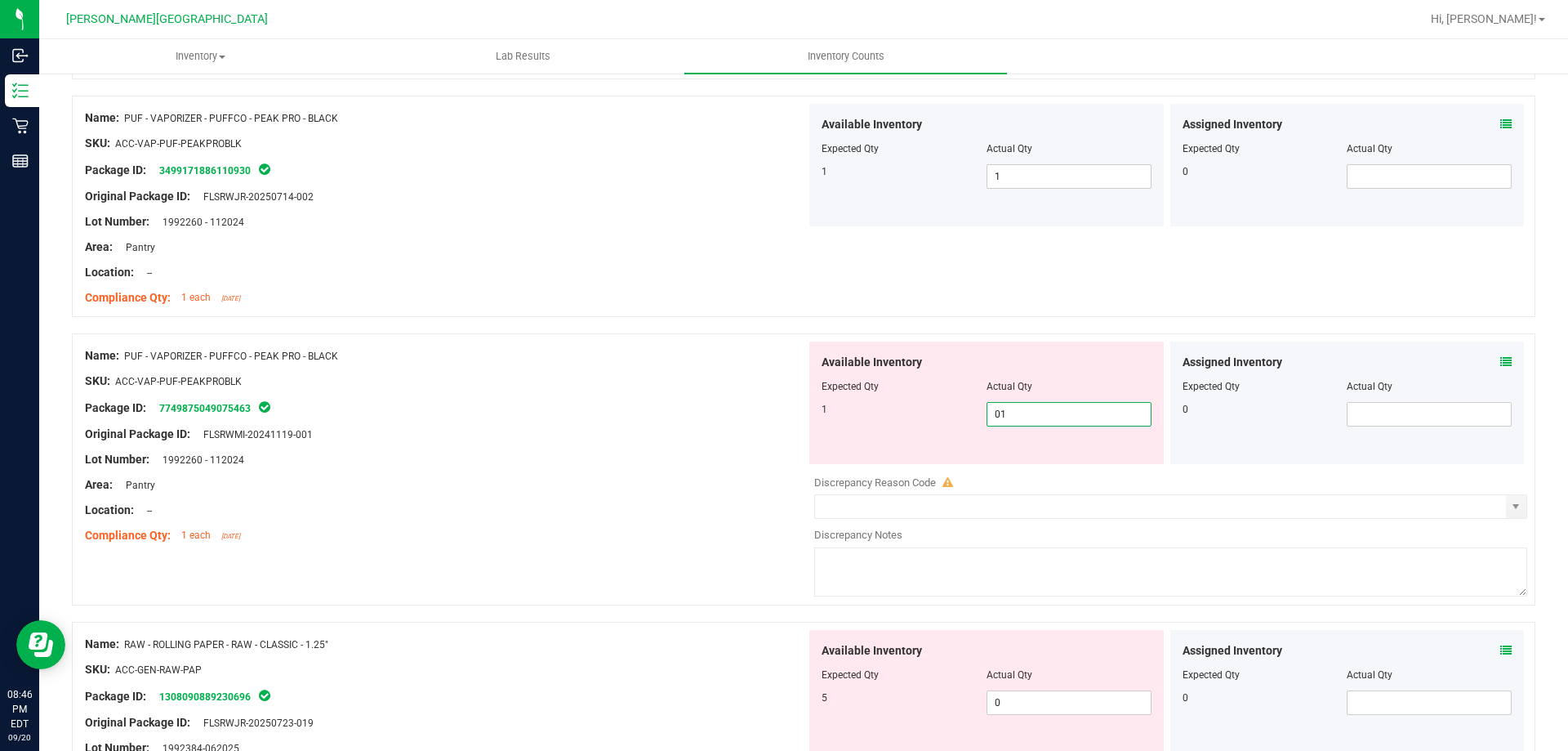
scroll to position [3268, 0]
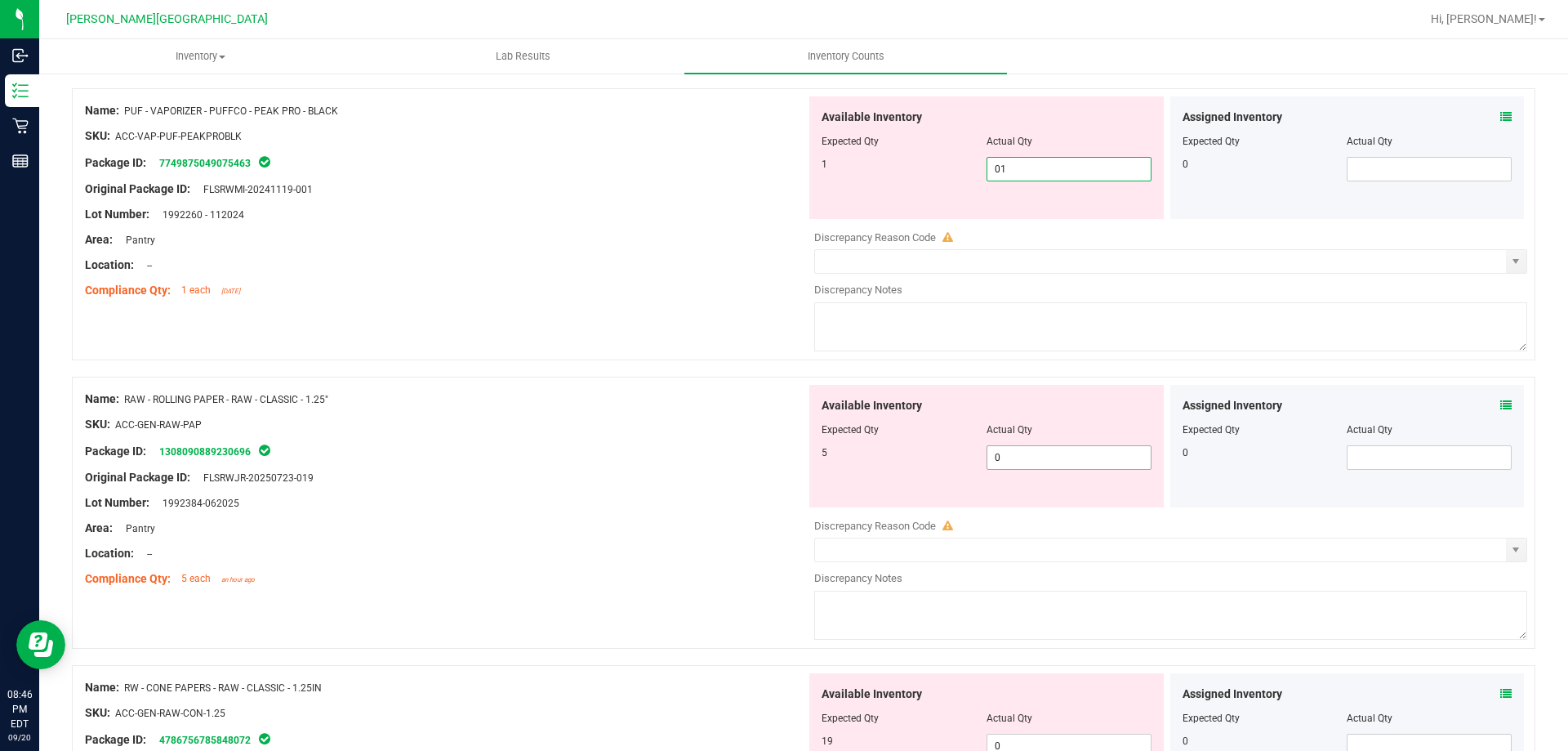
type input "1"
click at [1049, 450] on div "Available Inventory Expected Qty Actual Qty 5 0 0" at bounding box center [986, 445] width 354 height 122
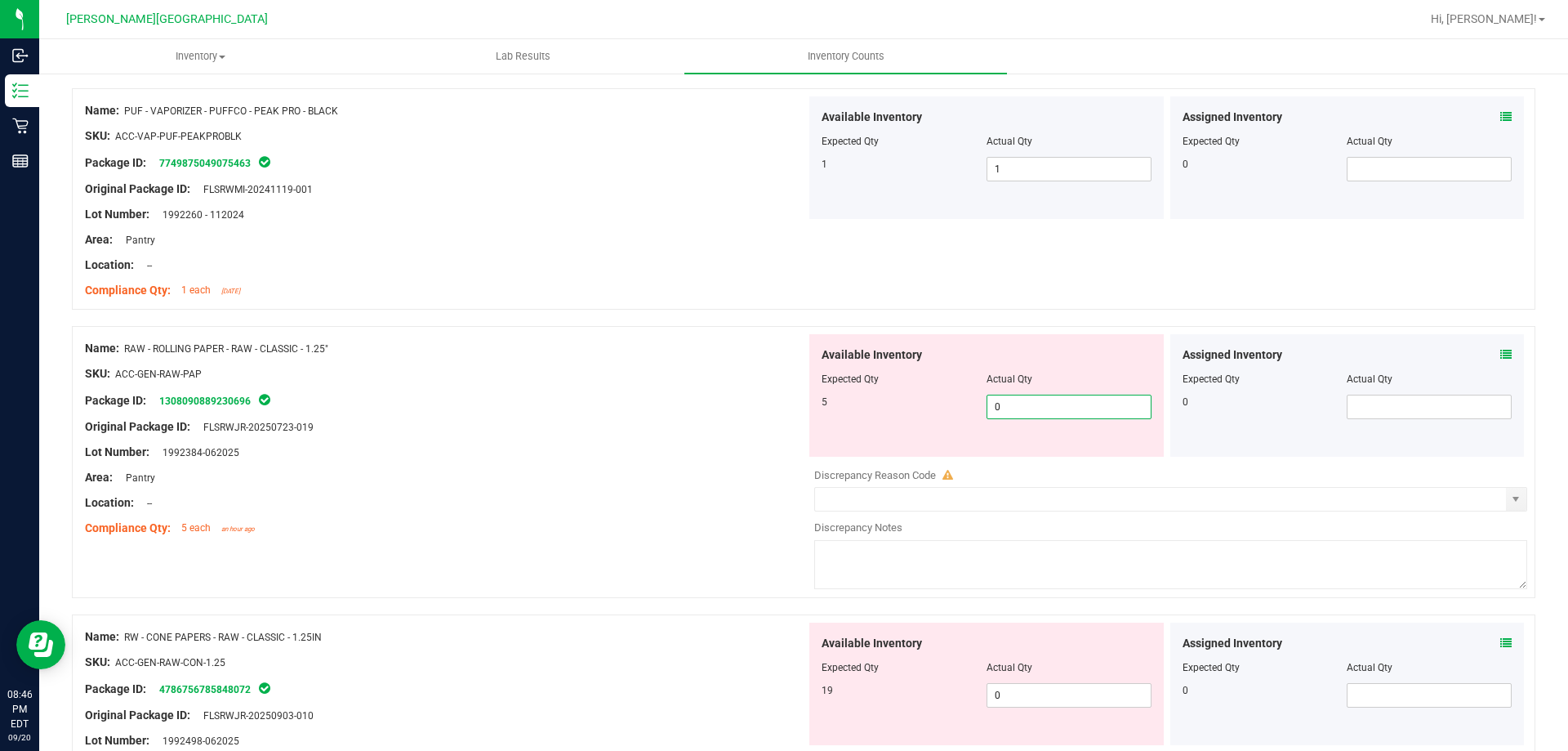
type input "05"
type input "5"
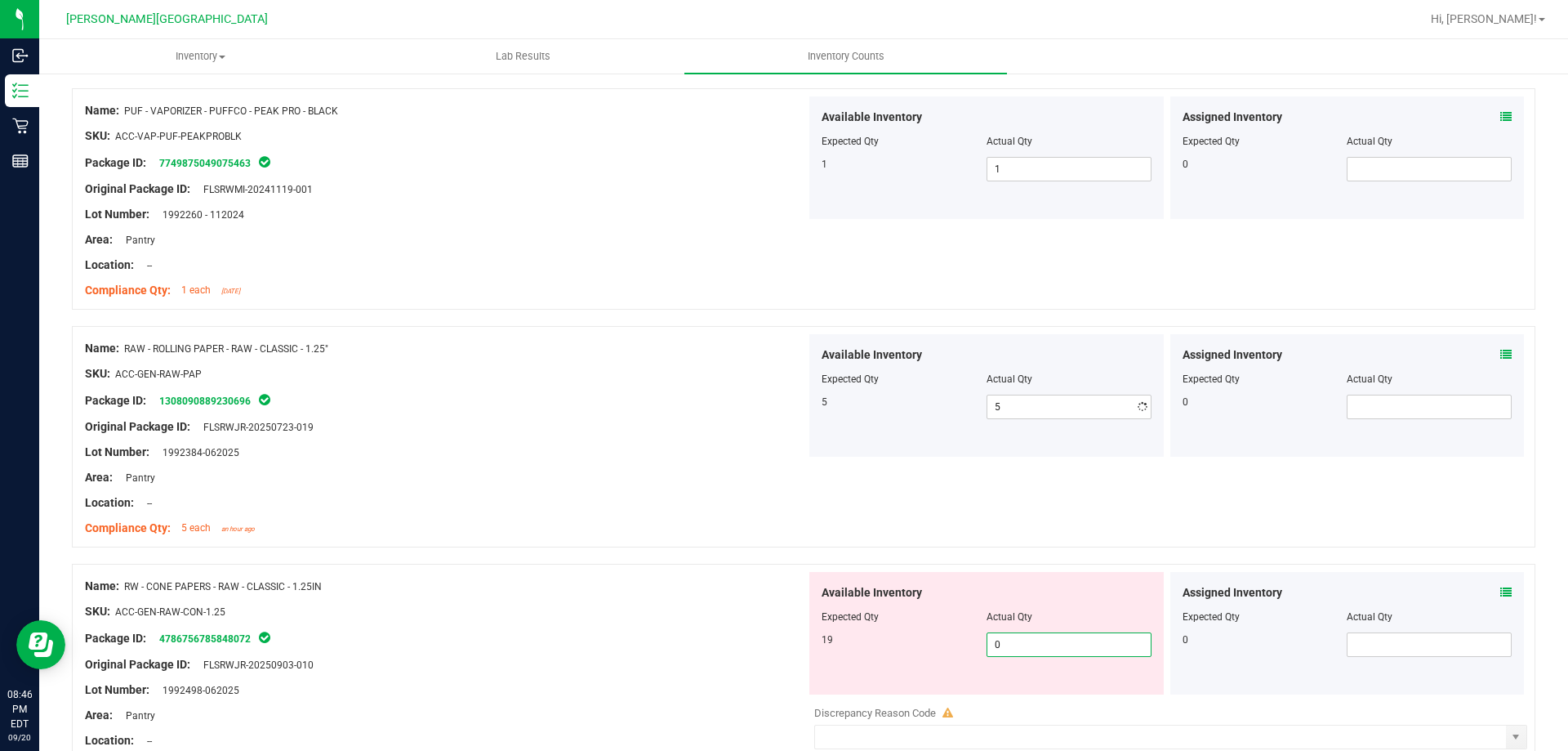
click at [1013, 703] on div "Available Inventory Expected Qty Actual Qty 19 0 0" at bounding box center [1167, 701] width 721 height 259
type input "019"
type input "19"
click at [660, 663] on div "Original Package ID: FLSRWJR-20250903-010" at bounding box center [445, 665] width 721 height 17
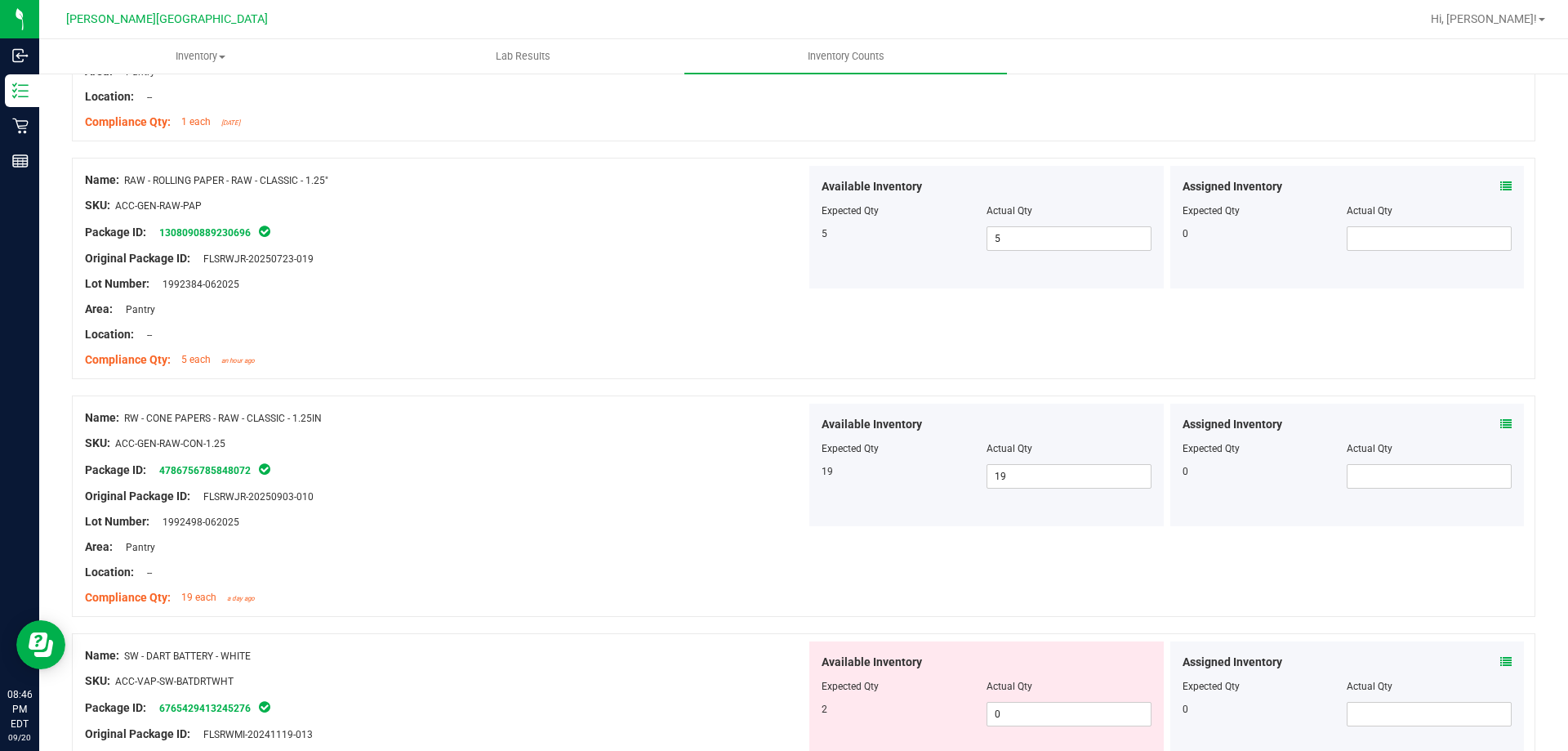
scroll to position [3676, 0]
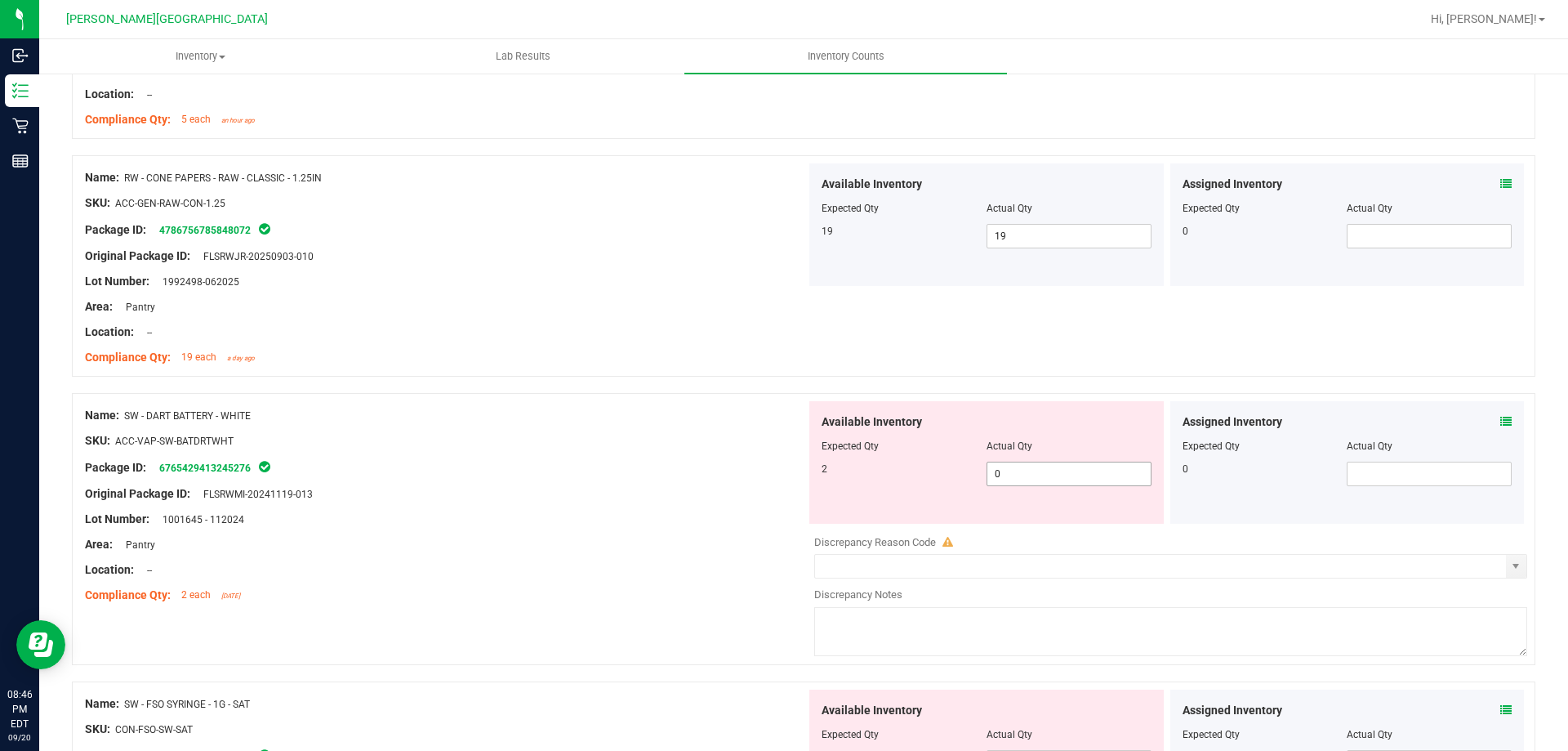
click at [1009, 474] on span "0 0" at bounding box center [1068, 474] width 165 height 25
type input "02"
type input "2"
click at [668, 615] on div "Name: SW - DART BATTERY - WHITE SKU: ACC-VAP-SW-BATDRTWHT Package ID: 676542941…" at bounding box center [804, 537] width 1464 height 289
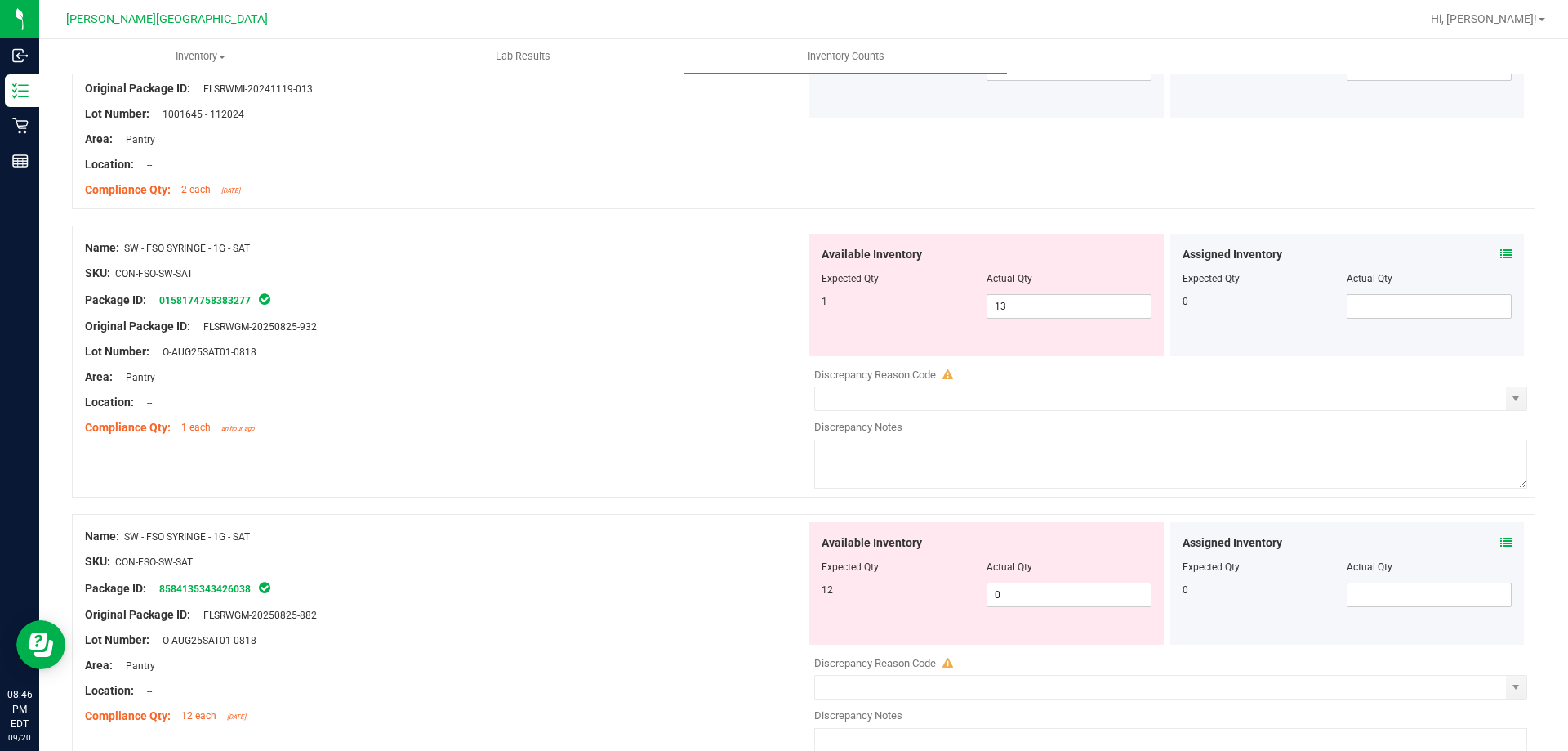
scroll to position [4166, 0]
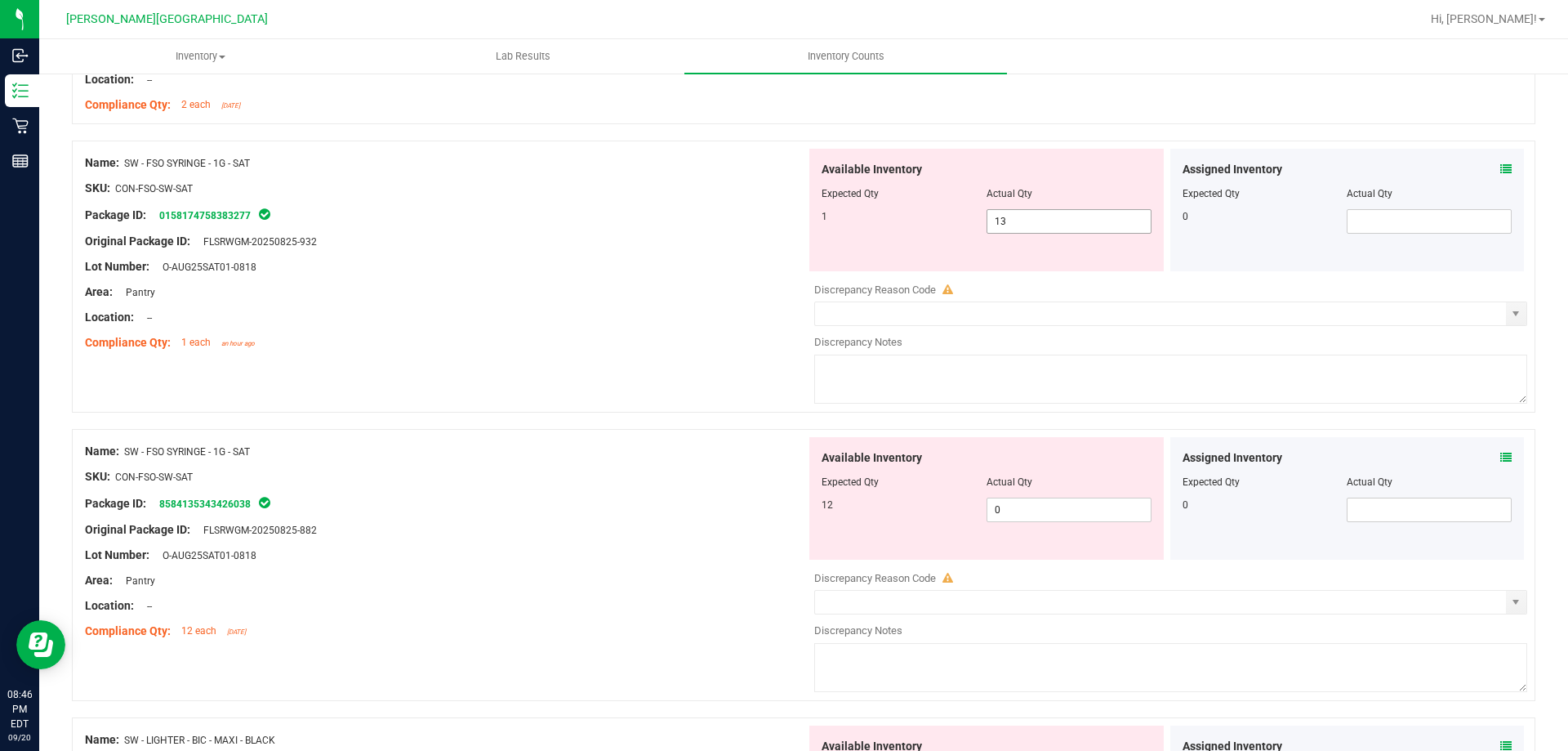
click at [1017, 218] on span "13 13" at bounding box center [1068, 221] width 165 height 25
type input "1"
click at [1080, 511] on div "Available Inventory Expected Qty Actual Qty 12 0 0" at bounding box center [1167, 566] width 721 height 259
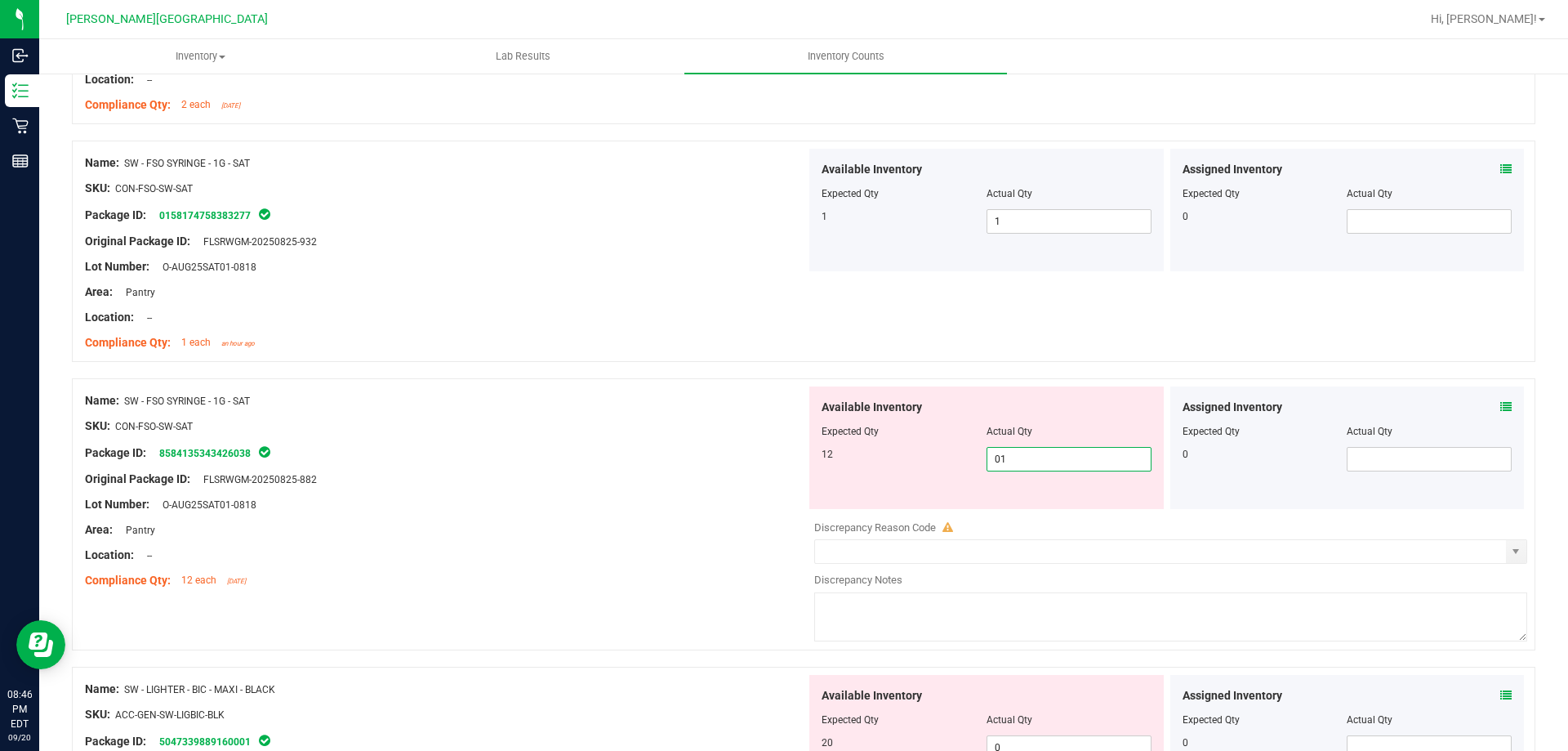
type input "012"
type input "12"
click at [662, 509] on div "Lot Number: O-AUG25SAT01-0818" at bounding box center [445, 504] width 721 height 17
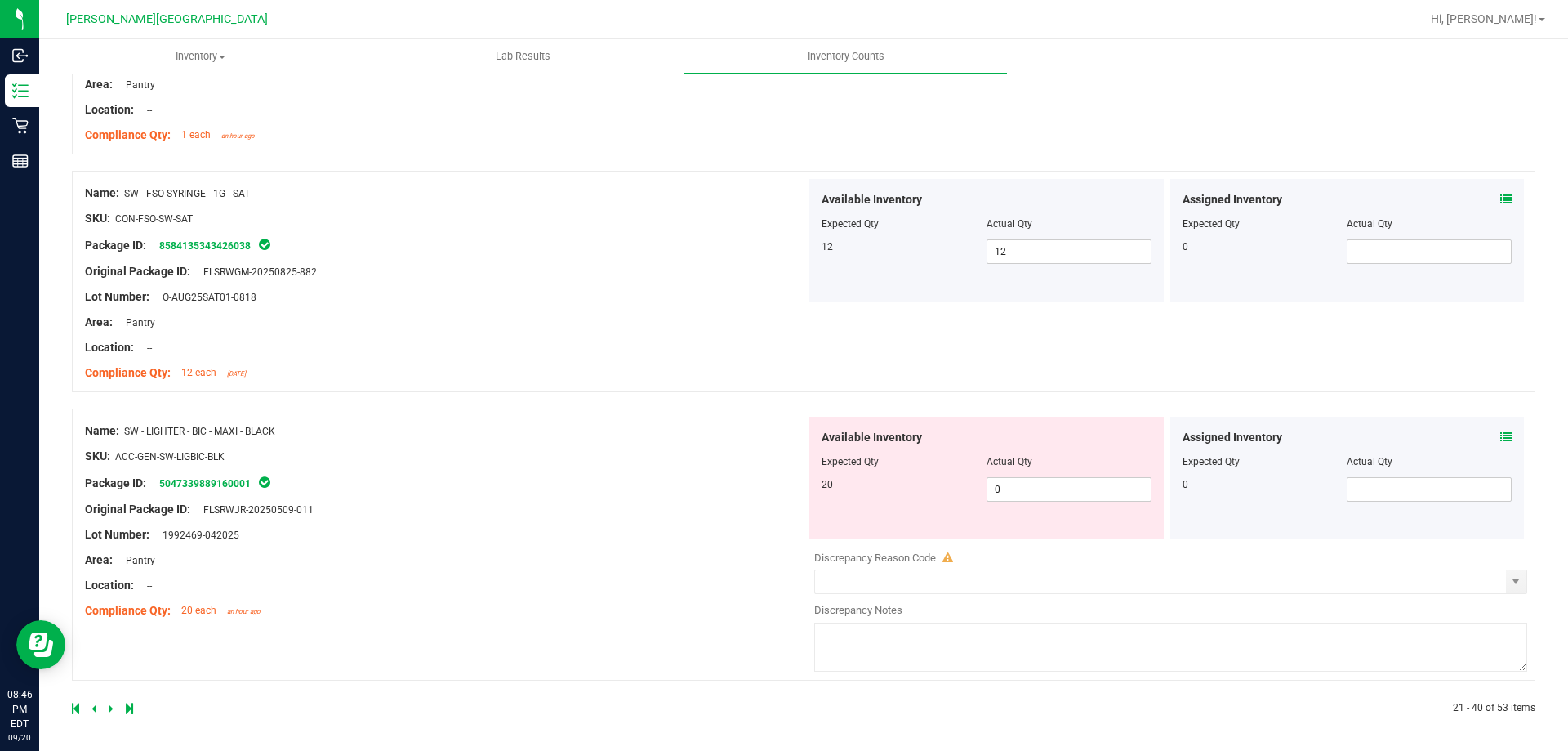
scroll to position [4376, 0]
click at [1029, 486] on span "0 0" at bounding box center [1068, 487] width 165 height 25
type input "020"
type input "20"
click at [655, 542] on div "Name: SW - LIGHTER - BIC - MAXI - BLACK SKU: ACC-GEN-SW-LIGBIC-BLK Package ID: …" at bounding box center [445, 519] width 721 height 208
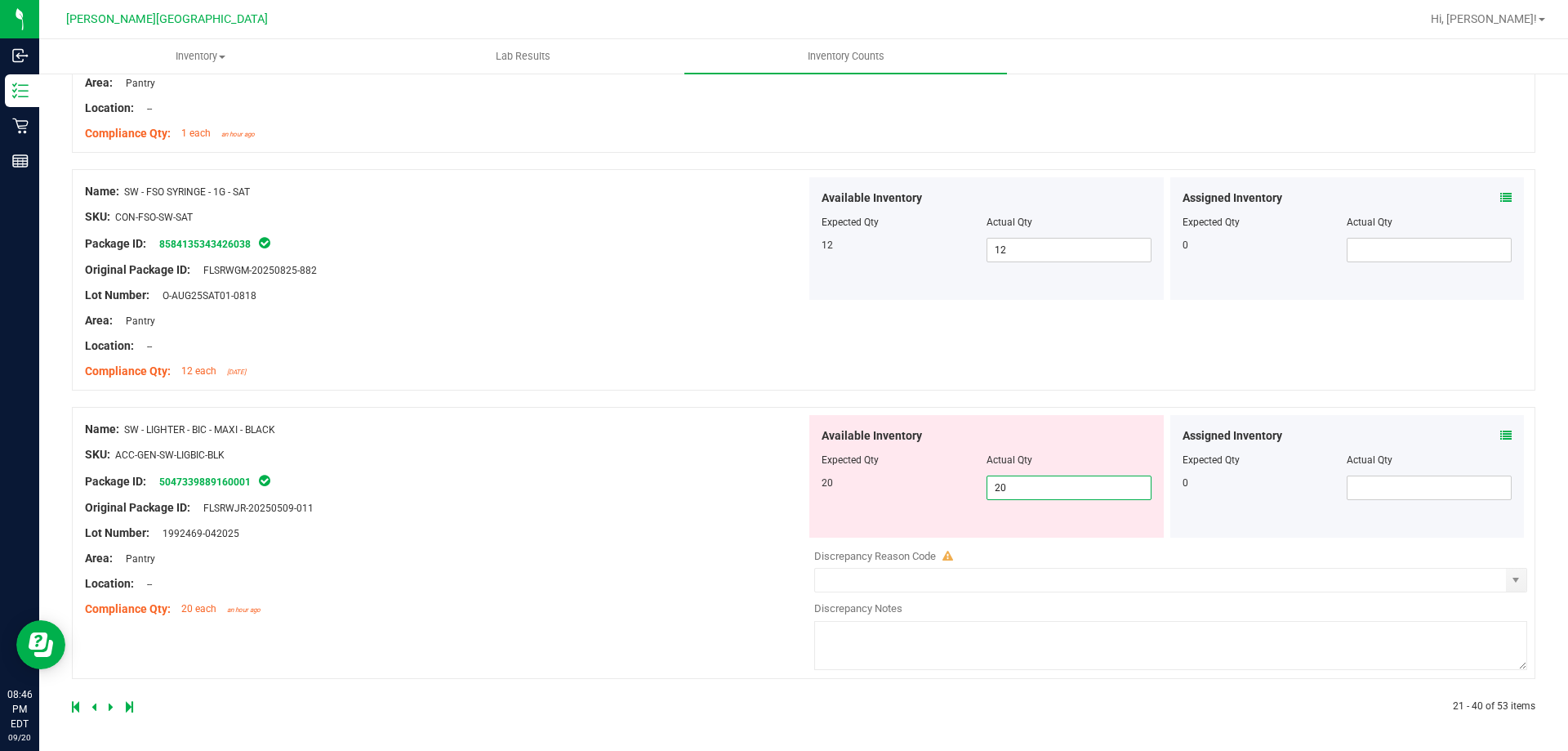
scroll to position [4325, 0]
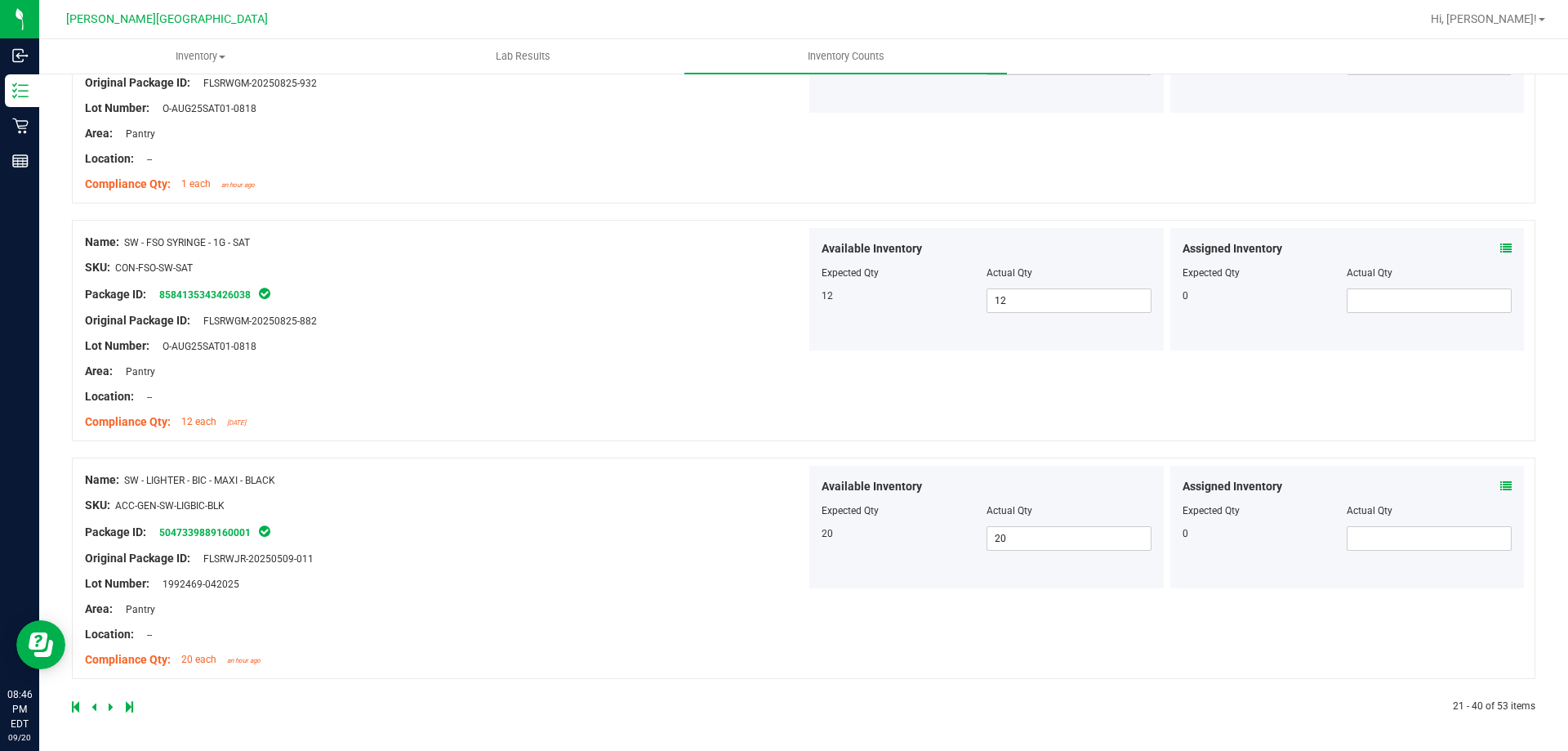
click at [109, 705] on icon at bounding box center [111, 706] width 5 height 9
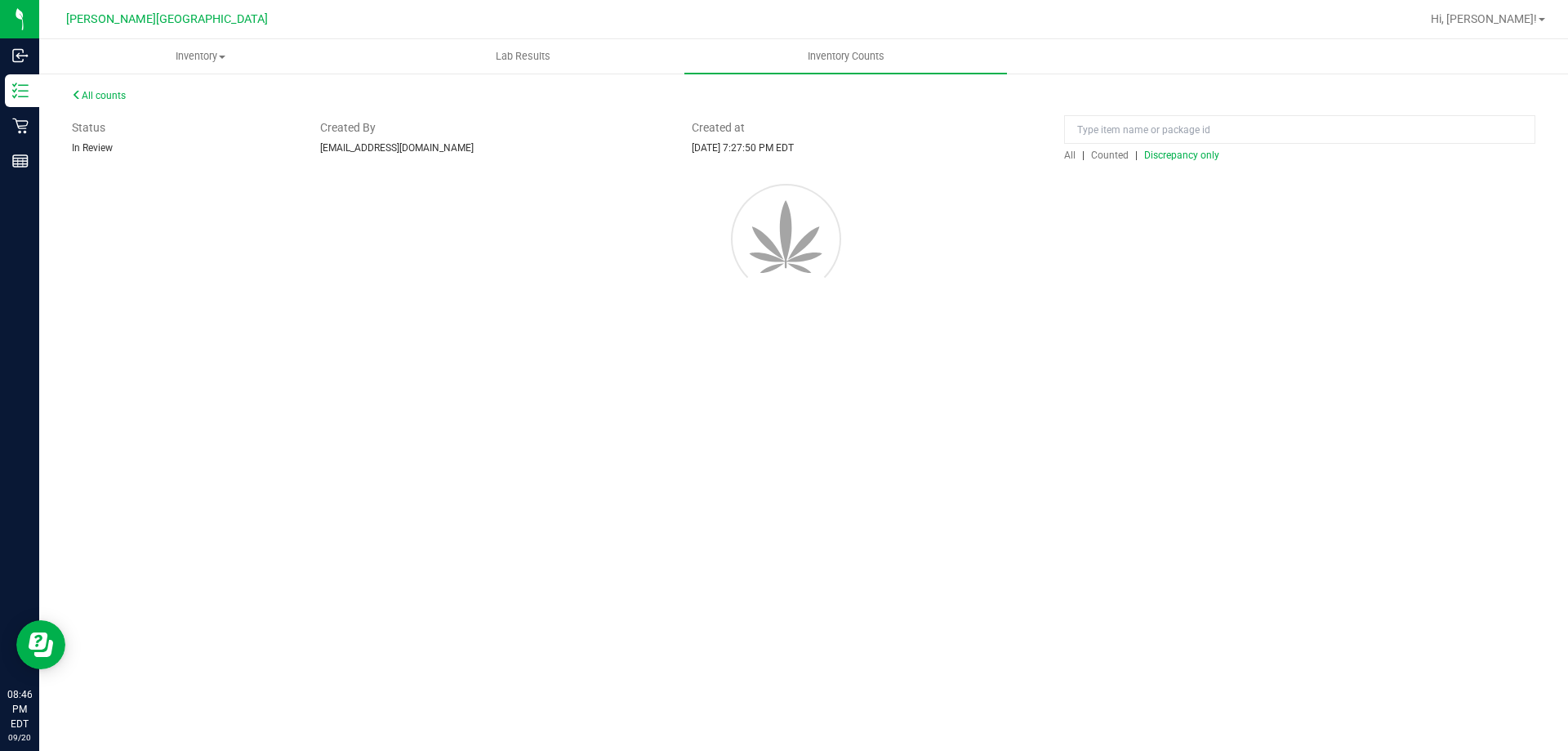
scroll to position [0, 0]
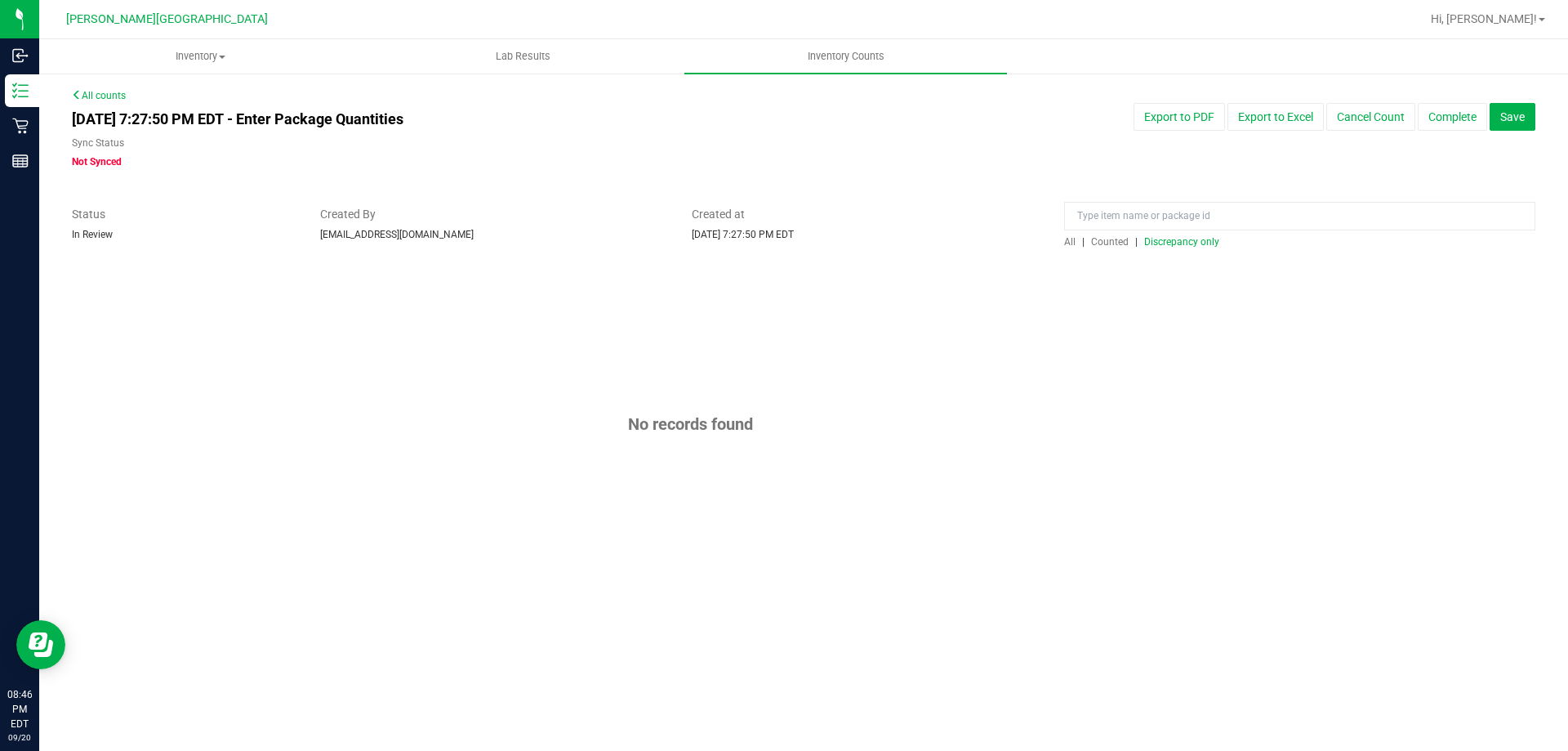
click at [1209, 246] on span "Discrepancy only" at bounding box center [1182, 241] width 75 height 11
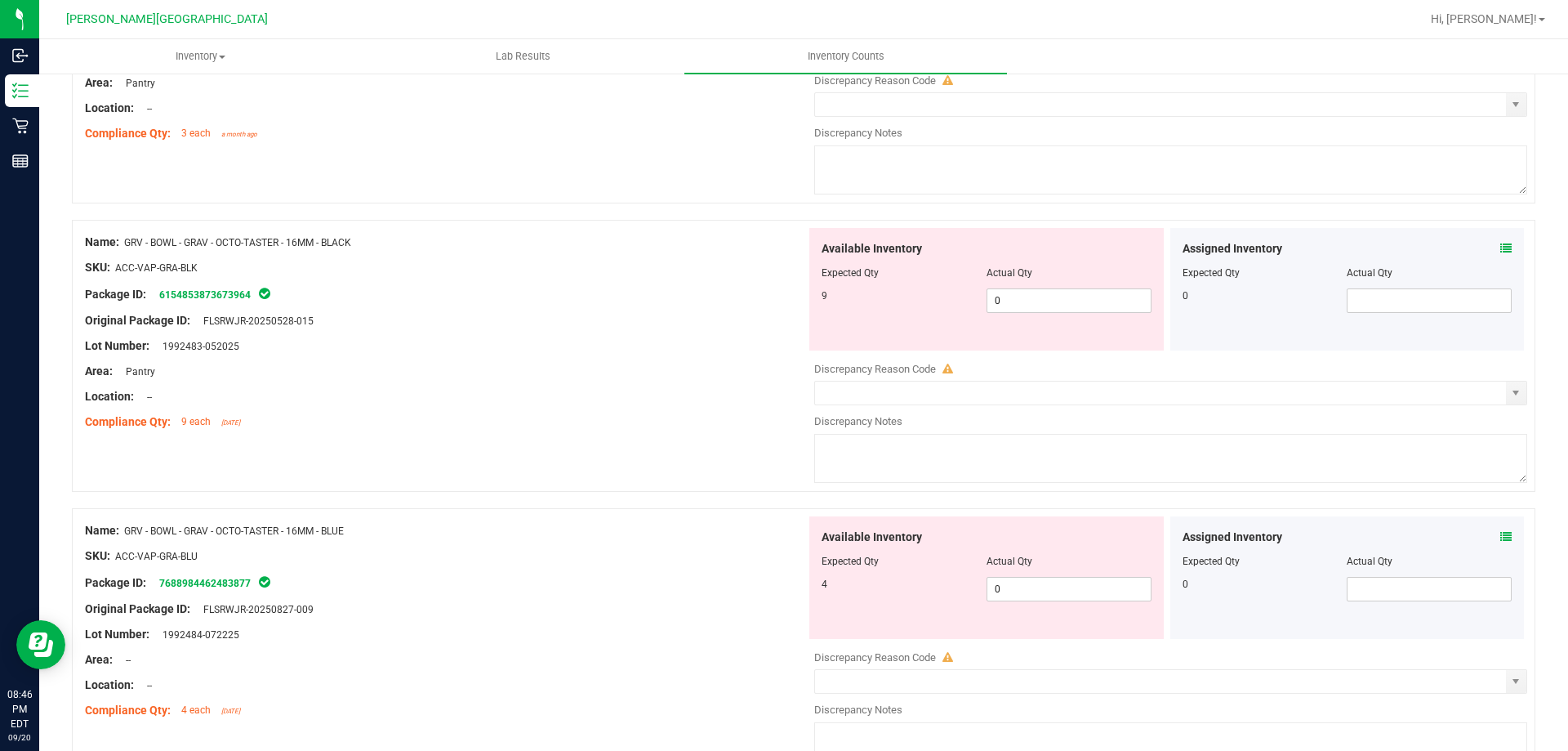
scroll to position [5338, 0]
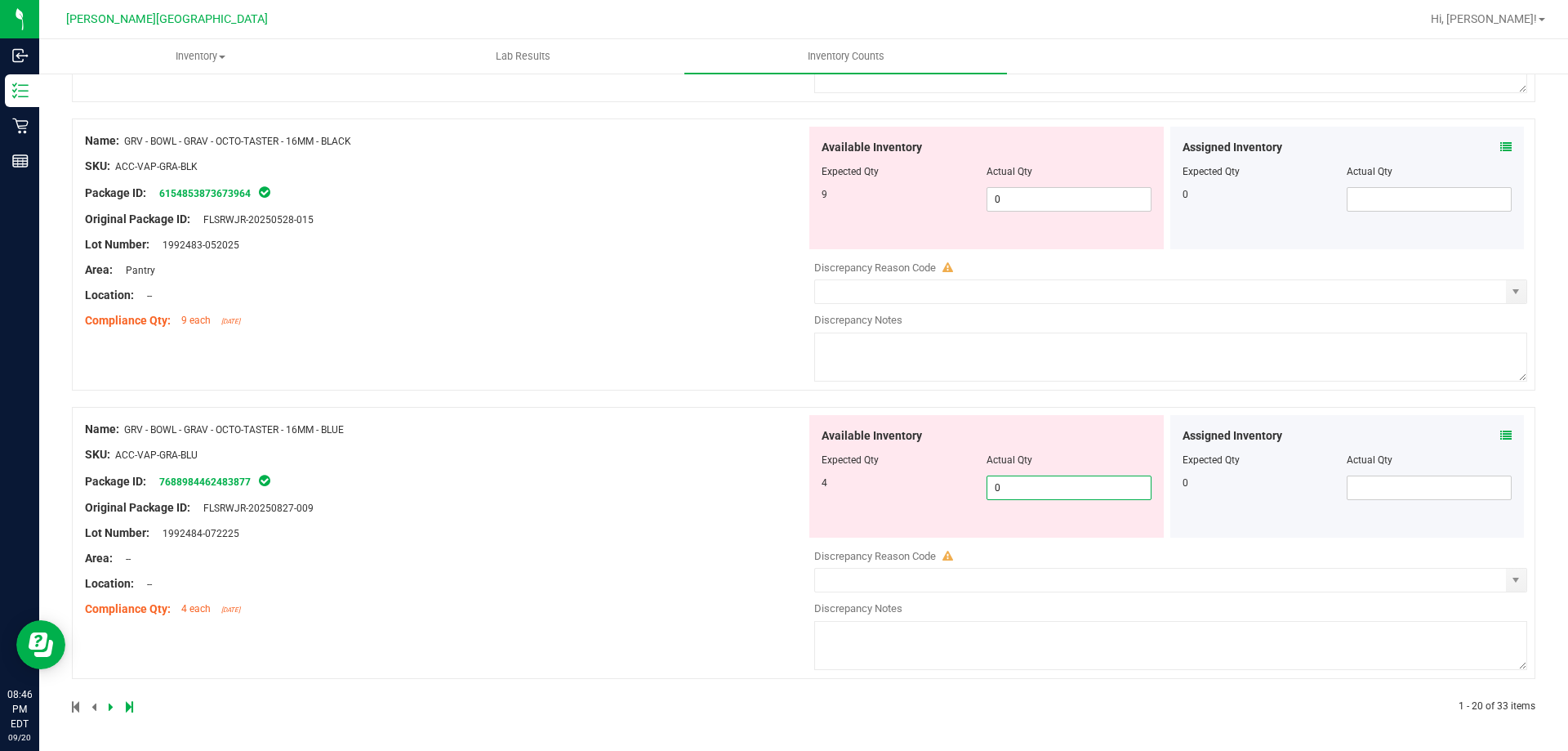
click at [1049, 495] on span "0 0" at bounding box center [1068, 487] width 165 height 25
type input "04"
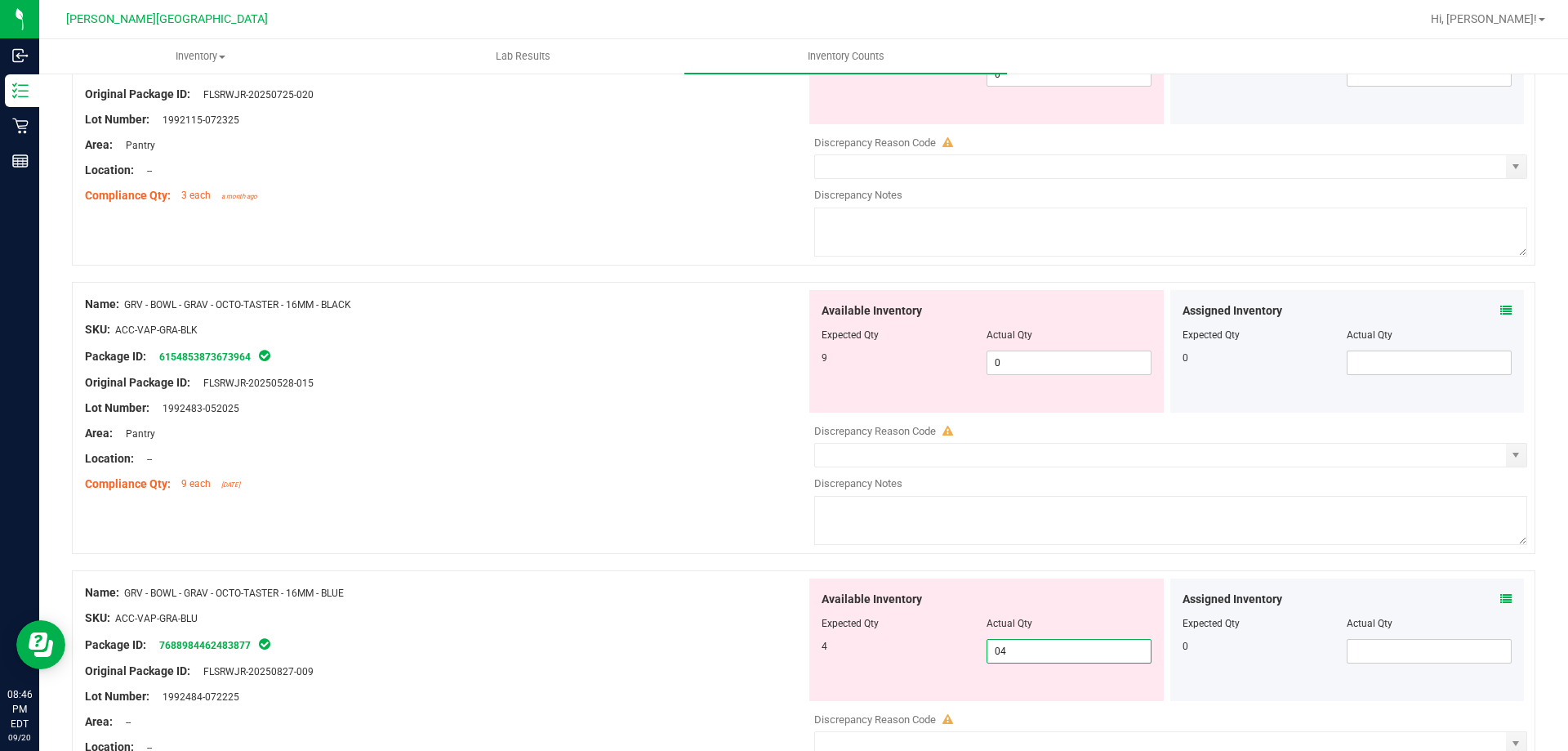
type input "4"
click at [1063, 377] on div "Available Inventory Expected Qty Actual Qty 9 0 0" at bounding box center [986, 351] width 354 height 122
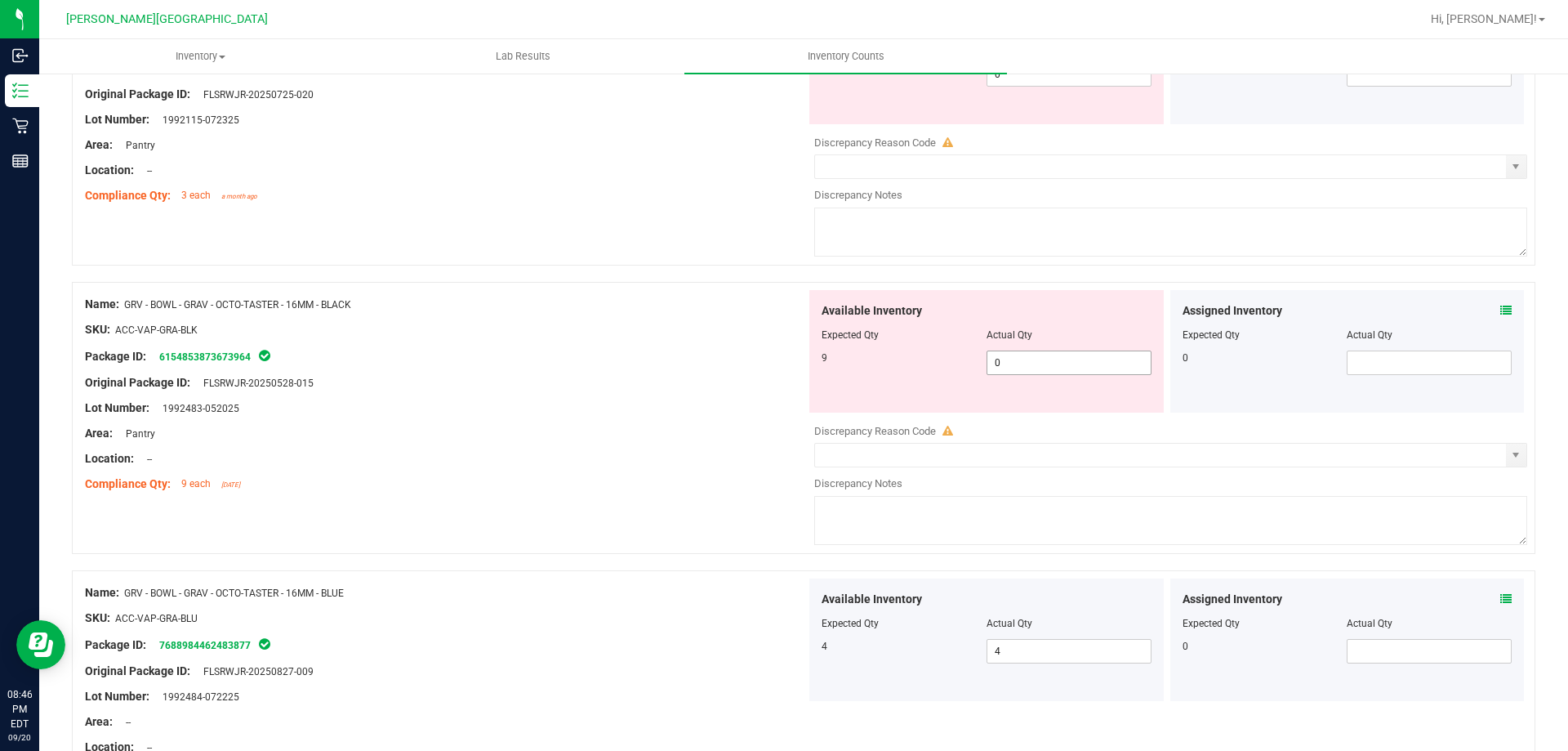
click at [1071, 356] on span "0 0" at bounding box center [1068, 362] width 165 height 25
type input "09"
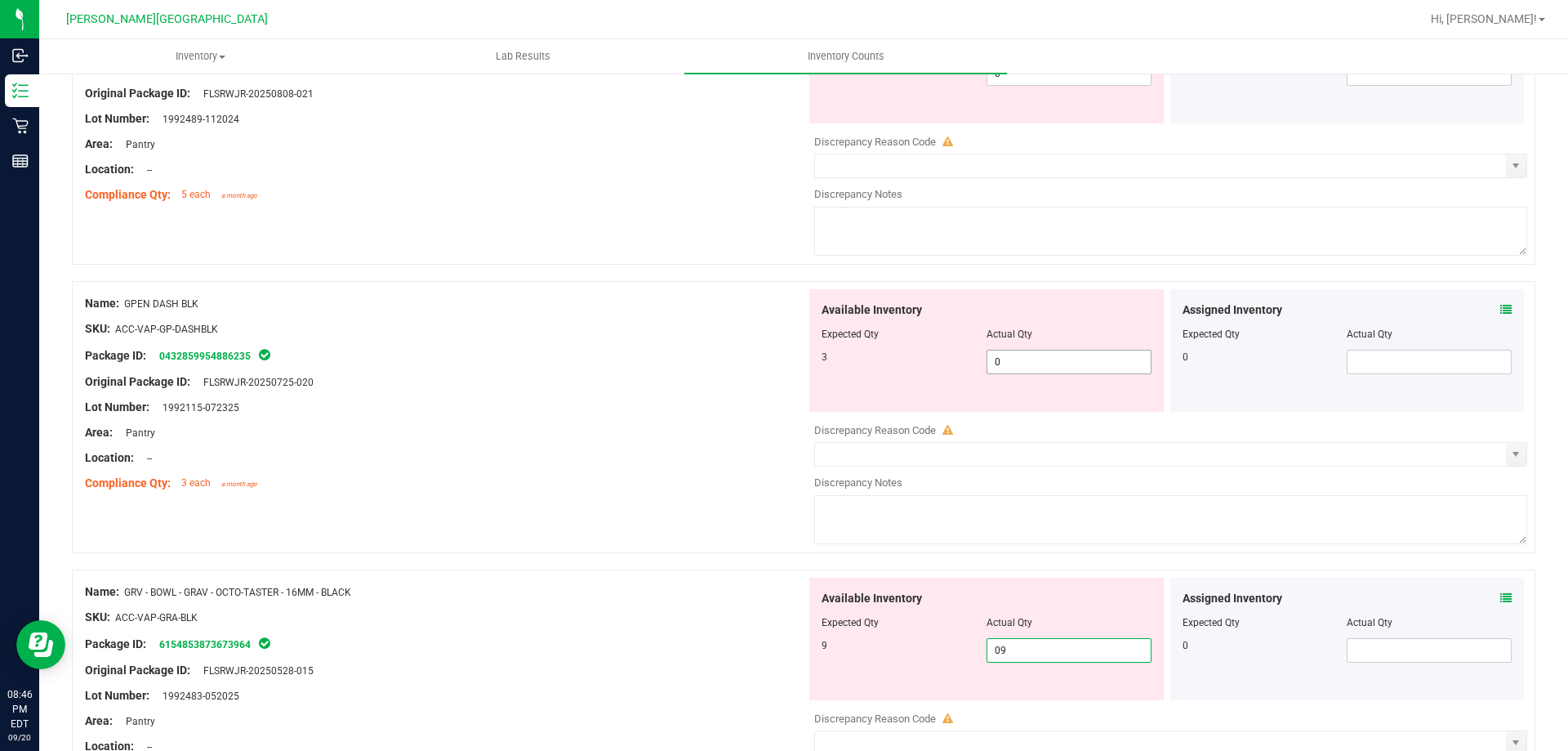
scroll to position [4848, 0]
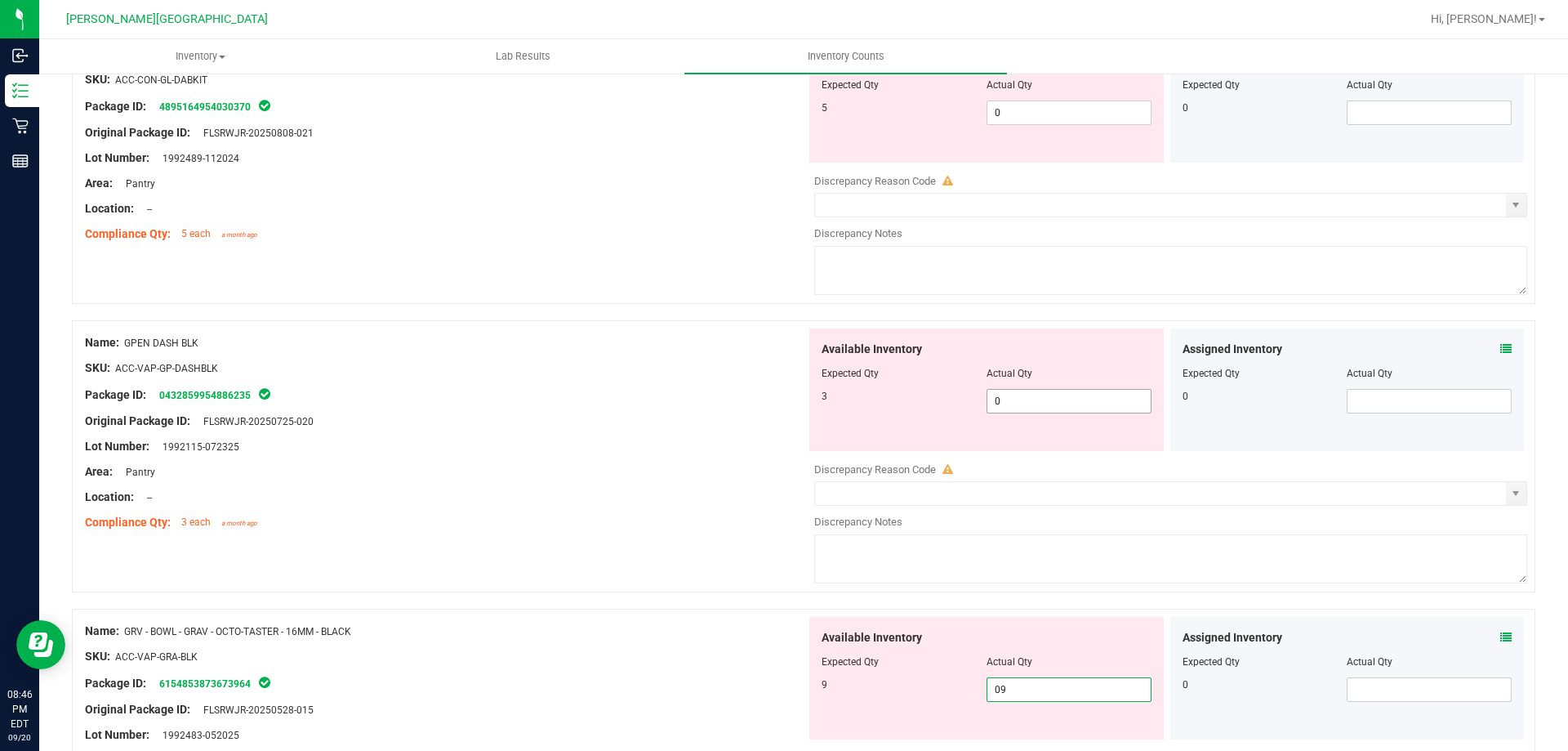
type input "9"
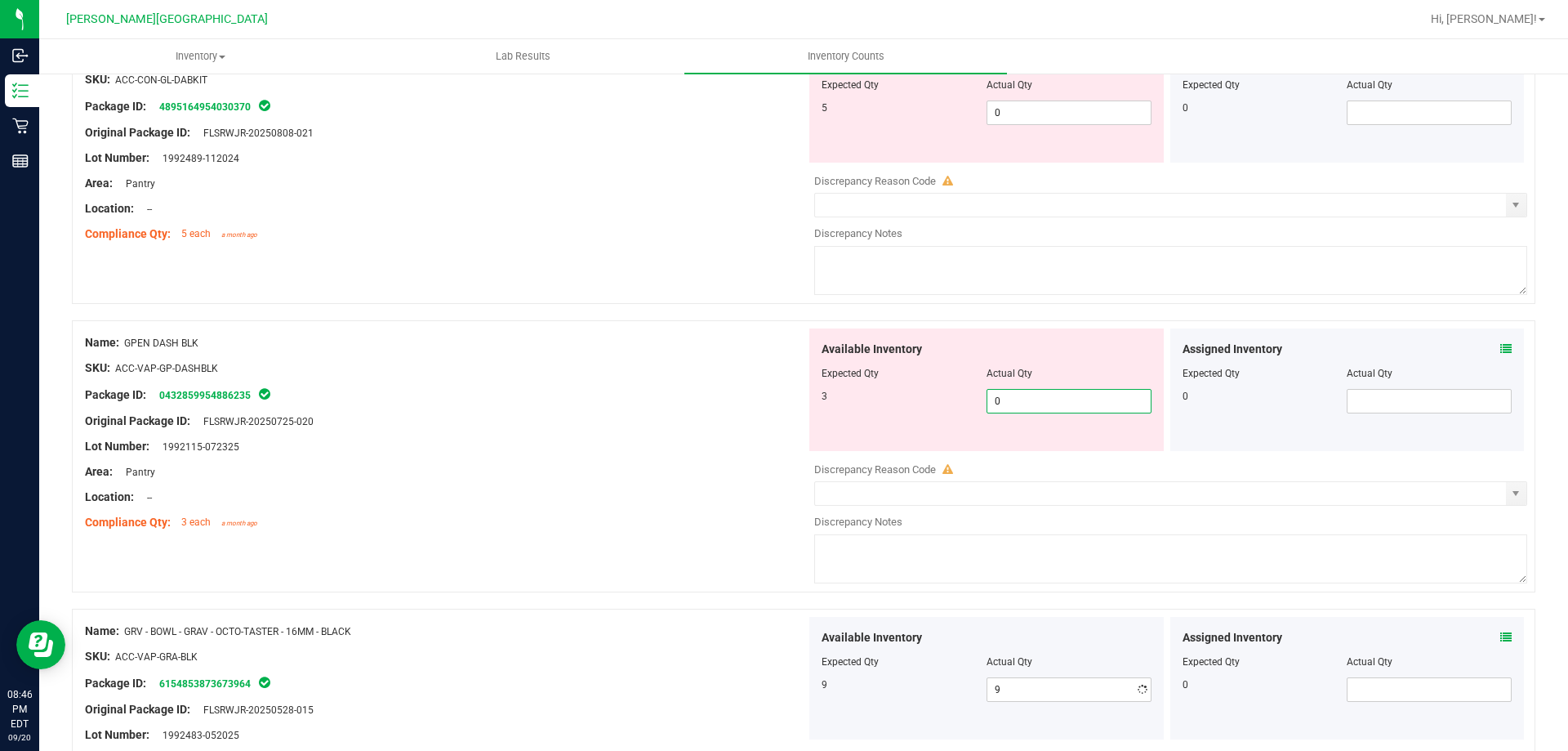
click at [1071, 407] on span "0 0" at bounding box center [1068, 401] width 165 height 25
type input "03"
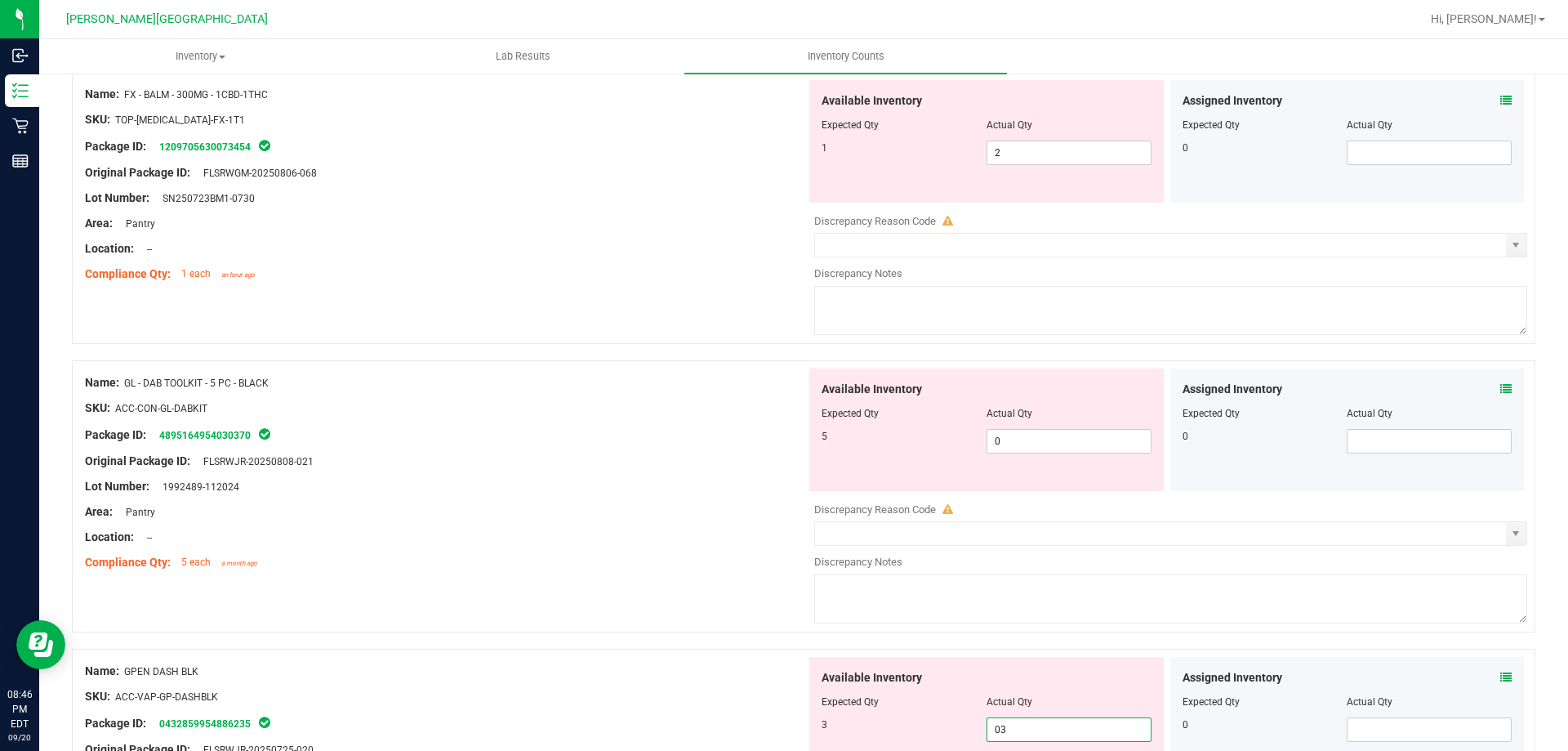
scroll to position [4439, 0]
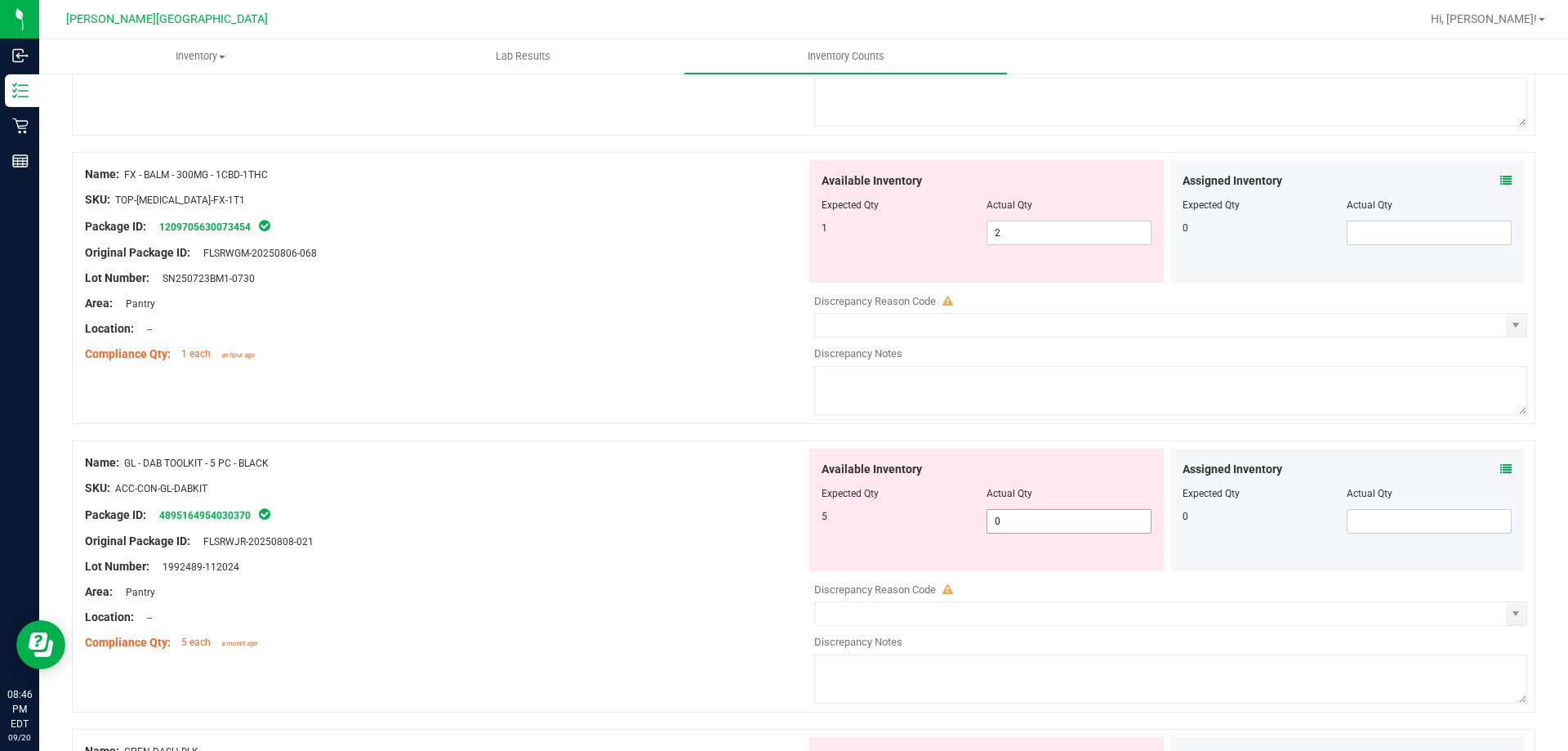
type input "3"
click at [1054, 522] on span "0 0" at bounding box center [1068, 521] width 165 height 25
type input "05"
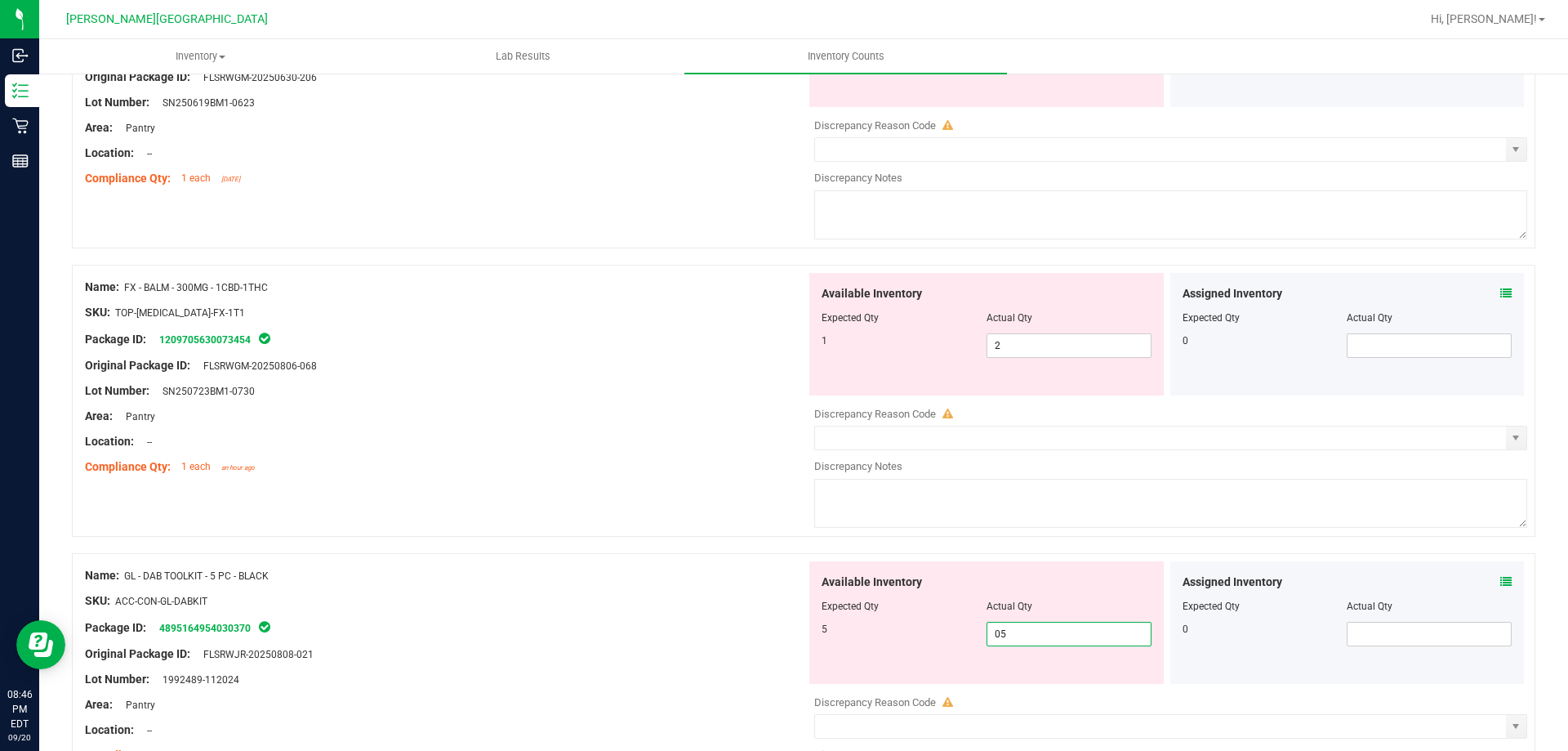
scroll to position [4194, 0]
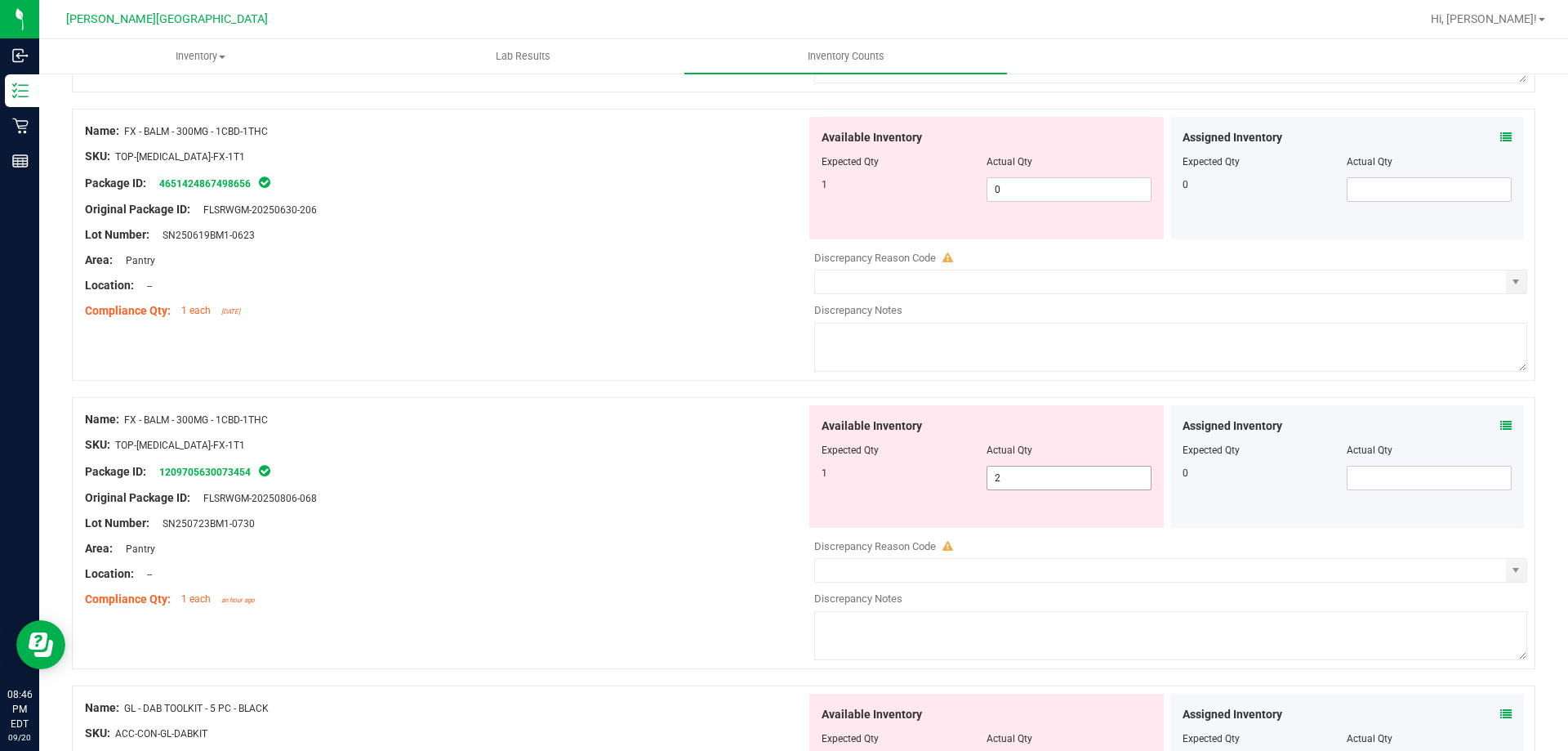
type input "5"
click at [1061, 478] on span "2 2" at bounding box center [1068, 478] width 165 height 25
type input "1"
click at [1082, 183] on span "0 0" at bounding box center [1068, 189] width 165 height 25
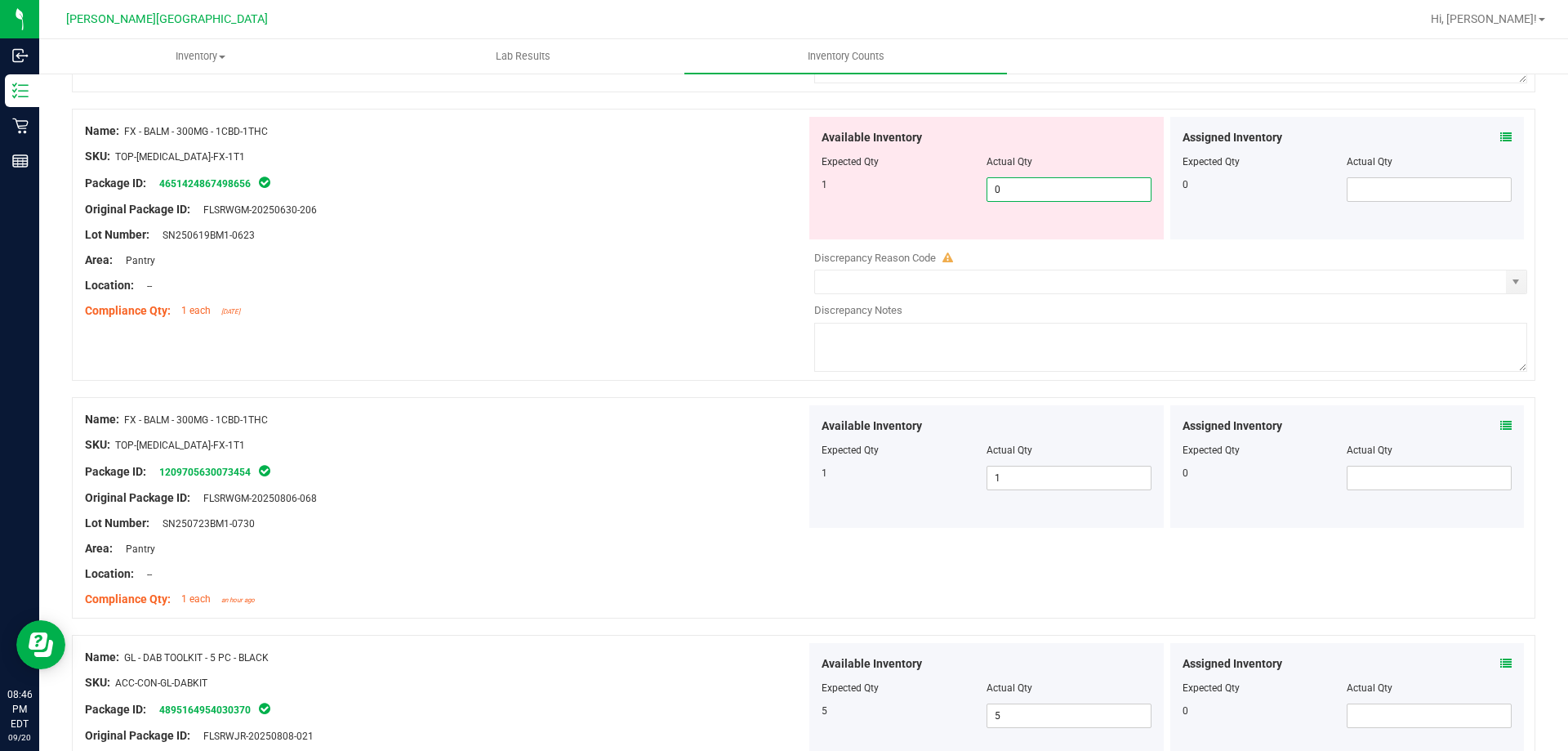
type input "01"
type input "1"
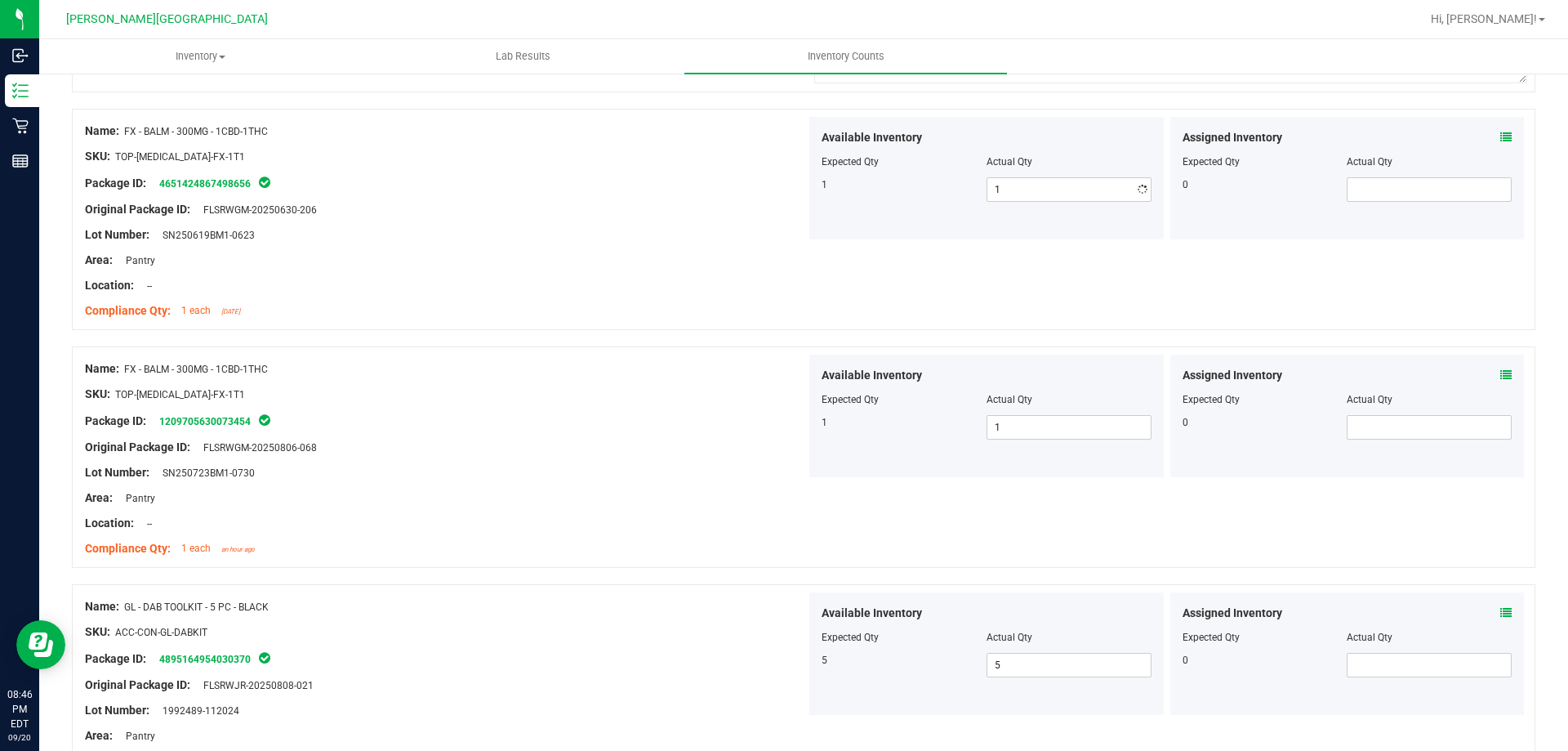
drag, startPoint x: 625, startPoint y: 341, endPoint x: 652, endPoint y: 376, distance: 44.2
click at [625, 342] on div "Name: FX - BALM - 300MG - 1CBD-1THC SKU: TOP-[MEDICAL_DATA]-FX-1T1 Package ID: …" at bounding box center [804, 228] width 1464 height 238
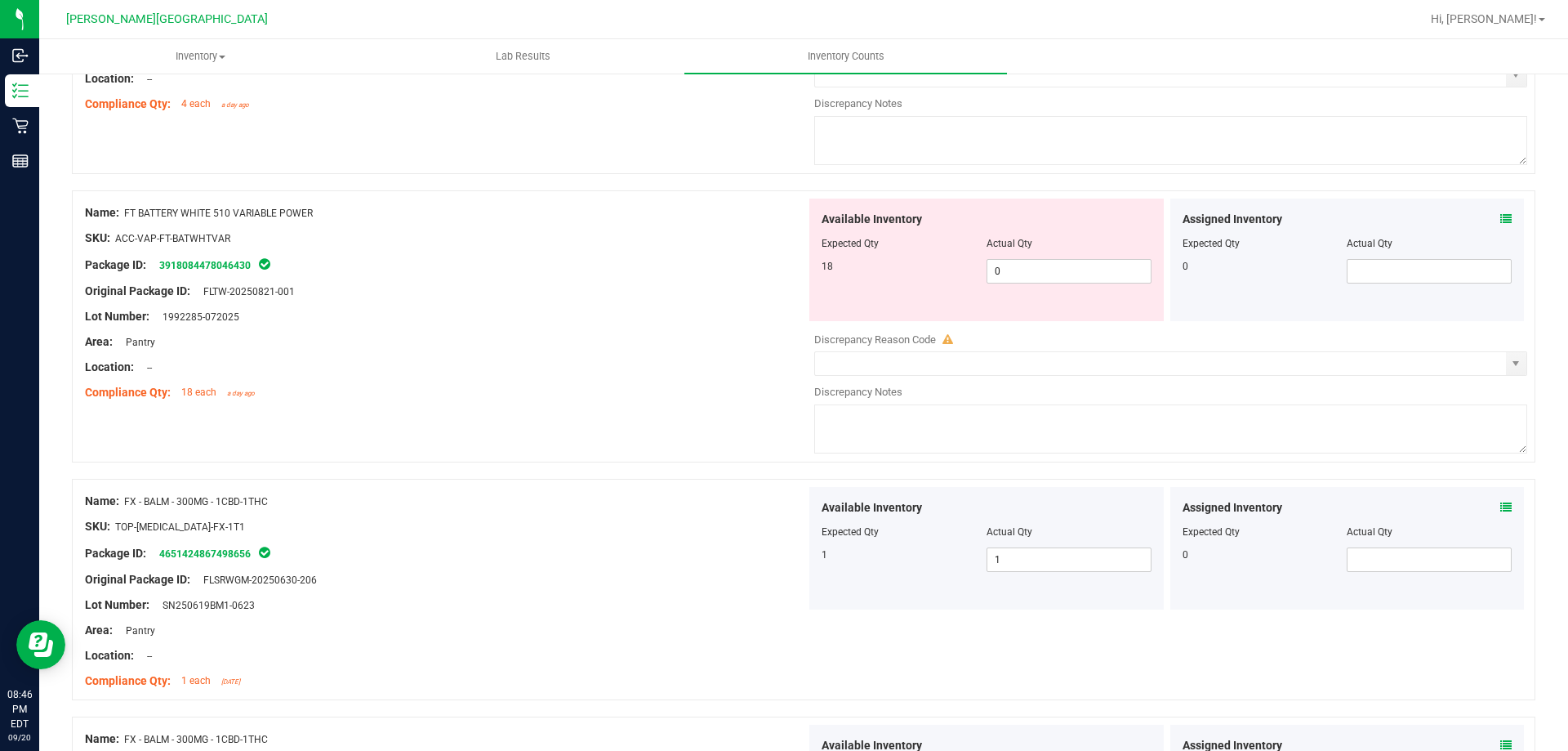
scroll to position [3704, 0]
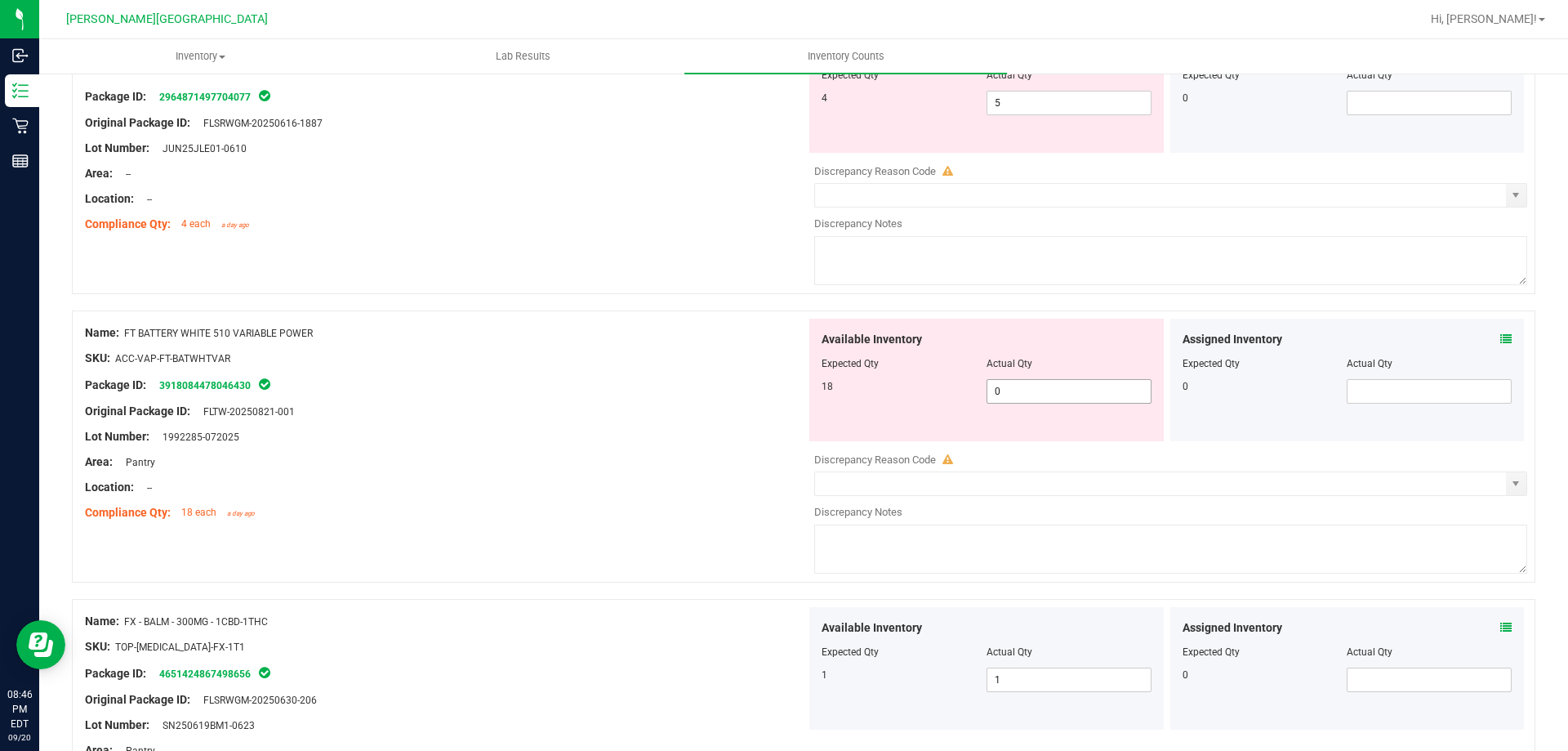
click at [1019, 390] on span "0 0" at bounding box center [1068, 391] width 165 height 25
type input "018"
type input "18"
click at [580, 457] on div "Area: Pantry" at bounding box center [445, 462] width 721 height 17
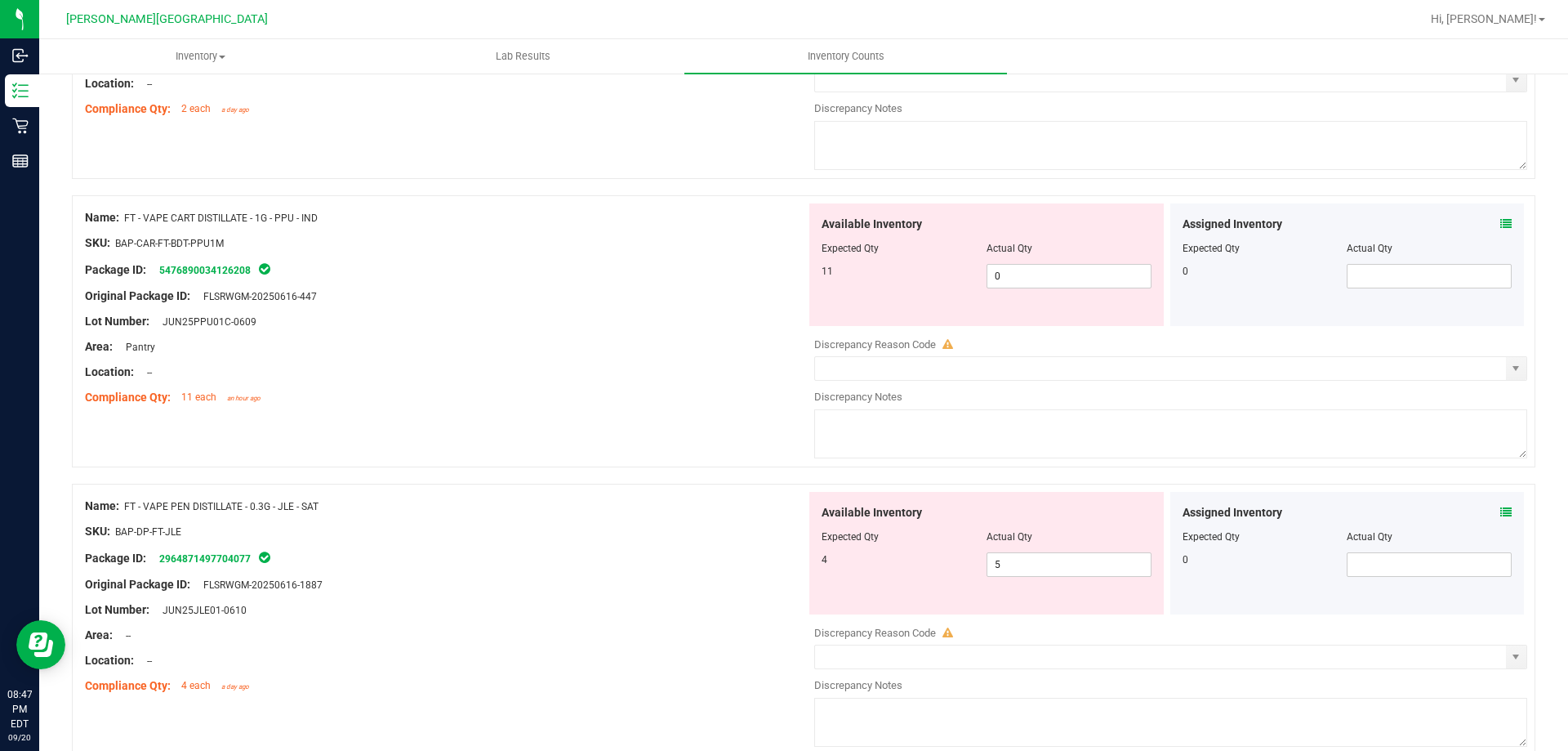
scroll to position [3132, 0]
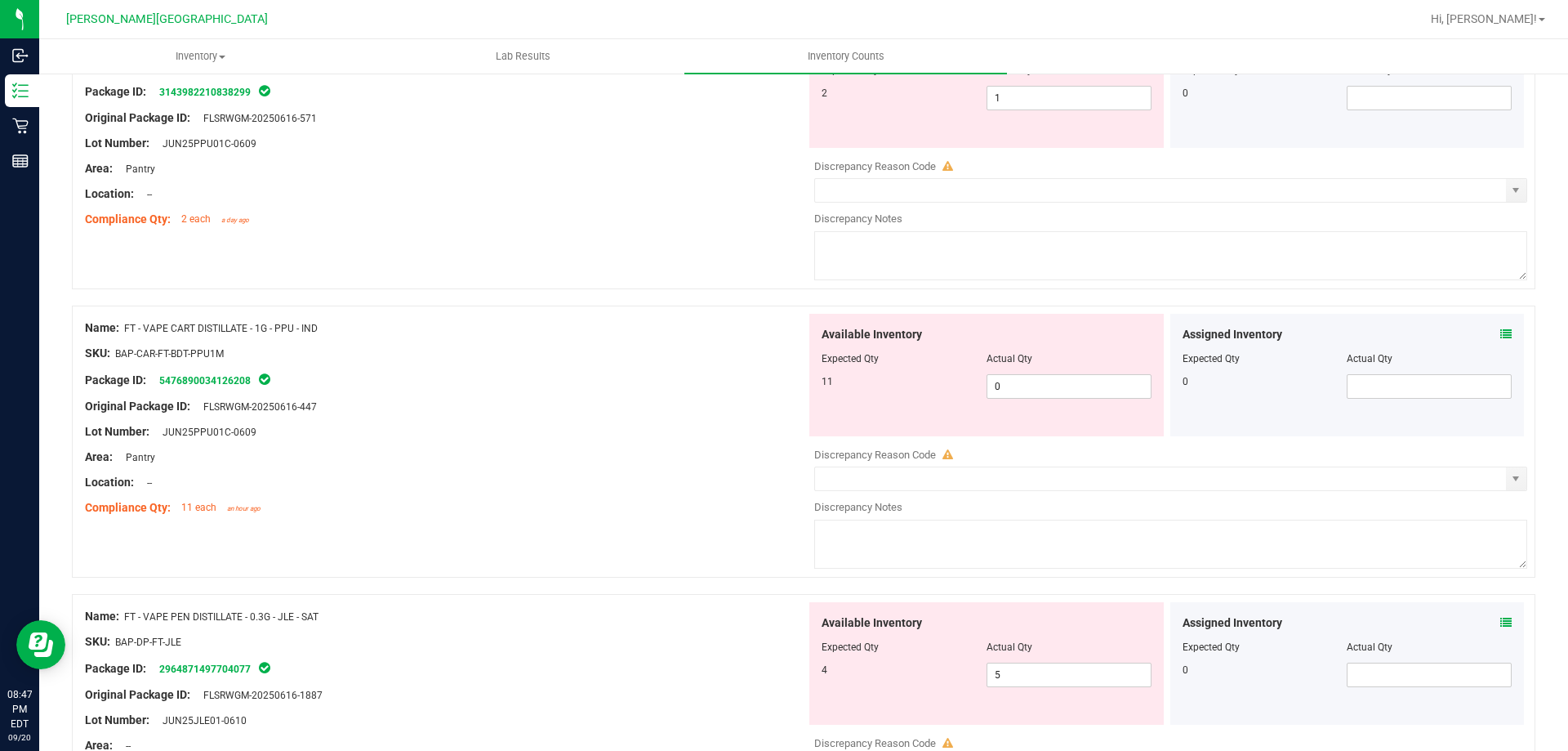
click at [1020, 659] on div at bounding box center [986, 659] width 330 height 9
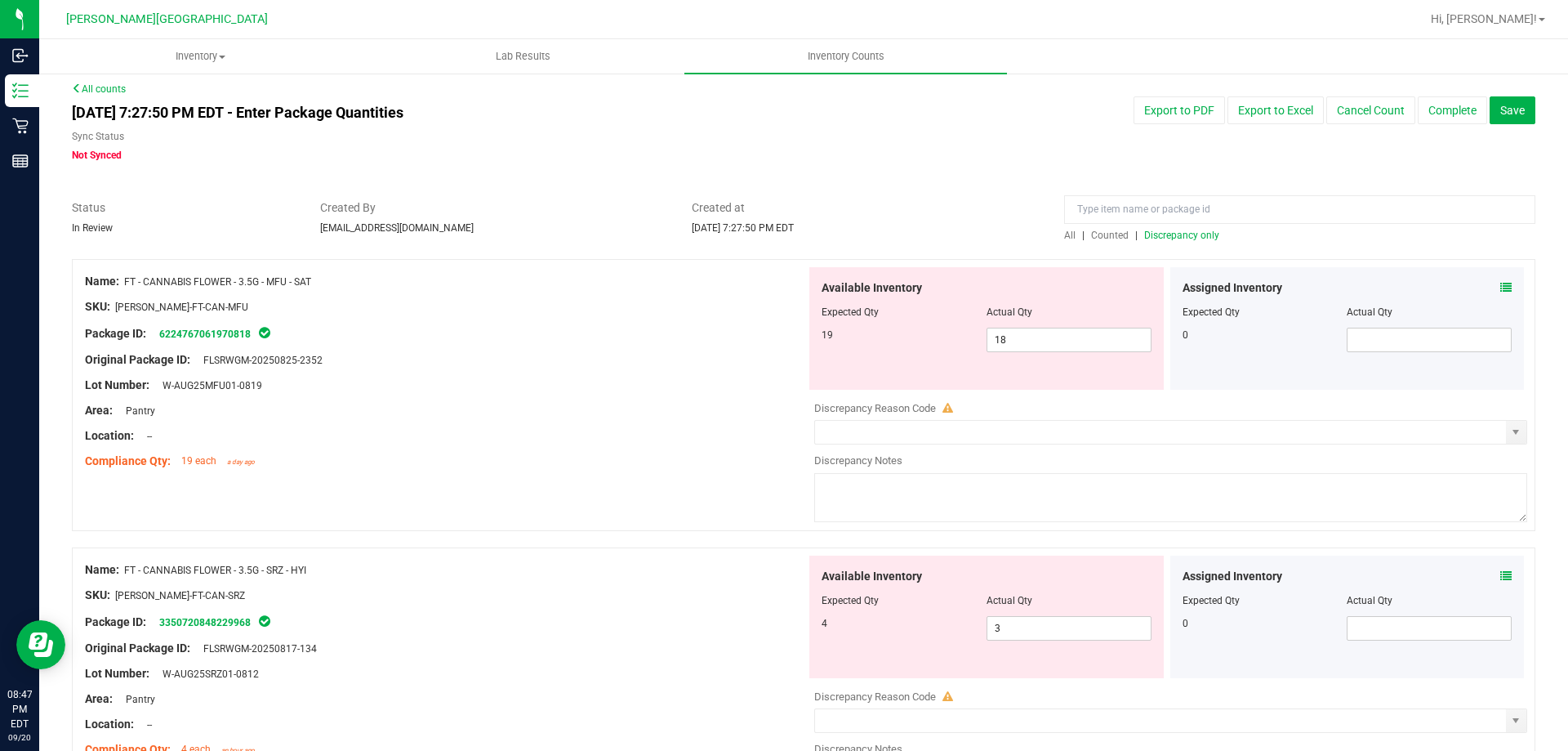
scroll to position [0, 0]
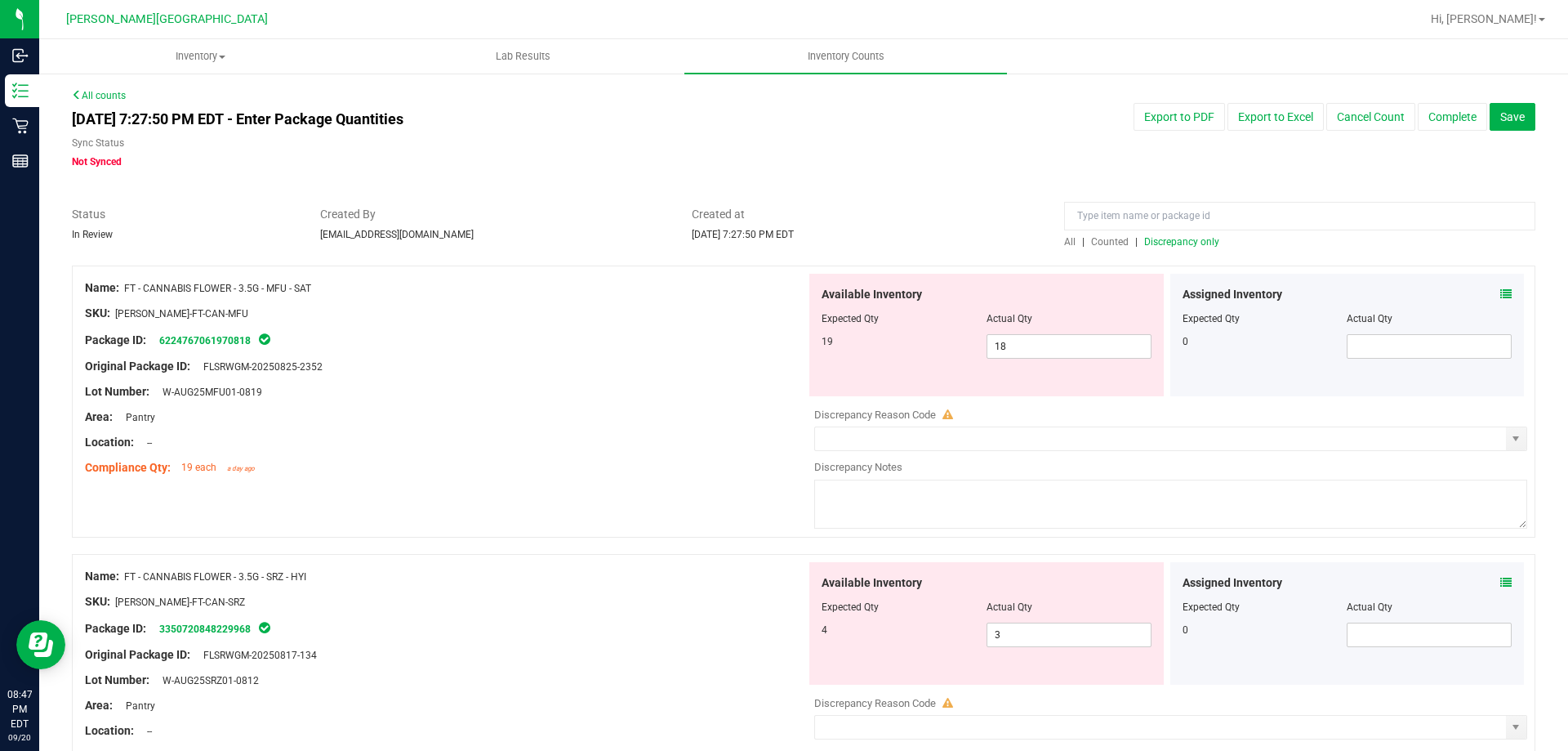
click at [1168, 243] on span "Discrepancy only" at bounding box center [1182, 241] width 75 height 11
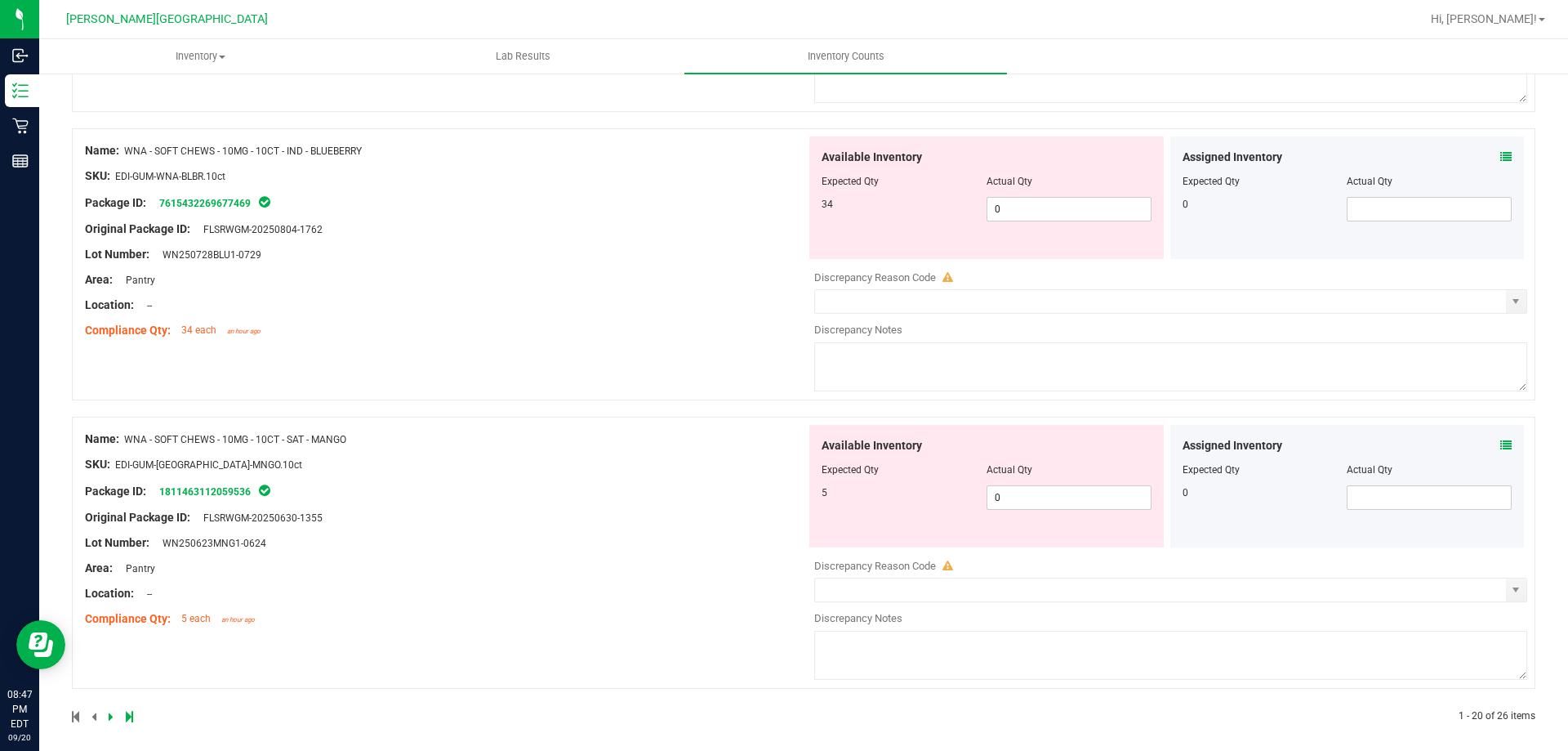
scroll to position [5338, 0]
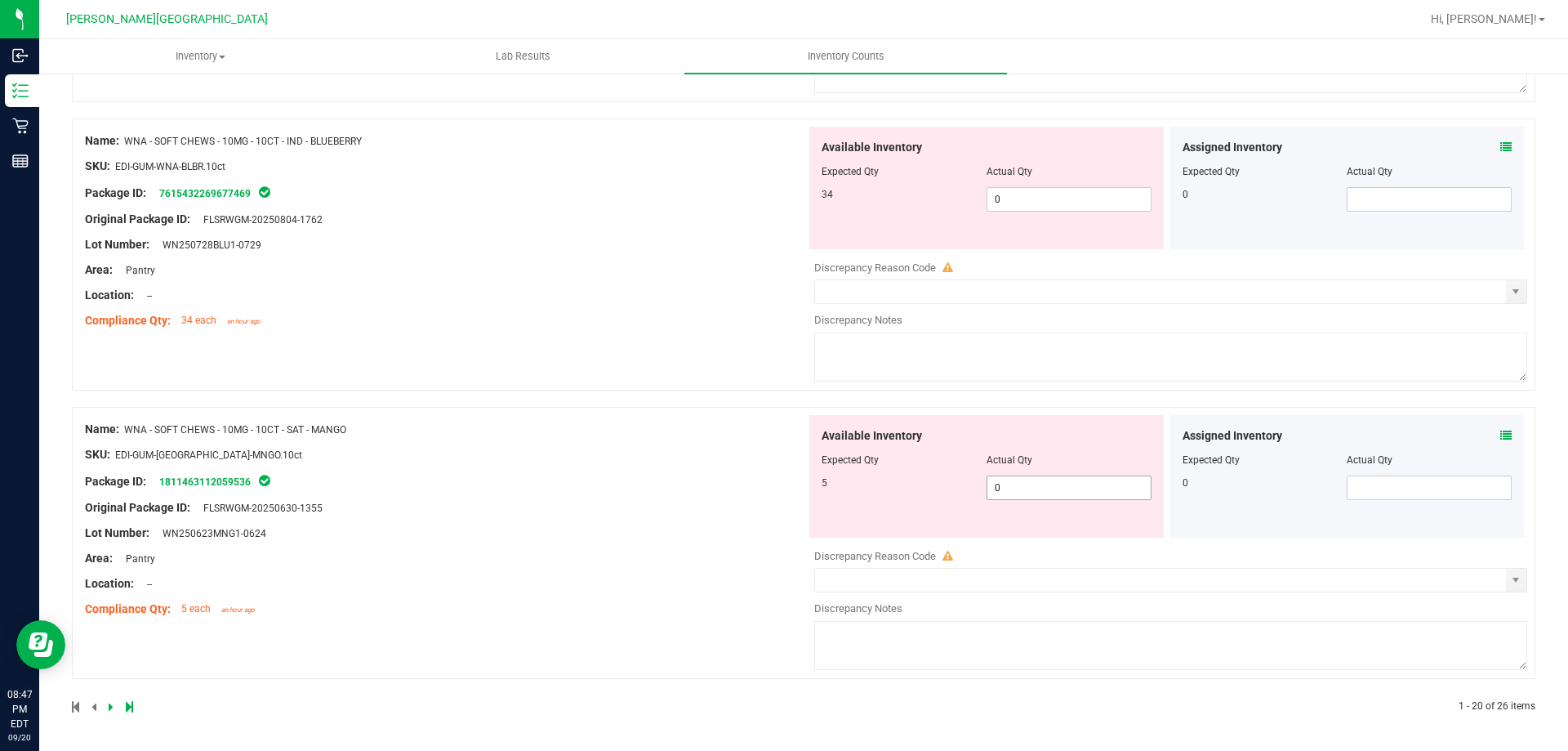
click at [1034, 492] on span "0 0" at bounding box center [1068, 487] width 165 height 25
type input "05"
type input "5"
click at [554, 512] on div "Name: WNA - SOFT CHEWS - 10MG - 10CT - SAT - MANGO SKU: EDI-GUM-[GEOGRAPHIC_DAT…" at bounding box center [445, 519] width 721 height 208
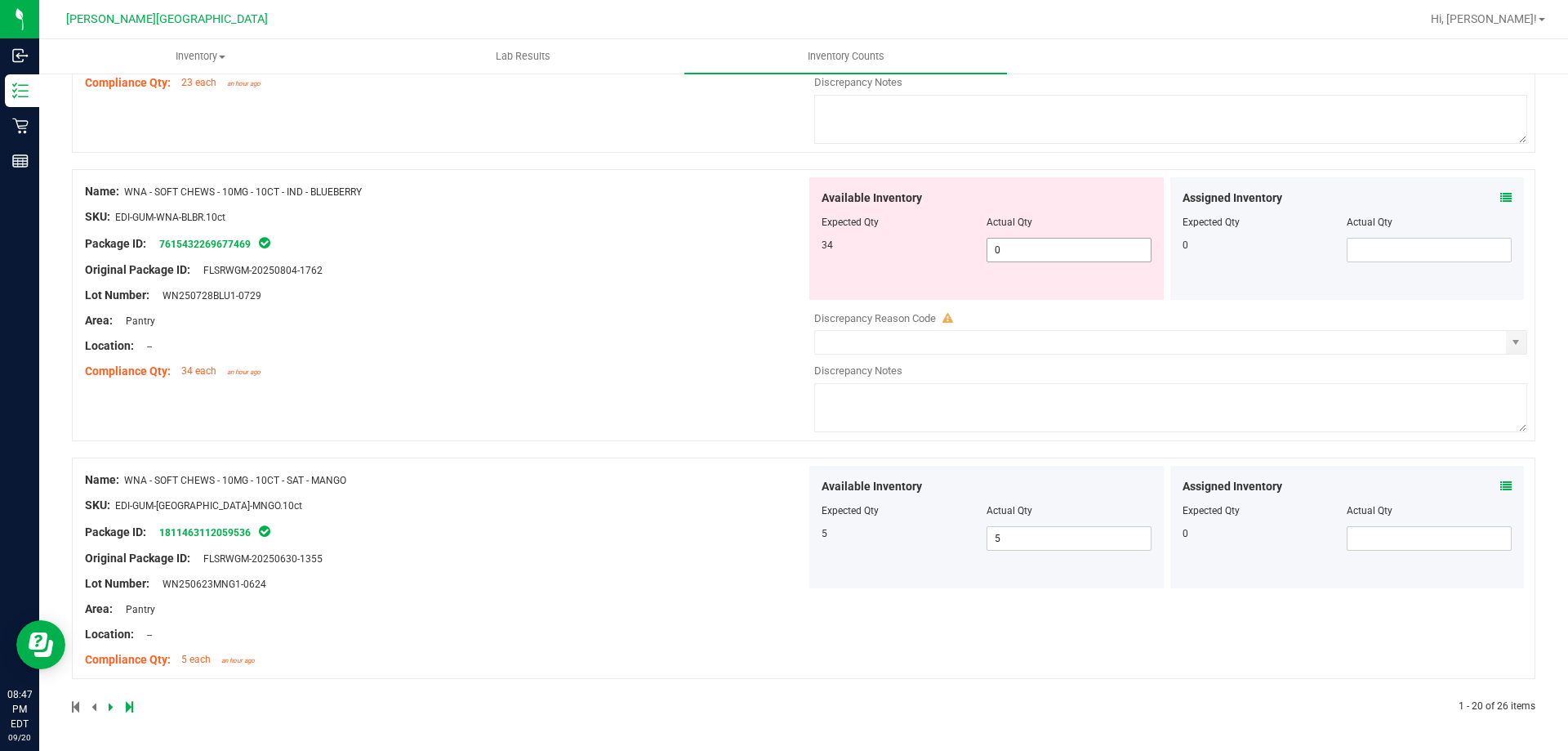
click at [1051, 251] on span "0 0" at bounding box center [1068, 250] width 165 height 25
type input "034"
type input "34"
click at [712, 333] on div "Name: WNA - SOFT CHEWS - 10MG - 10CT - IND - BLUEBERRY SKU: EDI-GUM-WNA-BLBR.10…" at bounding box center [445, 281] width 721 height 208
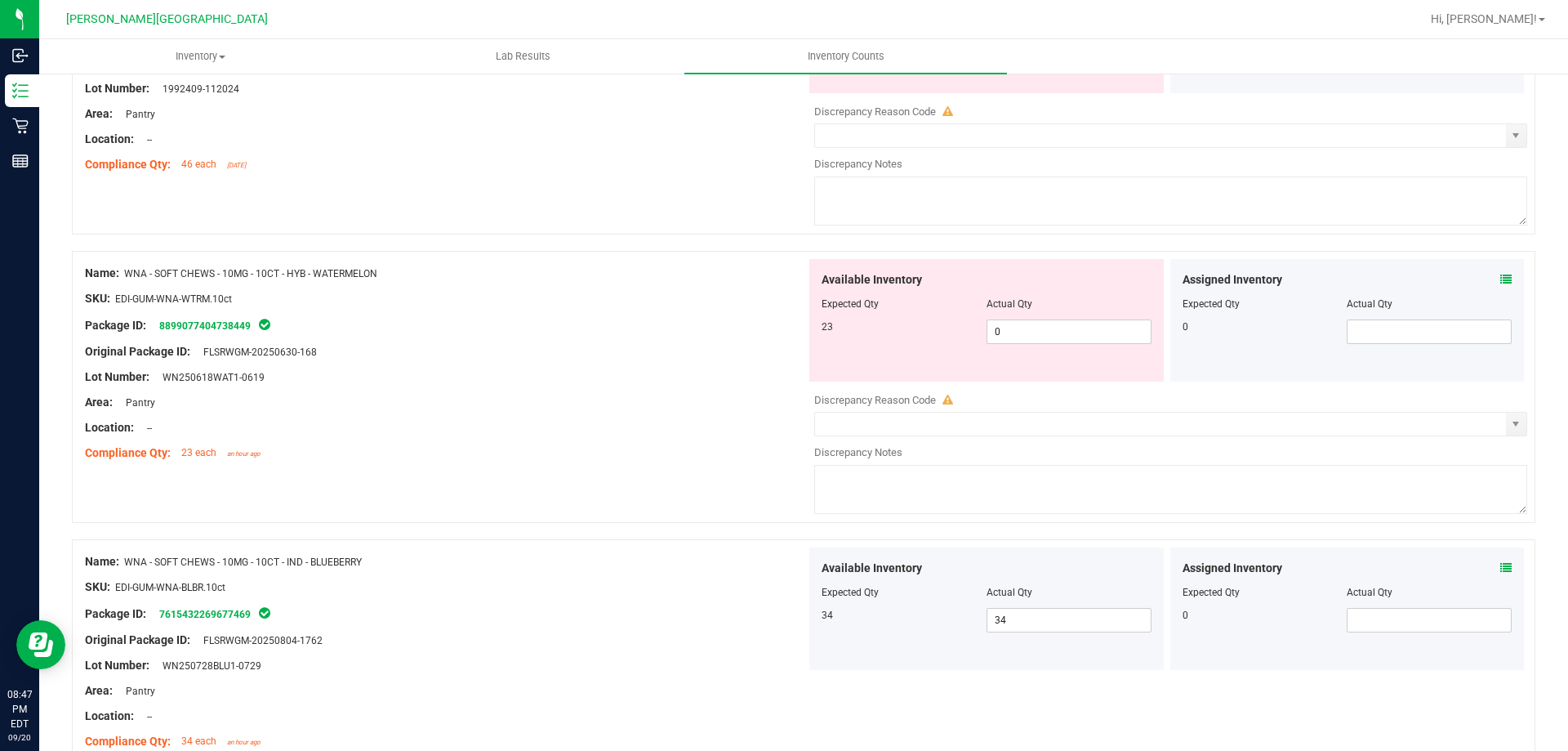
scroll to position [4910, 0]
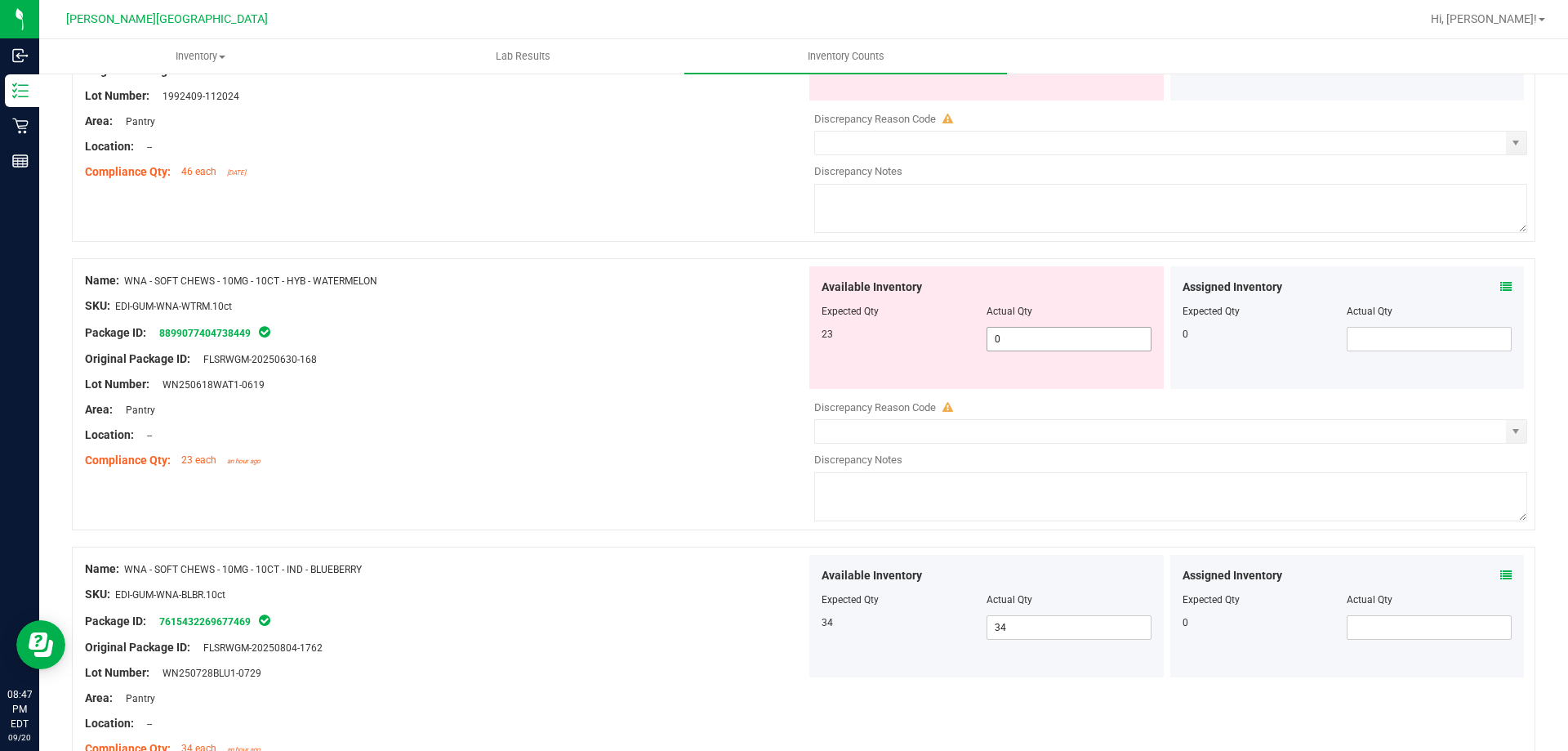
click at [1080, 331] on span "0 0" at bounding box center [1068, 339] width 165 height 25
type input "023"
type input "23"
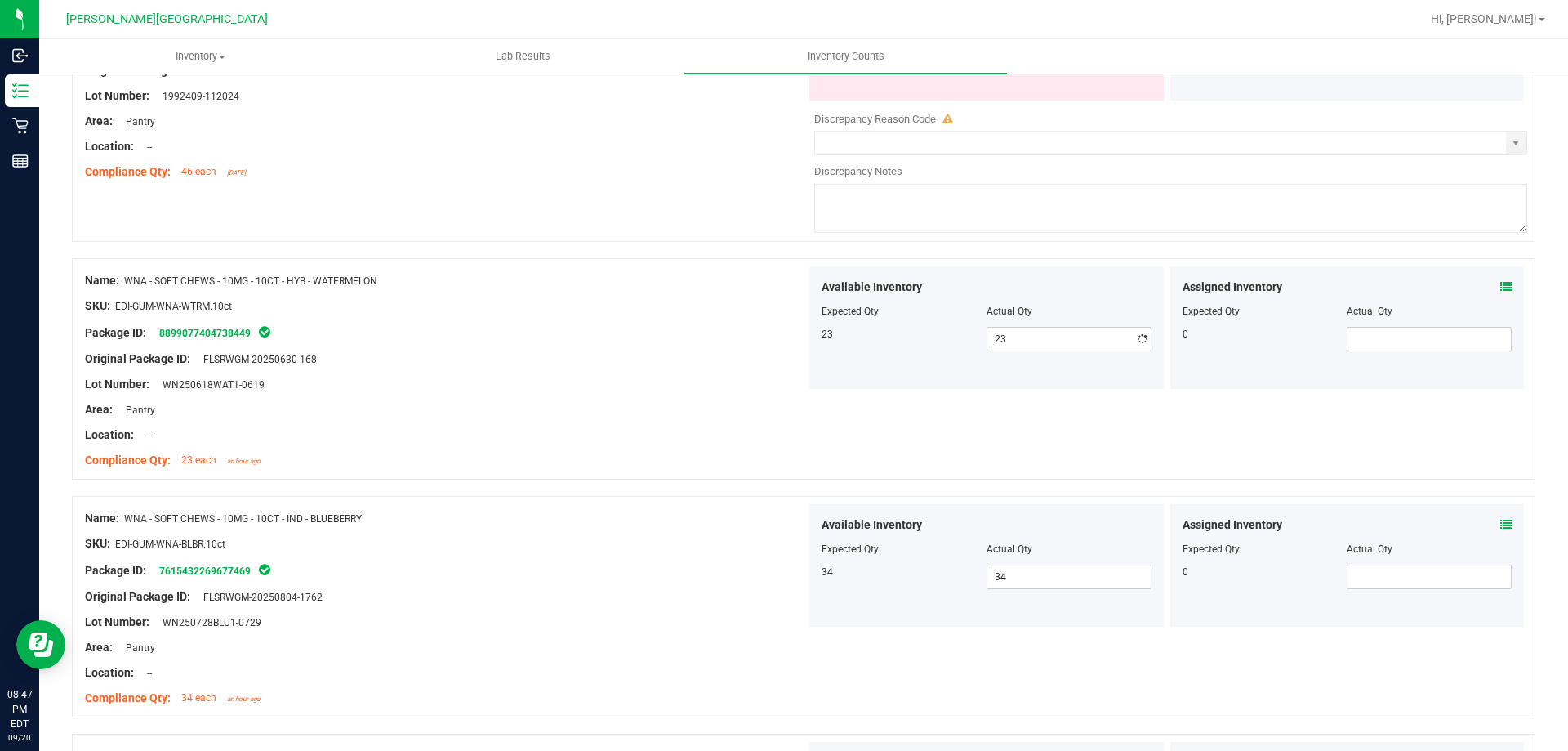
click at [739, 331] on div "Package ID: 8899077404738449" at bounding box center [445, 332] width 721 height 20
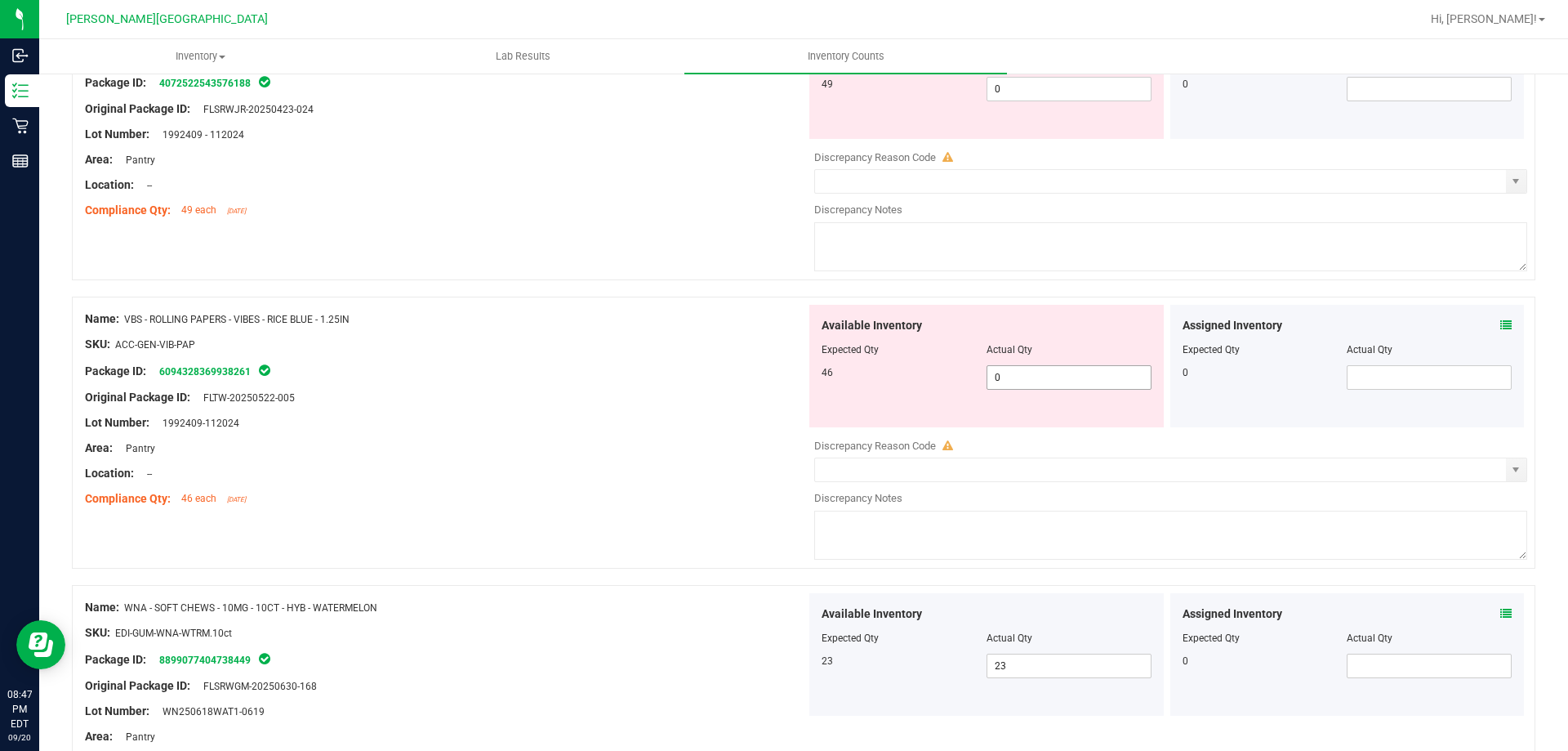
click at [1030, 375] on span "0 0" at bounding box center [1068, 377] width 165 height 25
type input "046"
type input "46"
click at [630, 398] on div "Original Package ID: FLTW-20250522-005" at bounding box center [445, 397] width 721 height 17
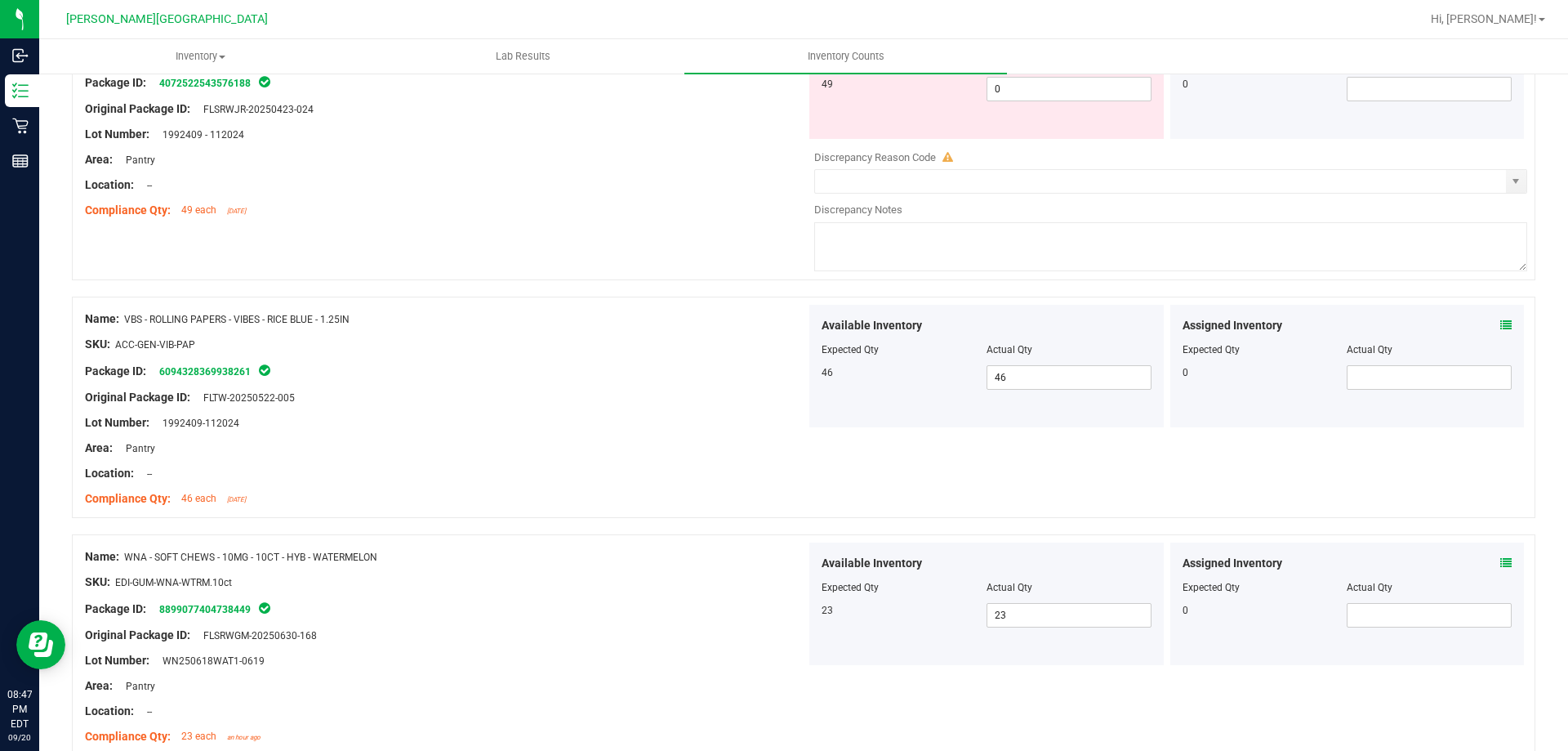
scroll to position [4256, 0]
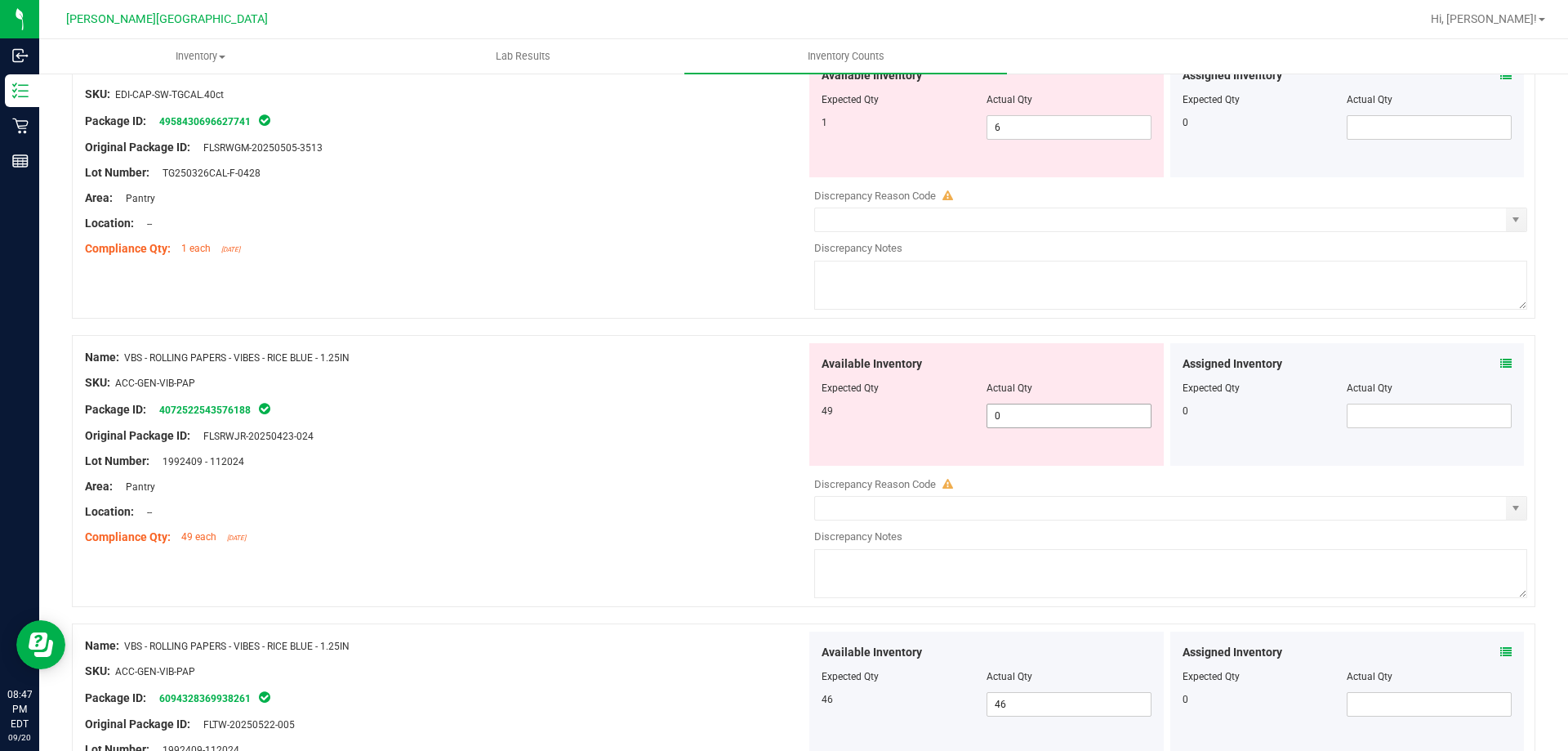
click at [1052, 408] on span "0 0" at bounding box center [1068, 415] width 165 height 25
type input "049"
type input "49"
click at [719, 442] on div "Original Package ID: FLSRWJR-20250423-024" at bounding box center [445, 436] width 721 height 17
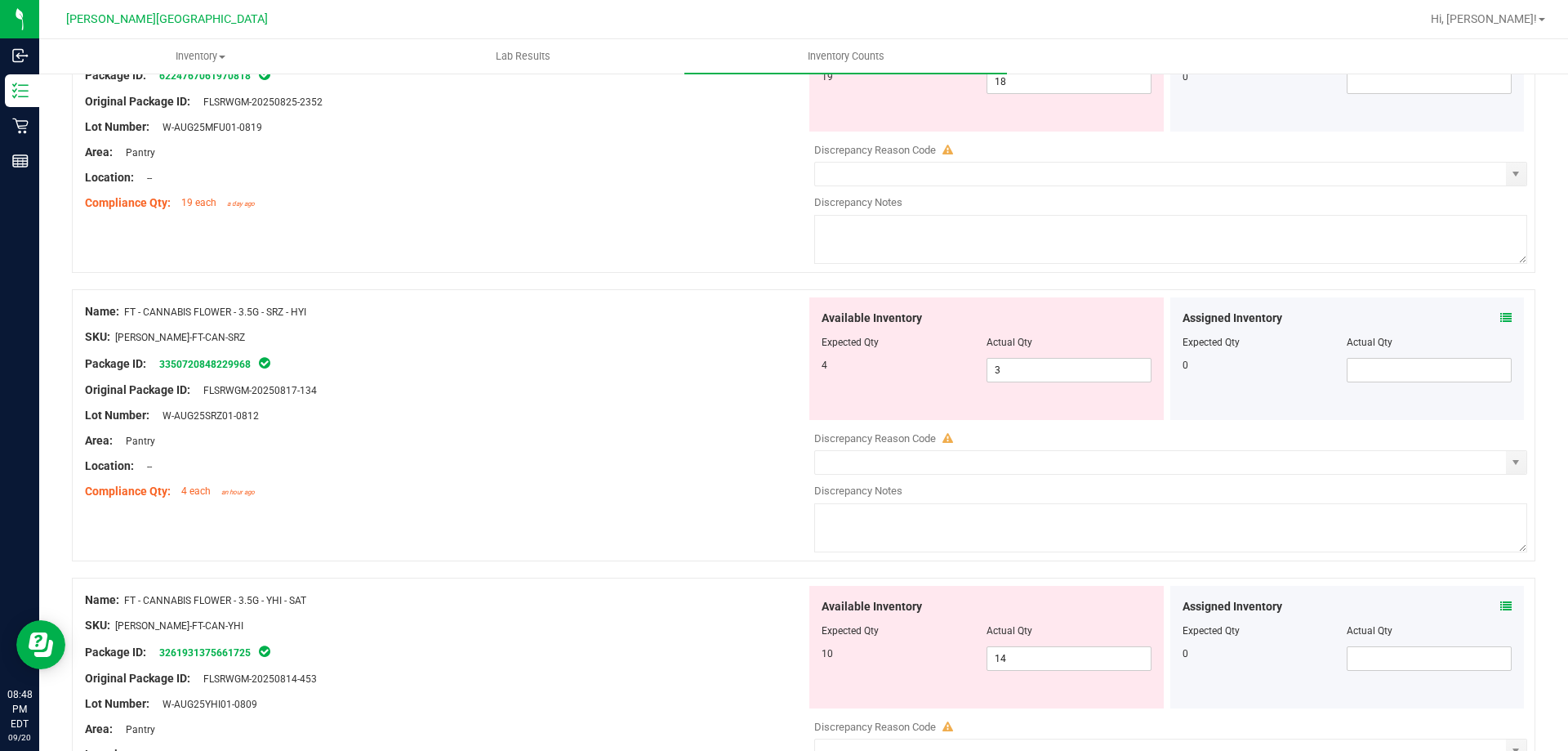
scroll to position [0, 0]
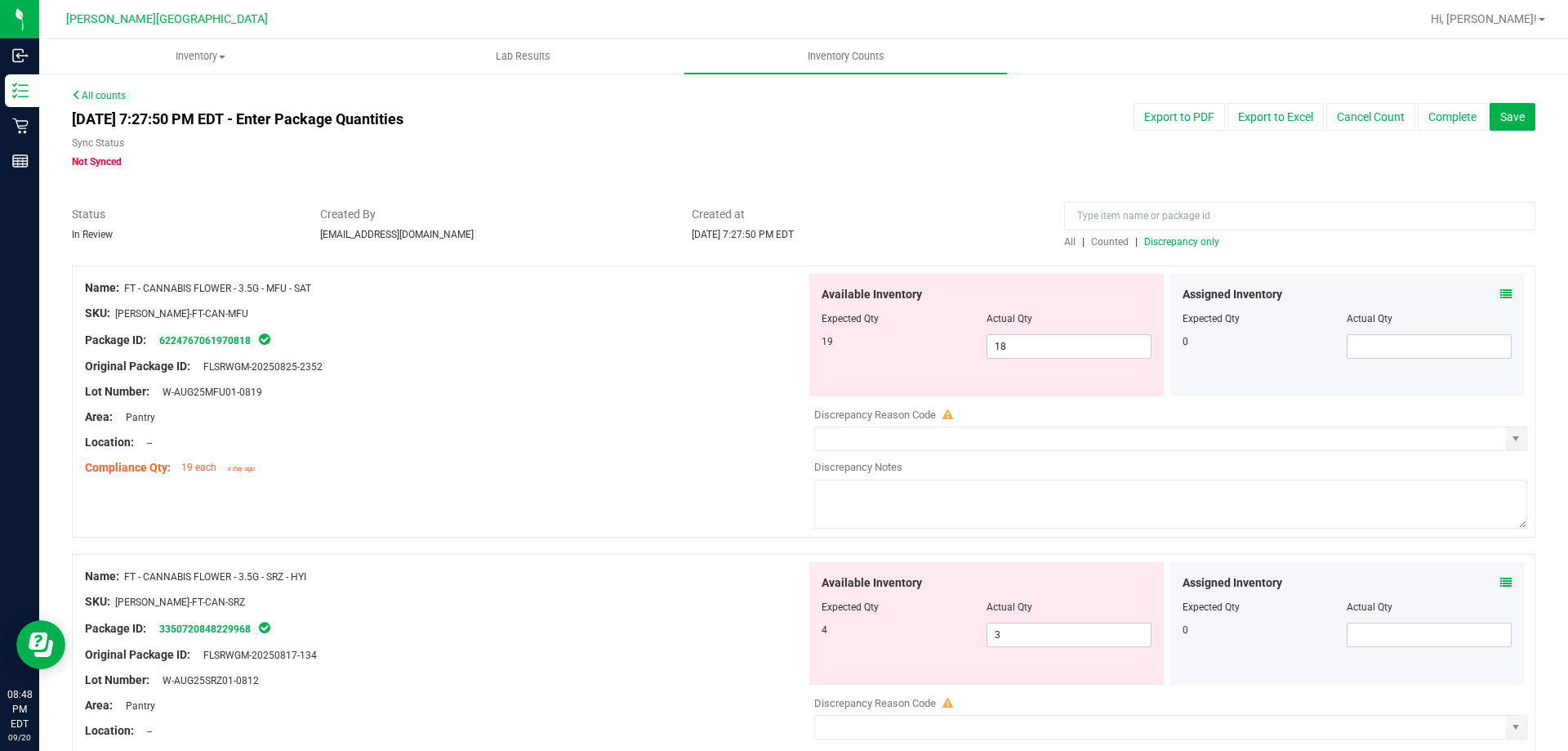
click at [1193, 247] on span "Discrepancy only" at bounding box center [1182, 241] width 75 height 11
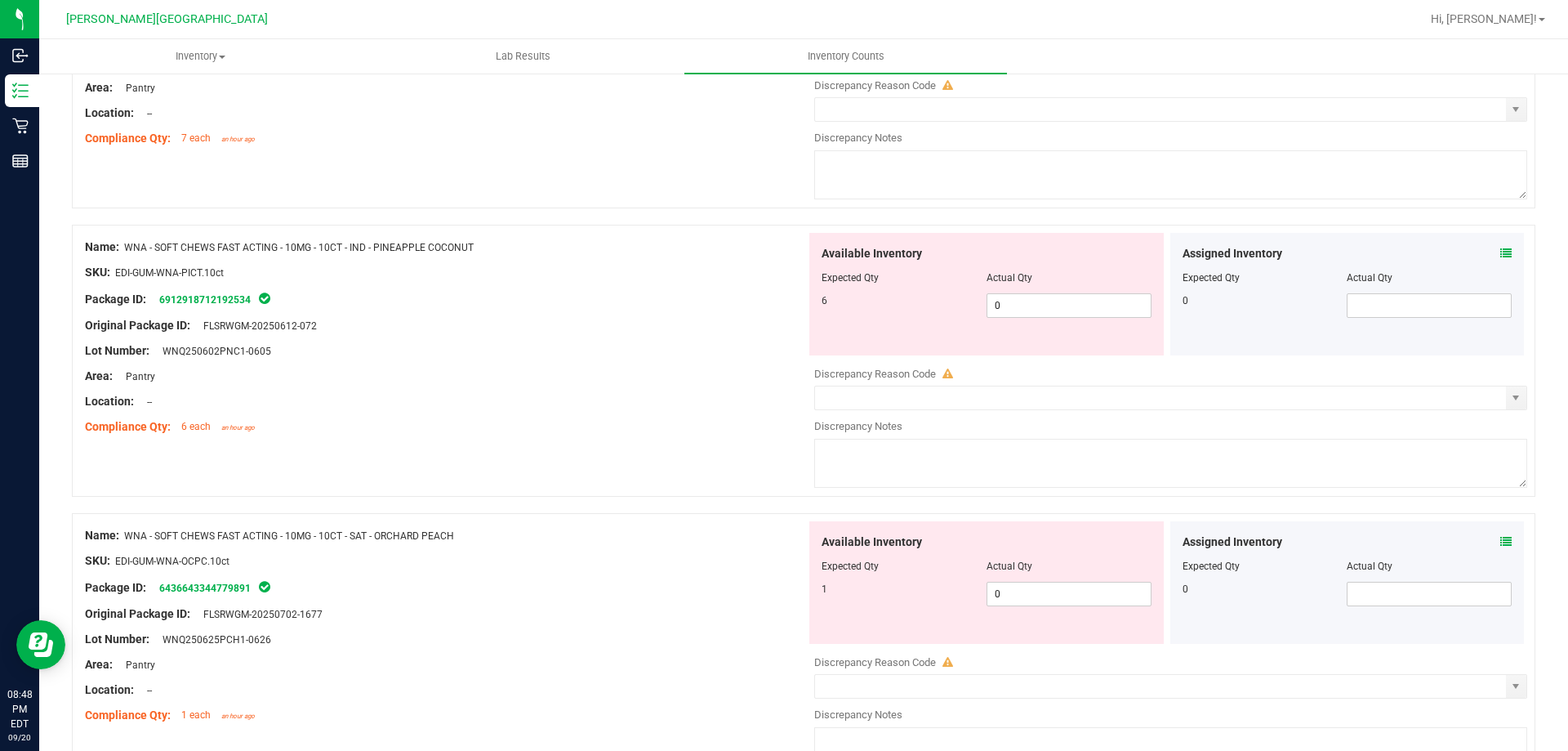
scroll to position [5338, 0]
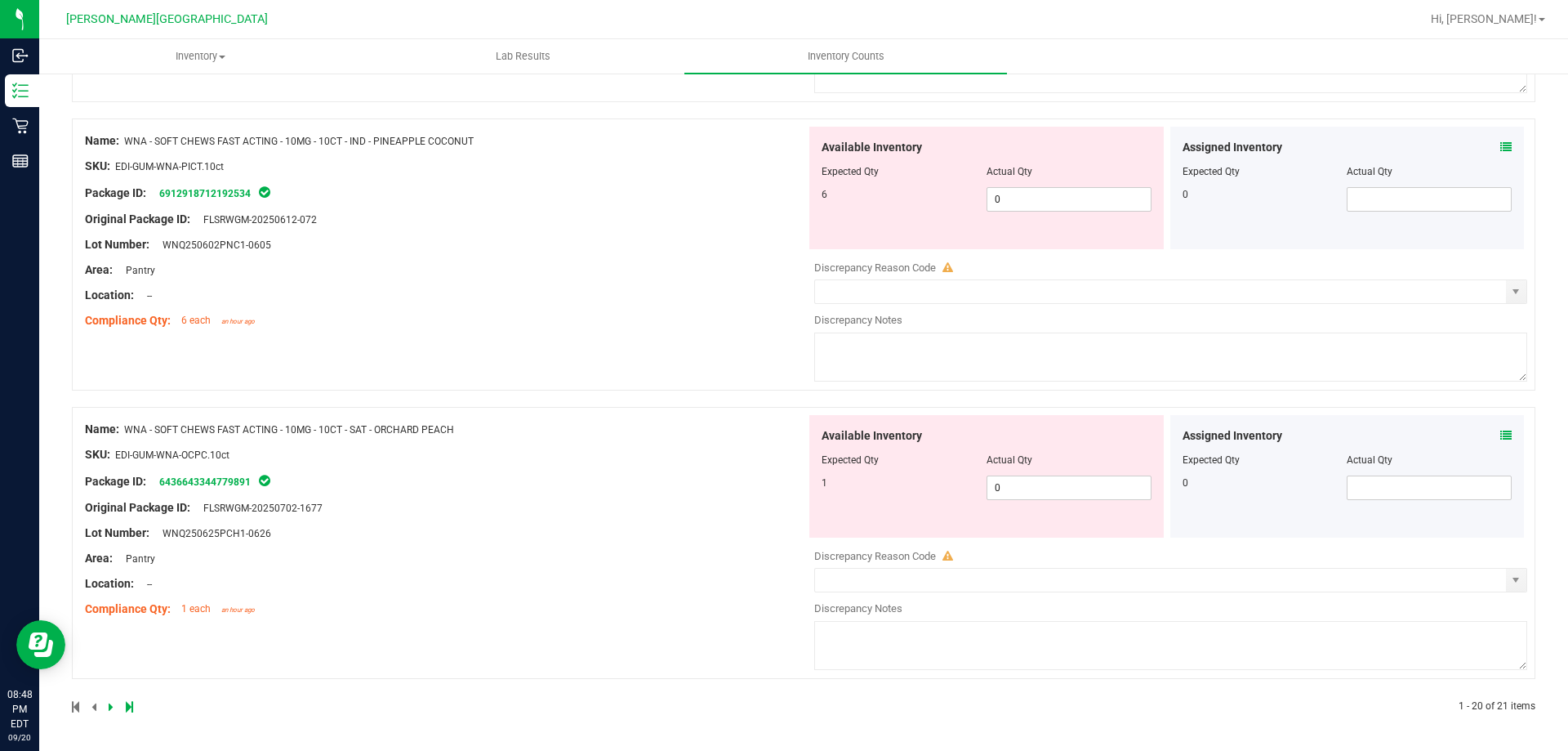
click at [1105, 471] on div at bounding box center [986, 472] width 330 height 9
click at [1108, 493] on span "0 0" at bounding box center [1068, 487] width 165 height 25
type input "01"
type input "1"
click at [1055, 201] on div "Available Inventory Expected Qty Actual Qty 6 0 0" at bounding box center [986, 188] width 354 height 122
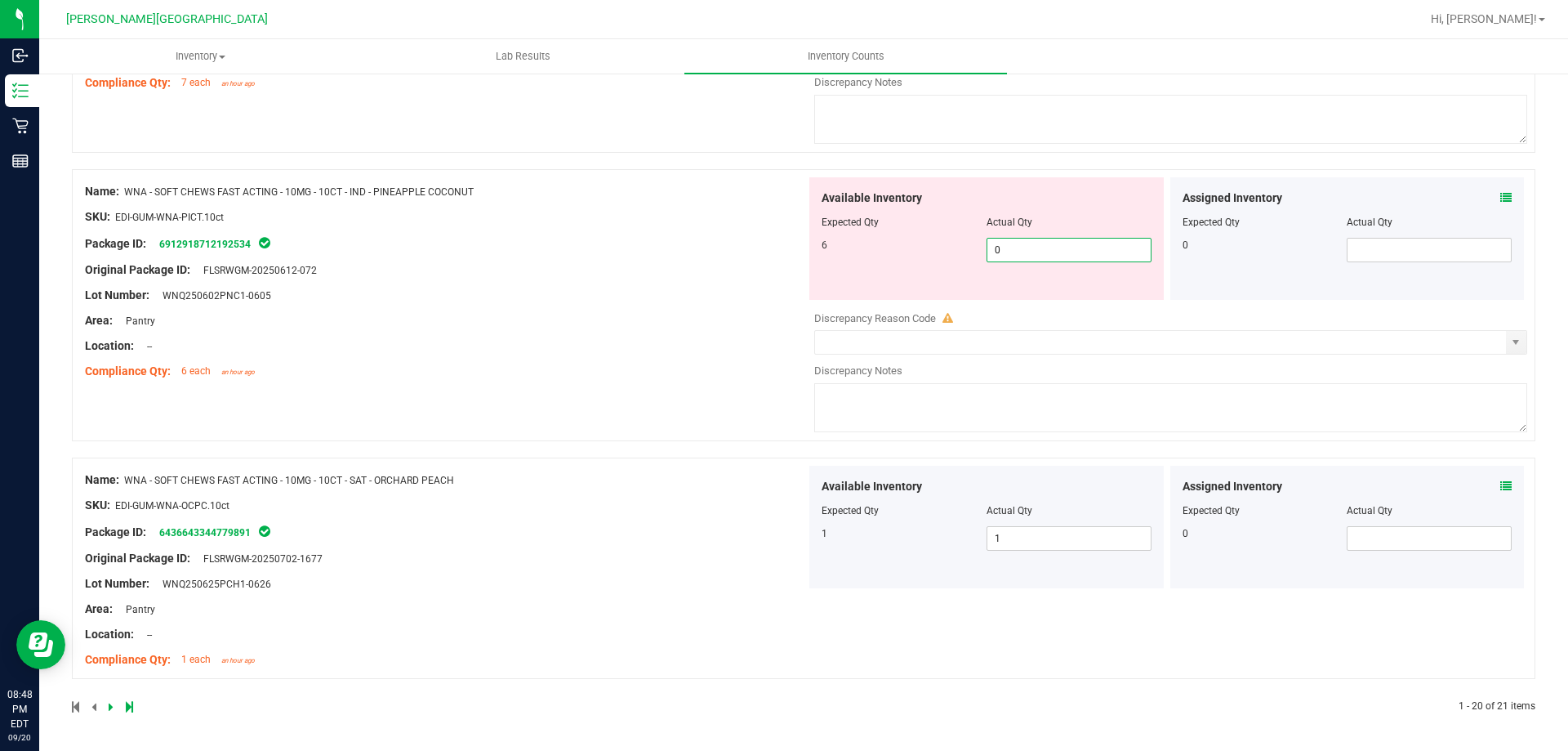
type input "06"
type input "6"
click at [630, 271] on div "Name: WNA - SOFT CHEWS FAST ACTING - 10MG - 10CT - IND - PINEAPPLE COCONUT SKU:…" at bounding box center [445, 281] width 721 height 208
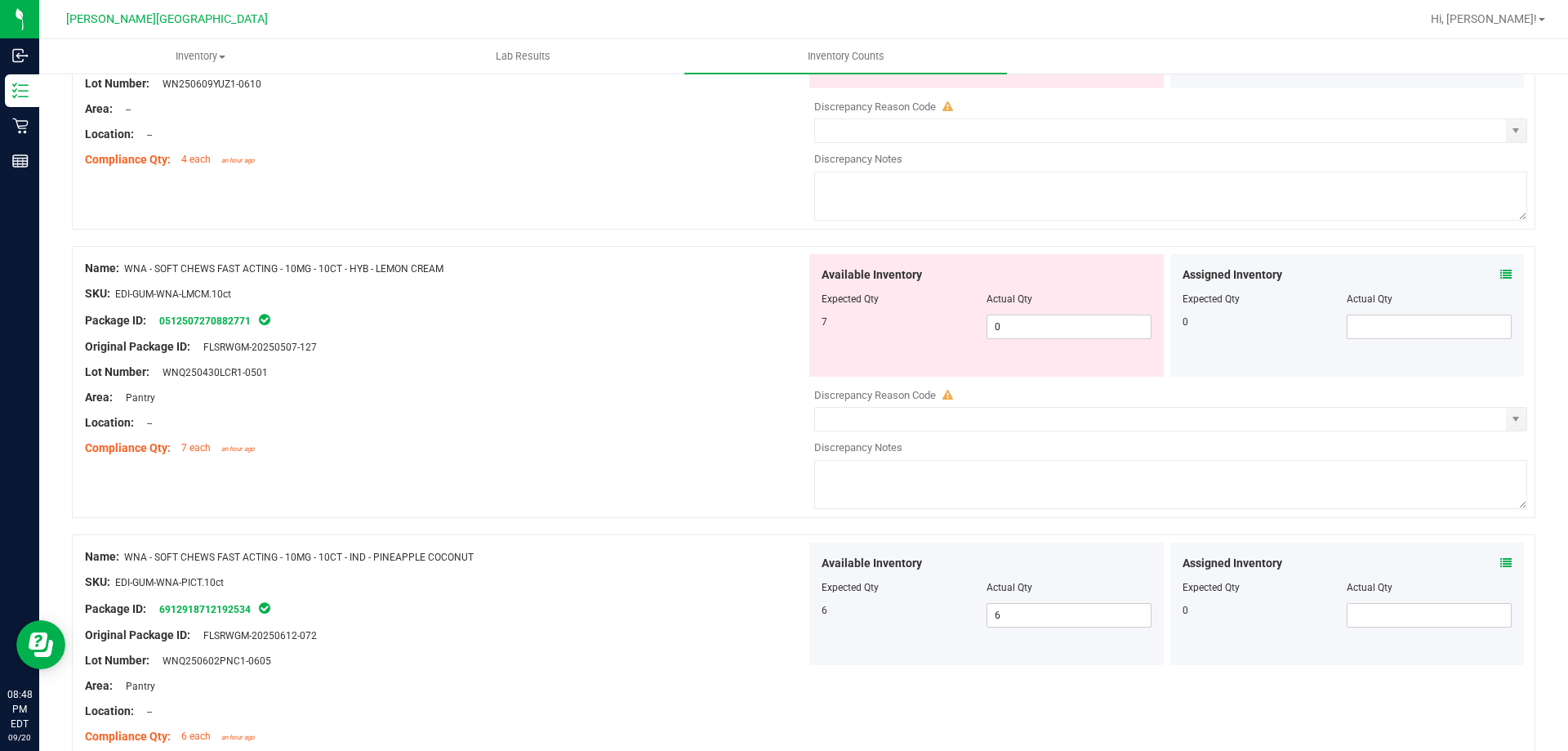
scroll to position [4910, 0]
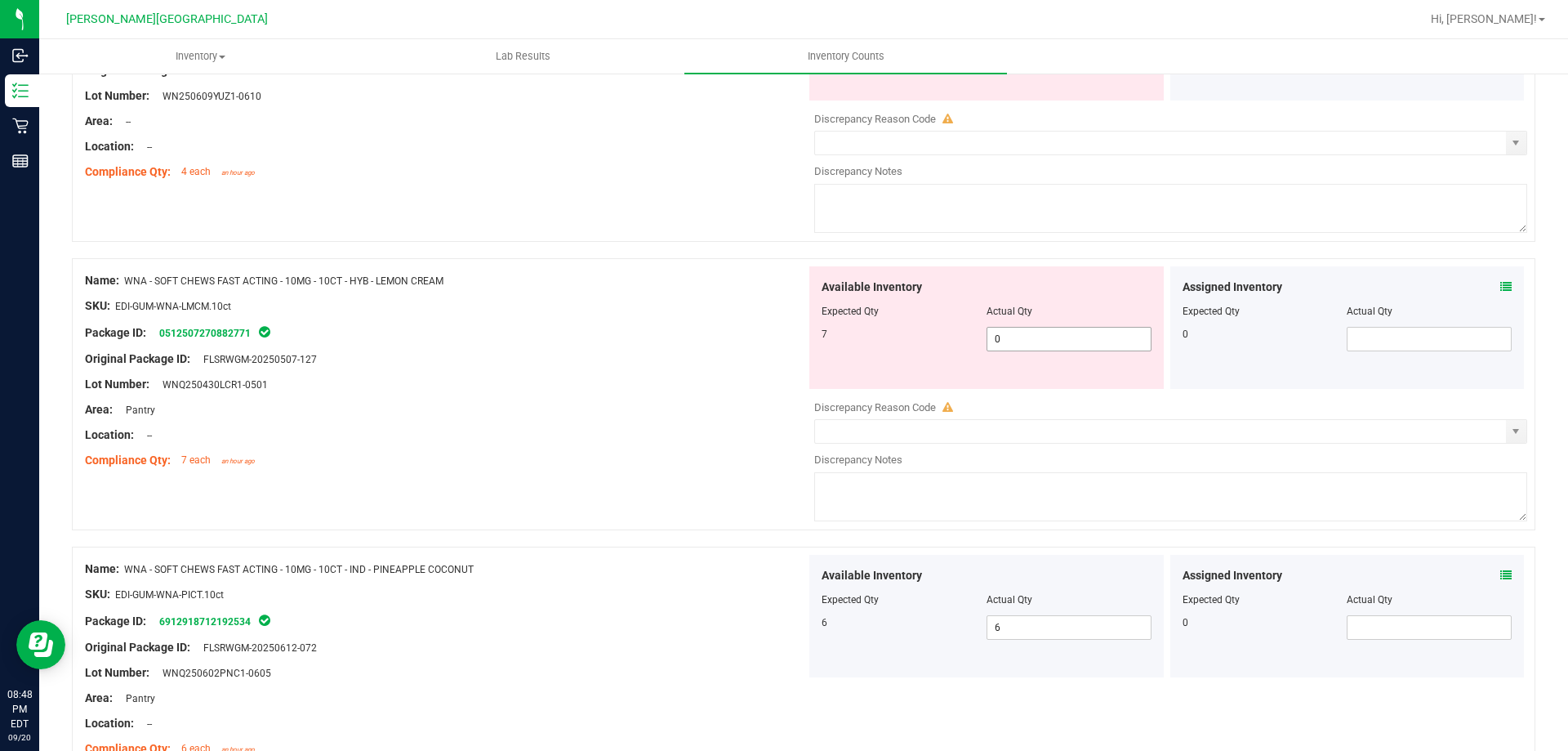
click at [1027, 338] on span "0 0" at bounding box center [1068, 339] width 165 height 25
type input "07"
type input "7"
click at [666, 423] on div at bounding box center [445, 422] width 721 height 9
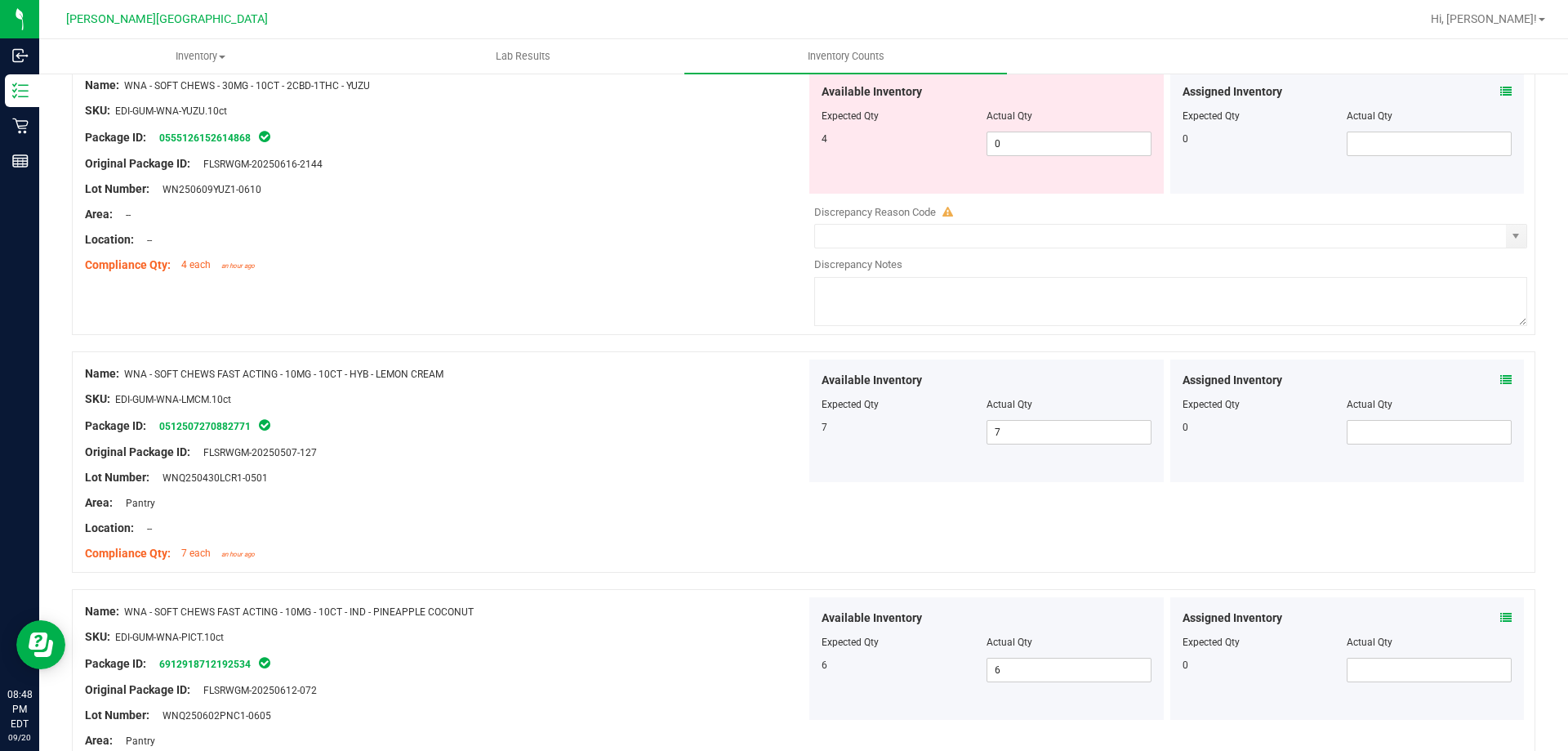
scroll to position [4583, 0]
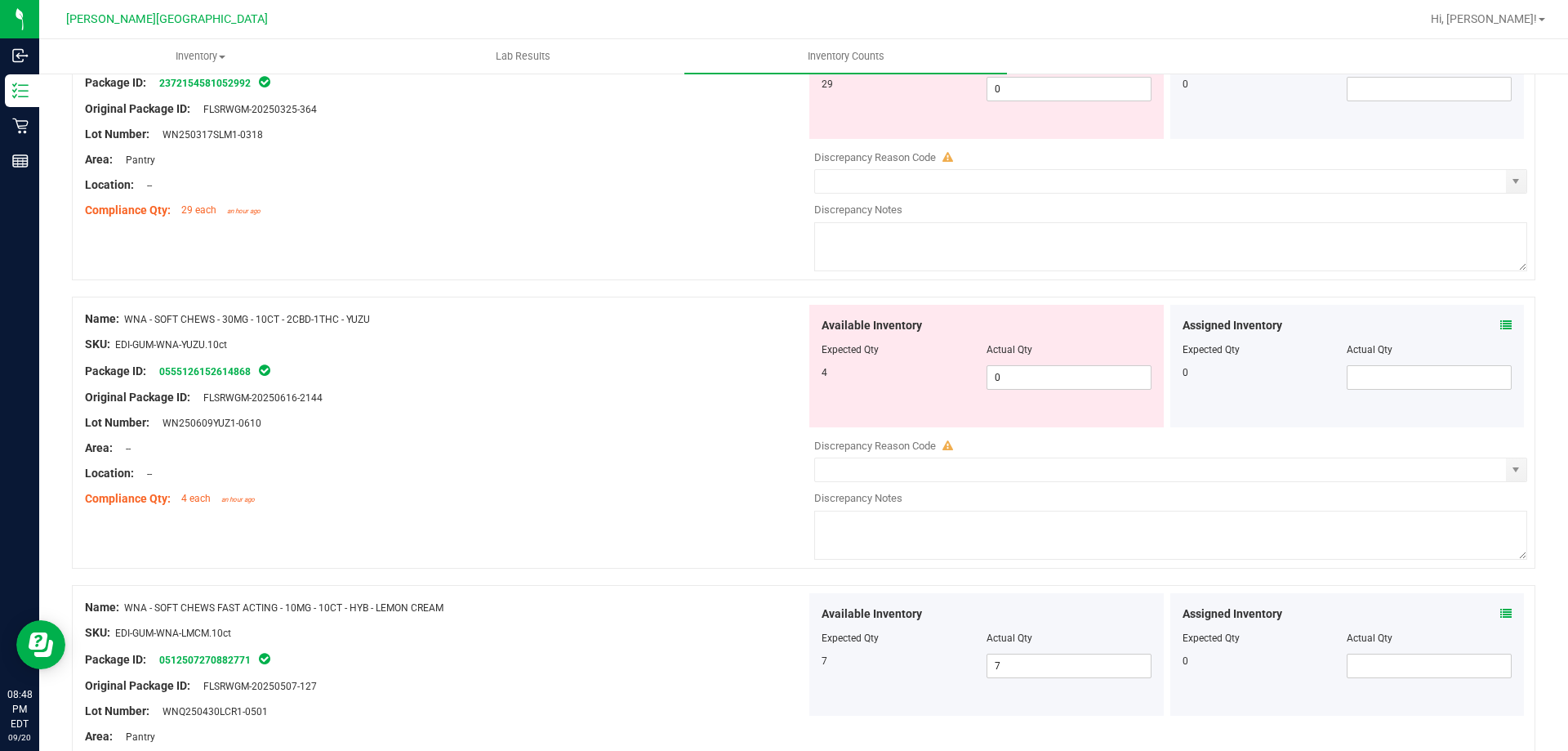
click at [1022, 361] on div at bounding box center [986, 361] width 330 height 9
click at [1032, 386] on span "0 0" at bounding box center [1068, 377] width 165 height 25
type input "04"
type input "4"
click at [697, 429] on div "Lot Number: WN250609YUZ1-0610" at bounding box center [445, 423] width 721 height 17
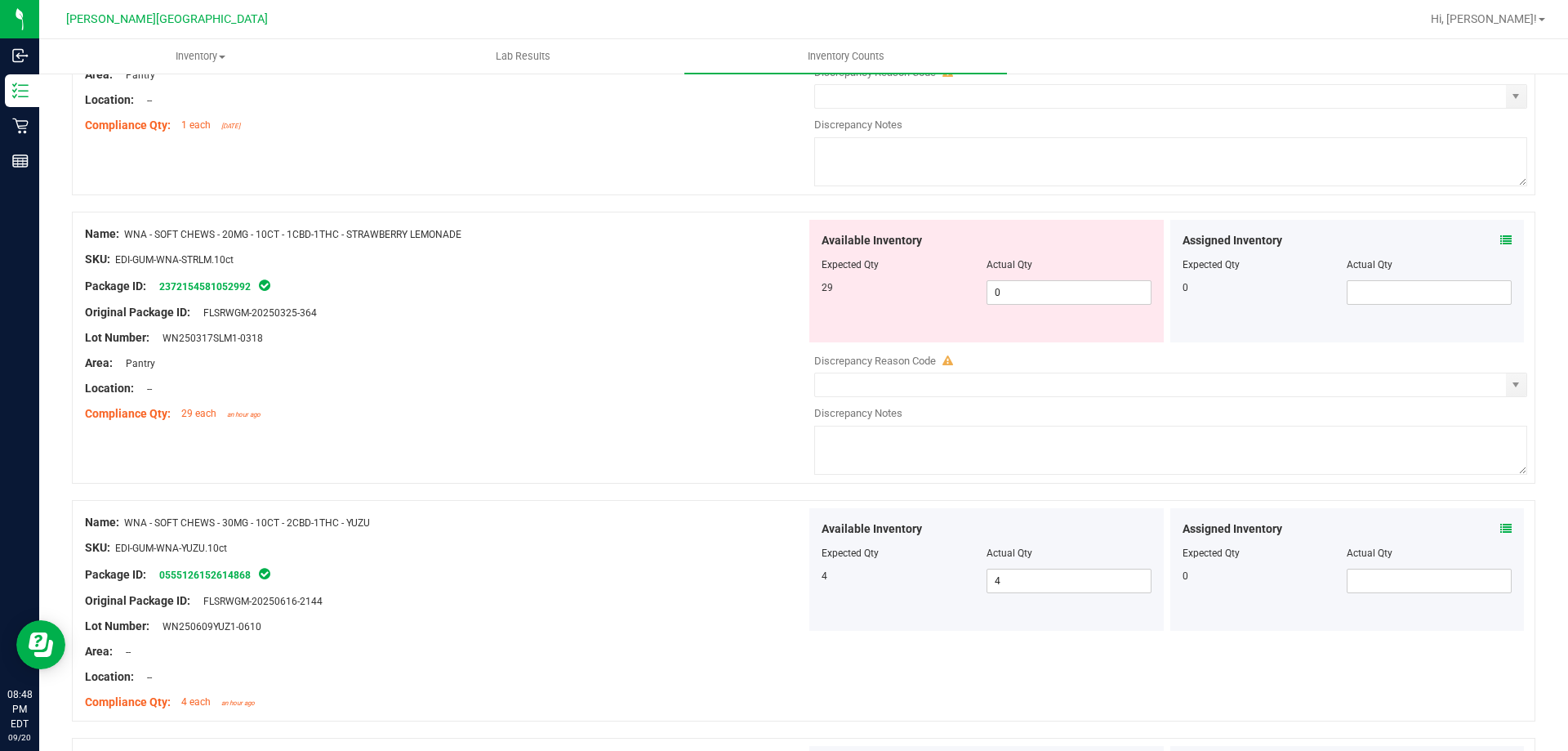
scroll to position [4256, 0]
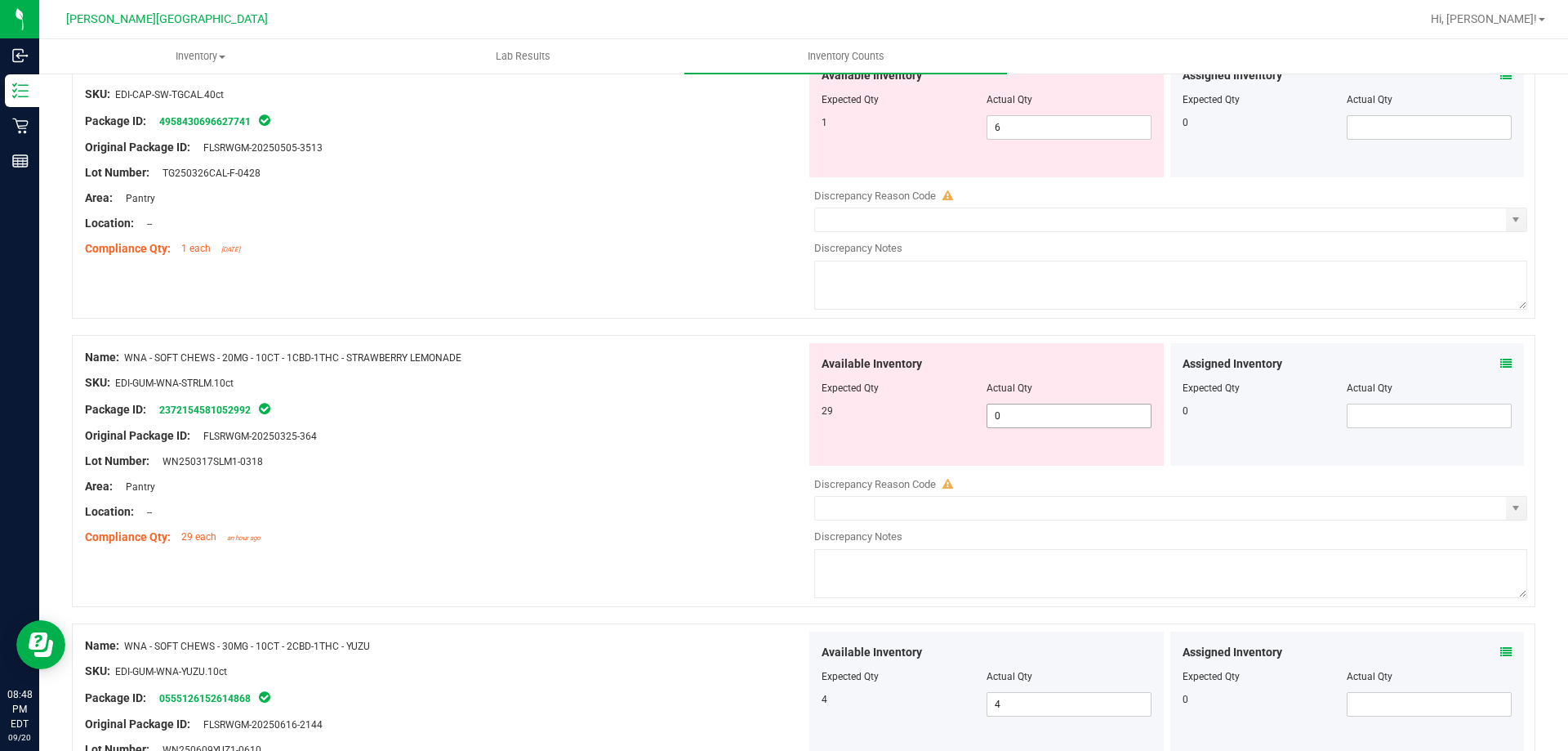
click at [1011, 422] on span "0 0" at bounding box center [1068, 415] width 165 height 25
type input "029"
type input "29"
click at [581, 470] on div at bounding box center [445, 474] width 721 height 9
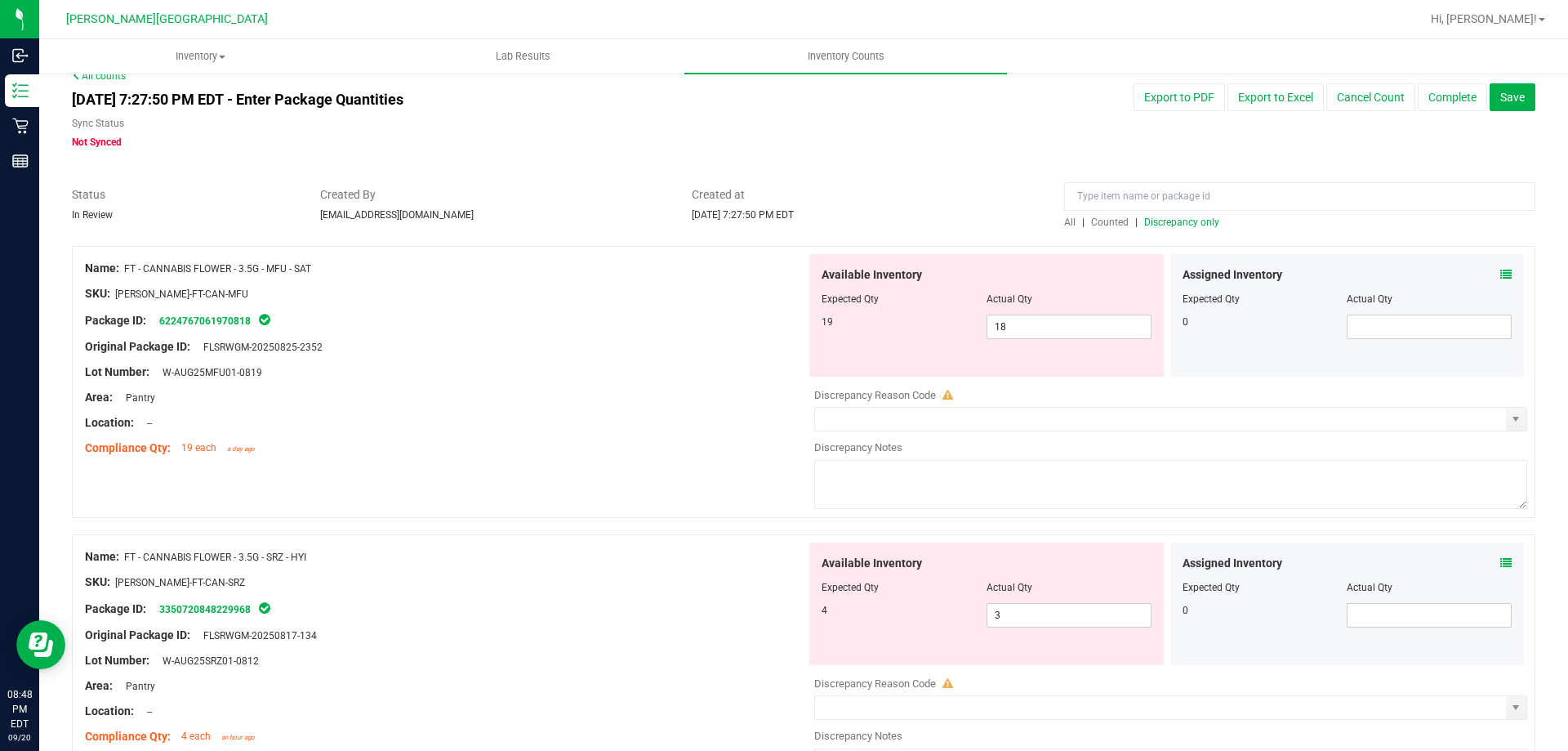
scroll to position [0, 0]
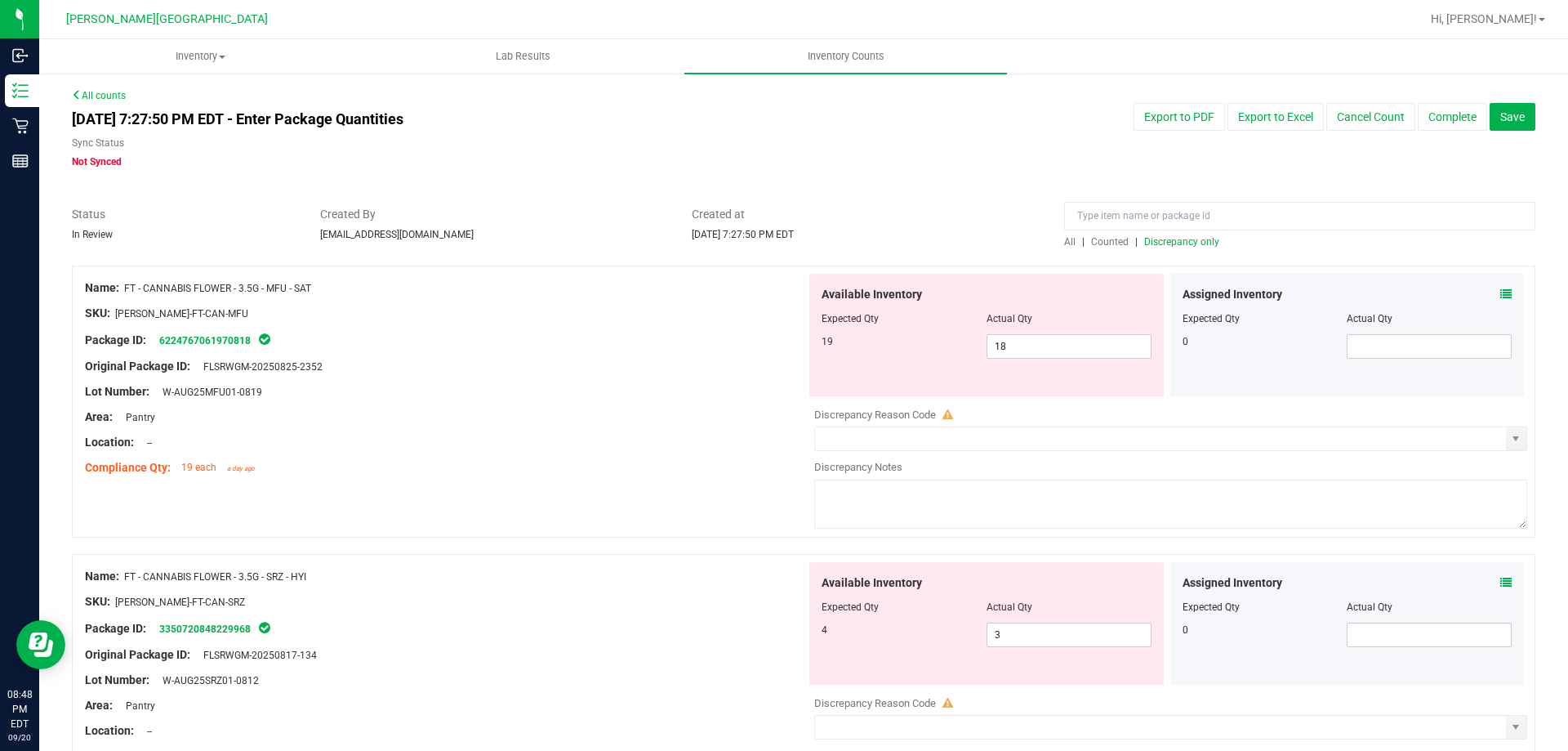
click at [1140, 241] on link "Discrepancy only" at bounding box center [1179, 241] width 80 height 11
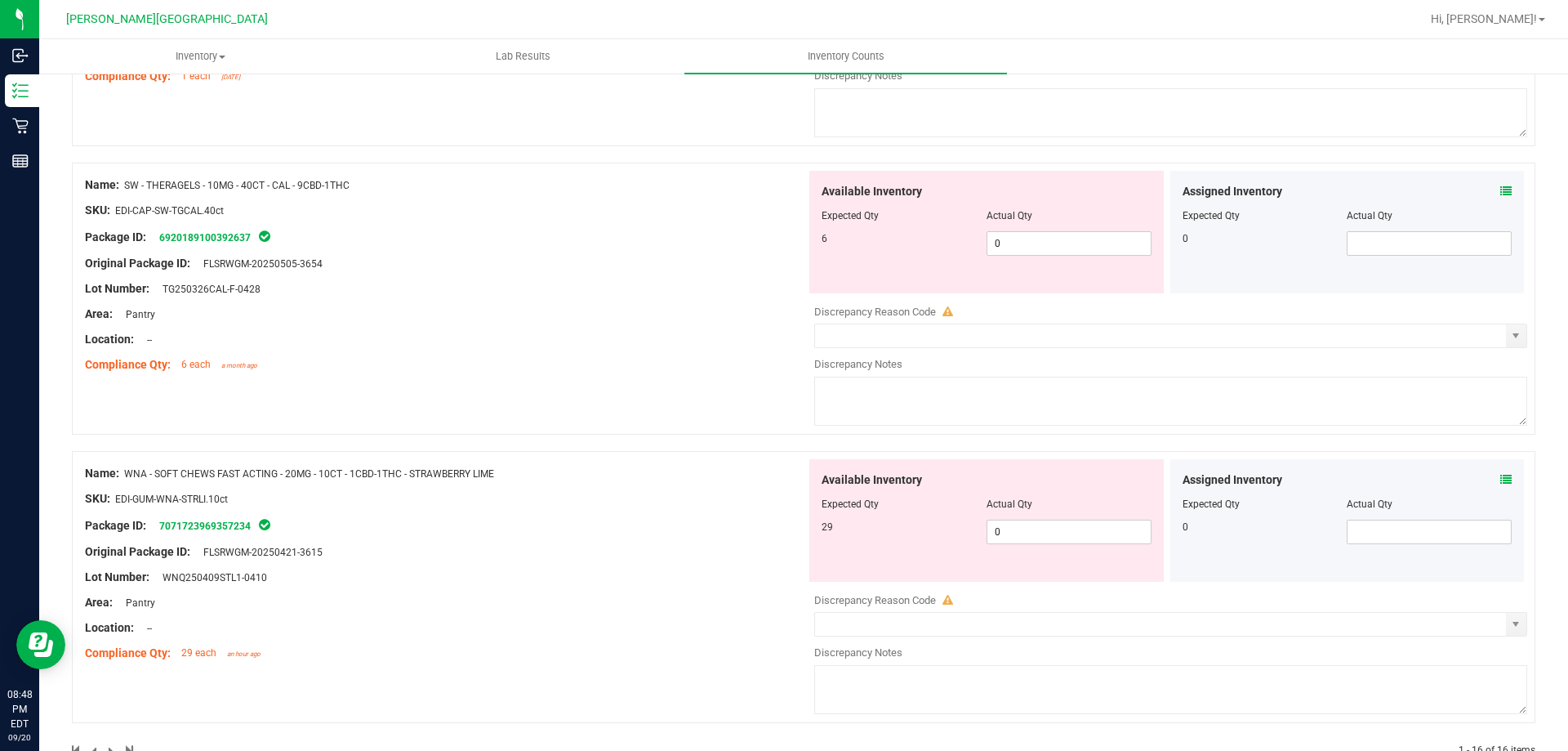
scroll to position [4184, 0]
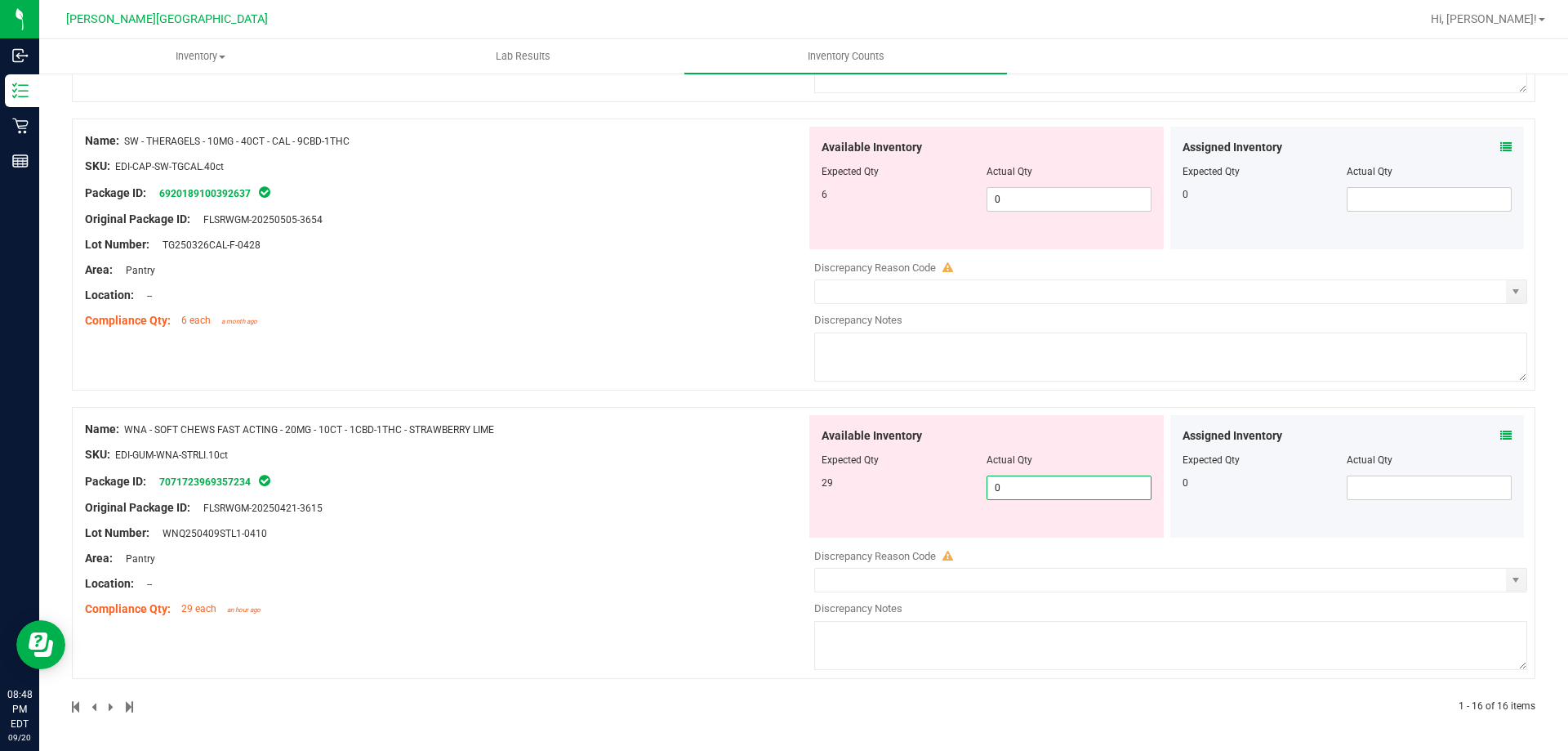
click at [1107, 488] on span "0 0" at bounding box center [1068, 487] width 165 height 25
type input "029"
type input "29"
click at [674, 561] on div "Name: WNA - SOFT CHEWS FAST ACTING - 20MG - 10CT - 1CBD-1THC - STRAWBERRY LIME …" at bounding box center [445, 519] width 721 height 208
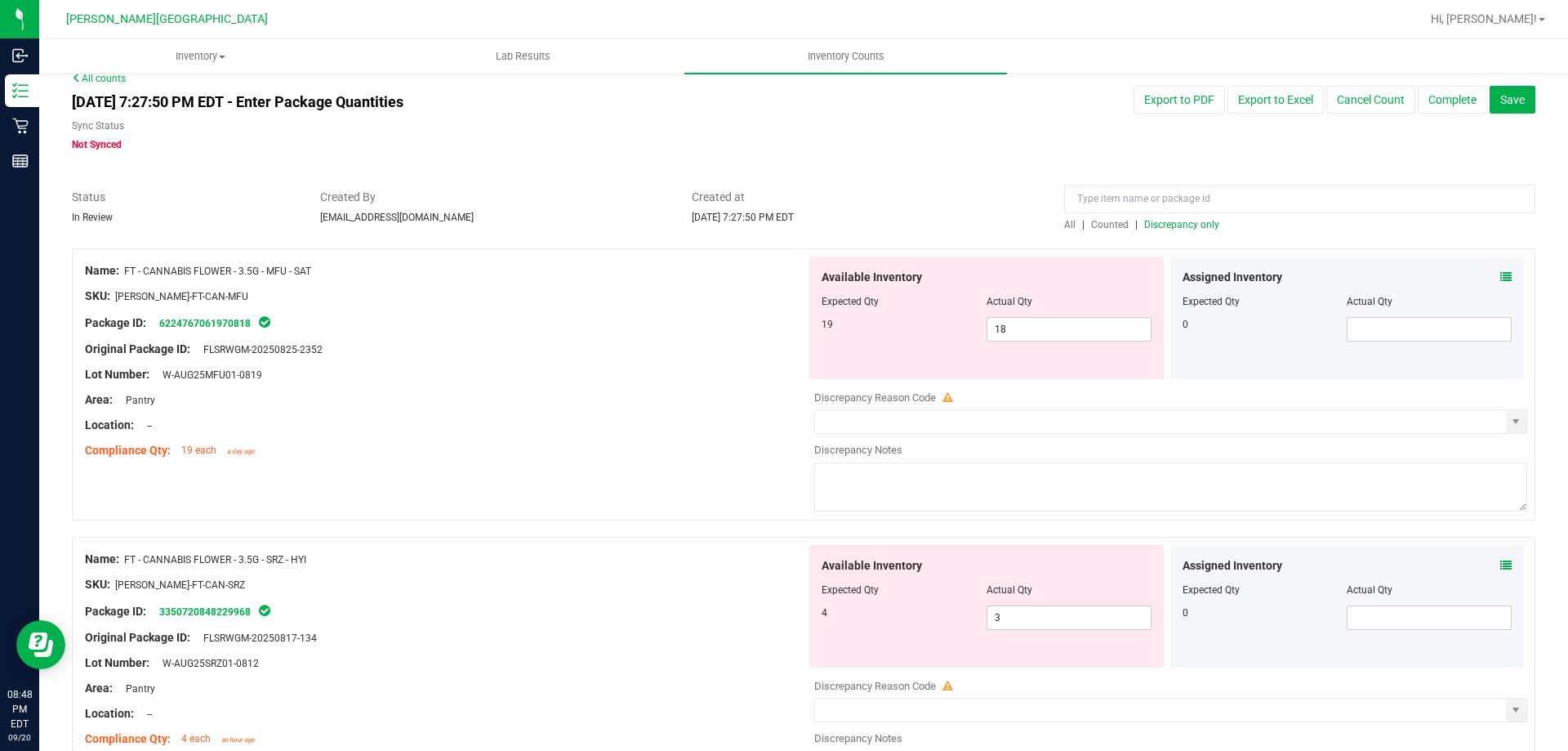
scroll to position [0, 0]
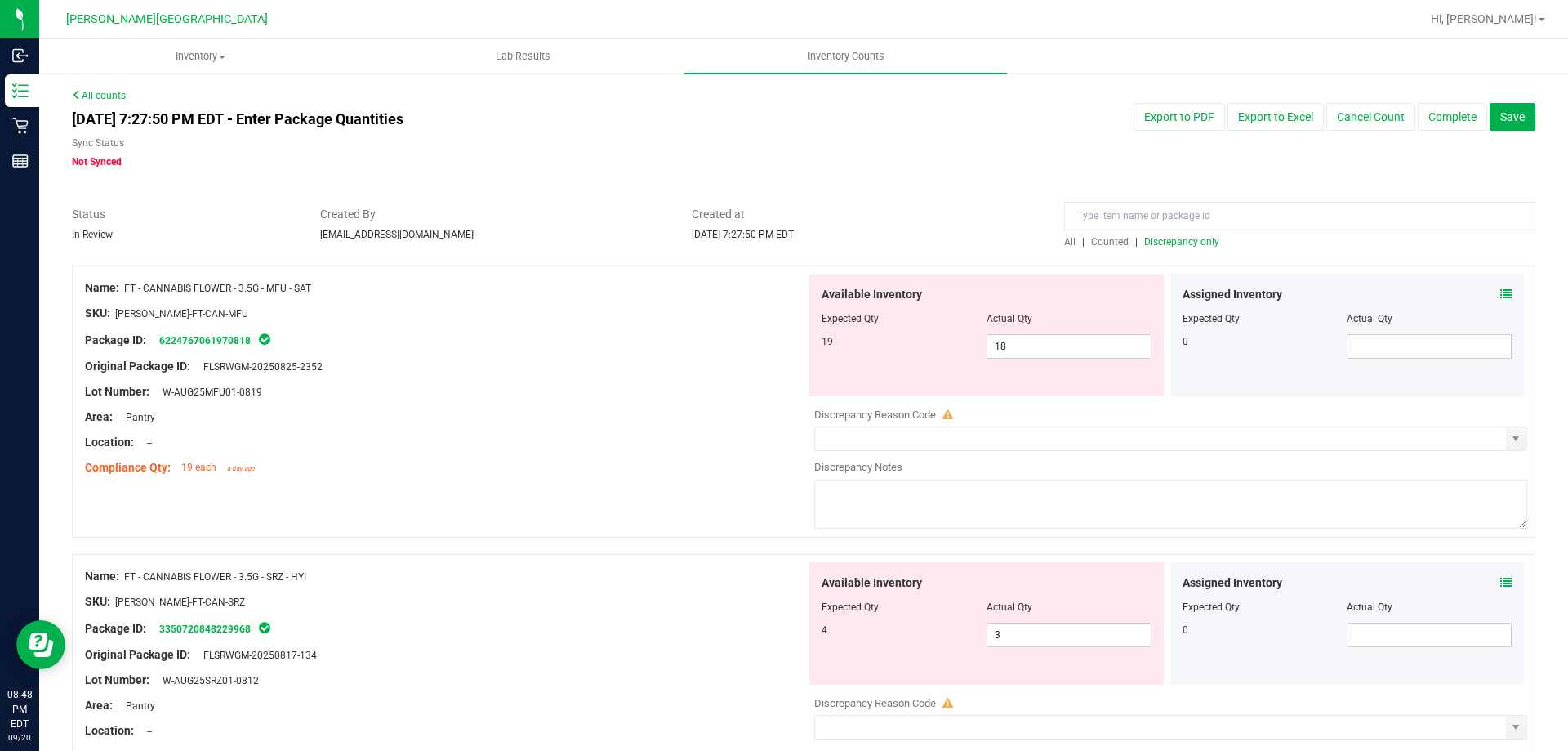
click at [1185, 246] on span "Discrepancy only" at bounding box center [1182, 241] width 75 height 11
click at [920, 220] on span "Created at" at bounding box center [865, 214] width 347 height 17
